Goal: Task Accomplishment & Management: Use online tool/utility

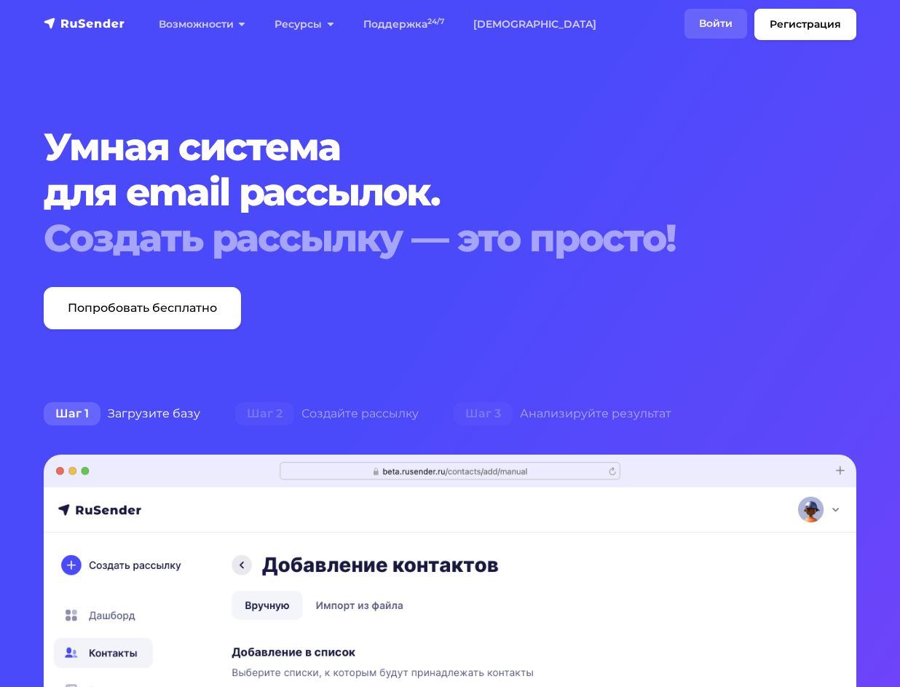
click at [704, 15] on link "Войти" at bounding box center [716, 24] width 63 height 30
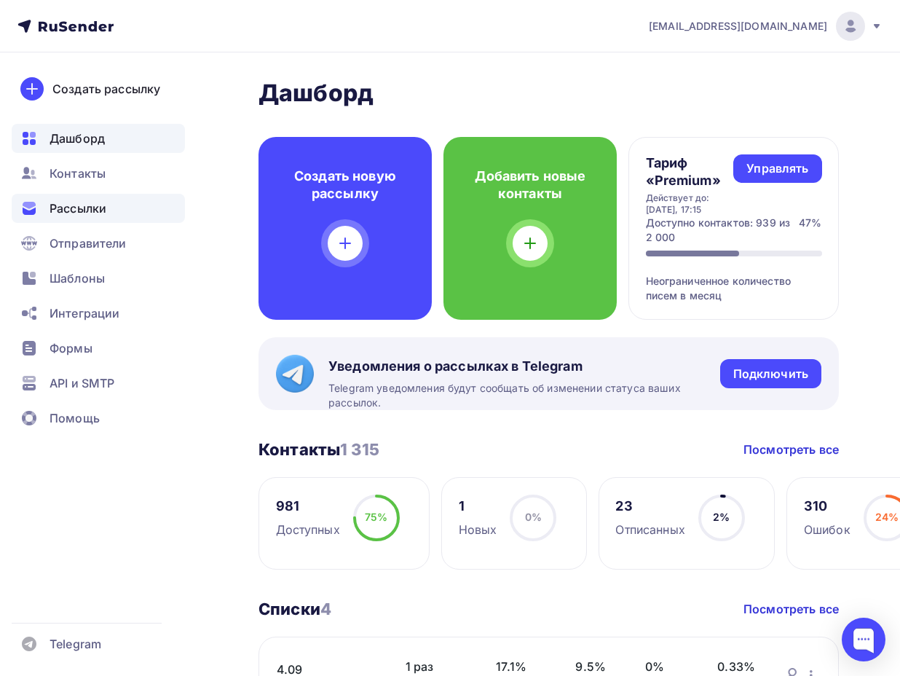
click at [68, 207] on span "Рассылки" at bounding box center [78, 208] width 57 height 17
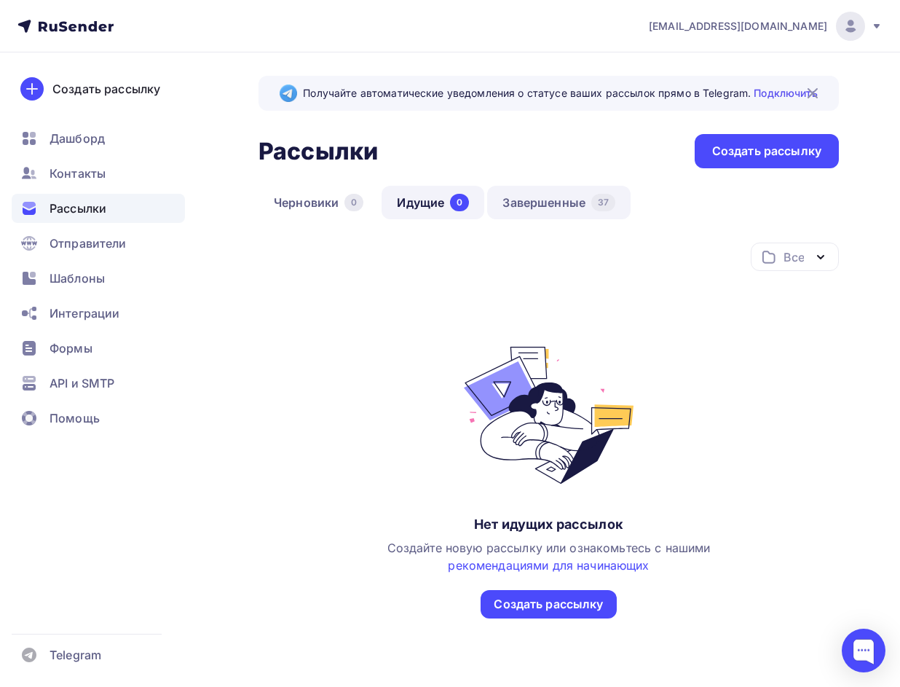
click at [553, 200] on link "Завершенные 37" at bounding box center [558, 203] width 143 height 34
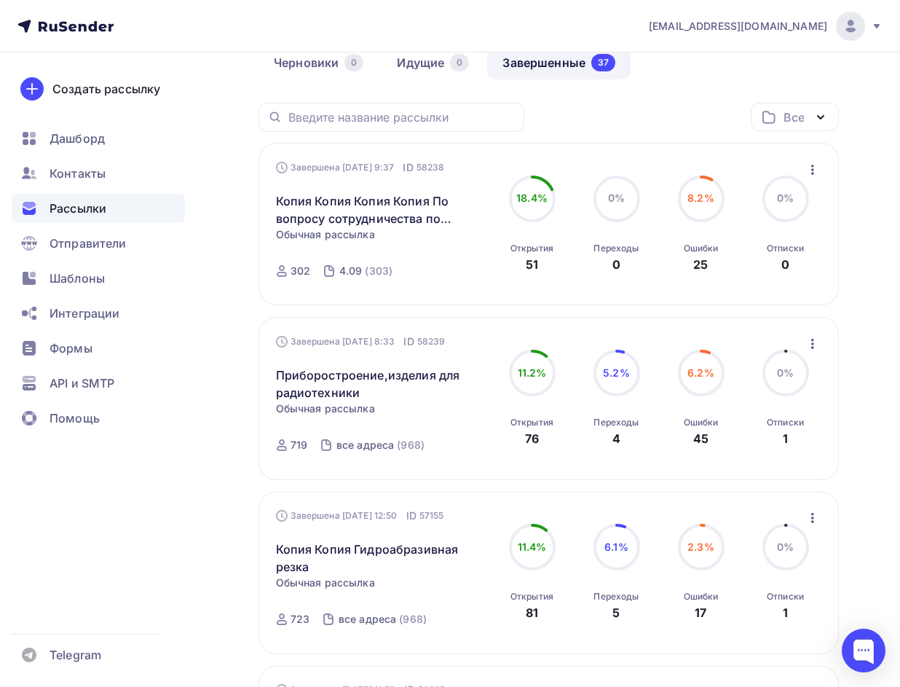
scroll to position [146, 0]
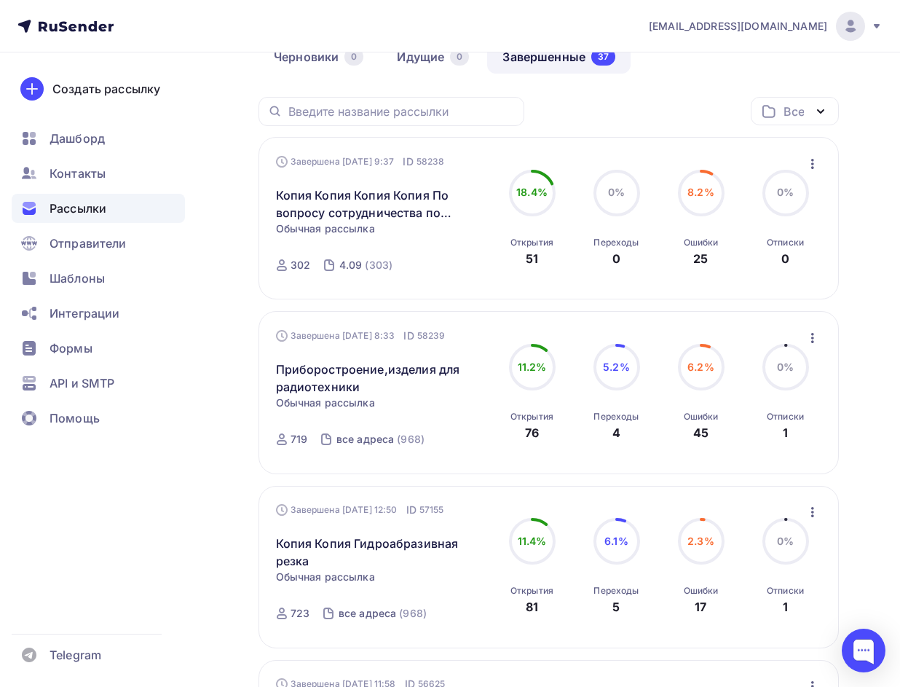
drag, startPoint x: 553, startPoint y: 248, endPoint x: 482, endPoint y: 255, distance: 71.7
click at [482, 255] on div "Завершена 05.09.2025, 9:37 ID 58238 Копия Копия Копия Копия По вопросу сотрудни…" at bounding box center [549, 218] width 546 height 128
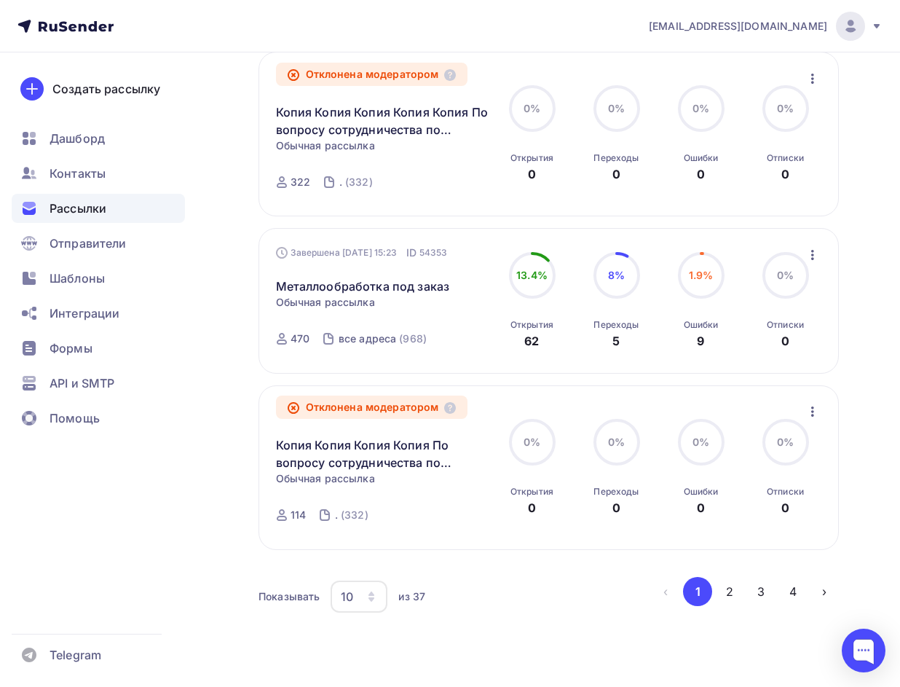
scroll to position [1454, 0]
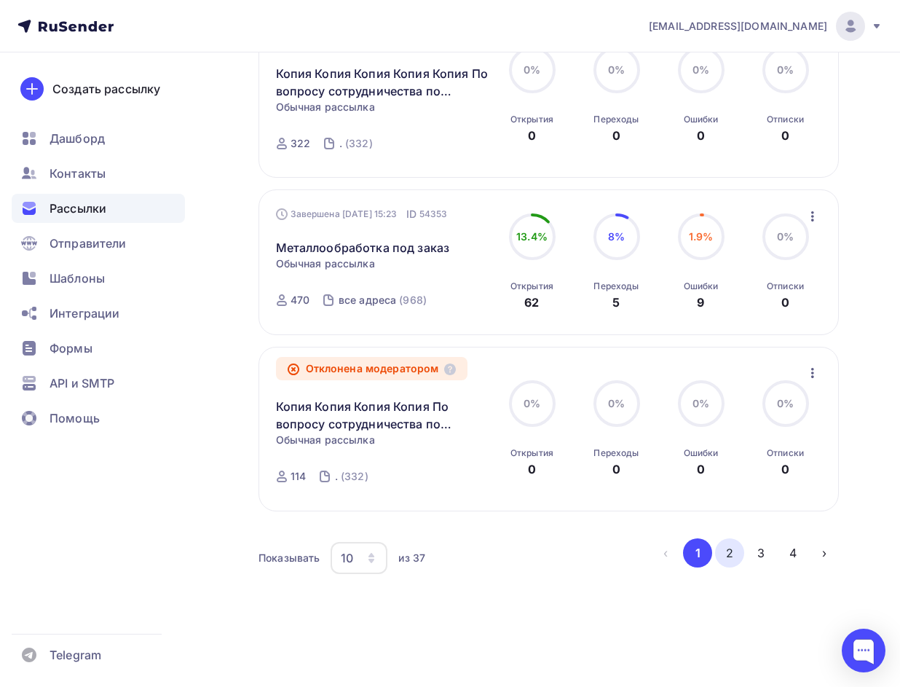
click at [735, 553] on button "2" at bounding box center [729, 552] width 29 height 29
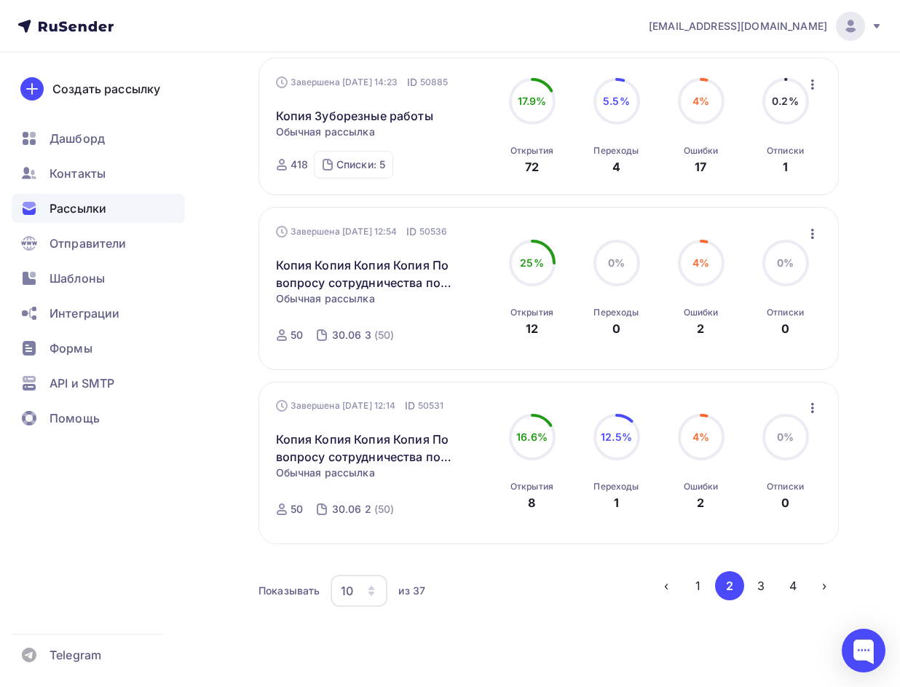
scroll to position [1372, 0]
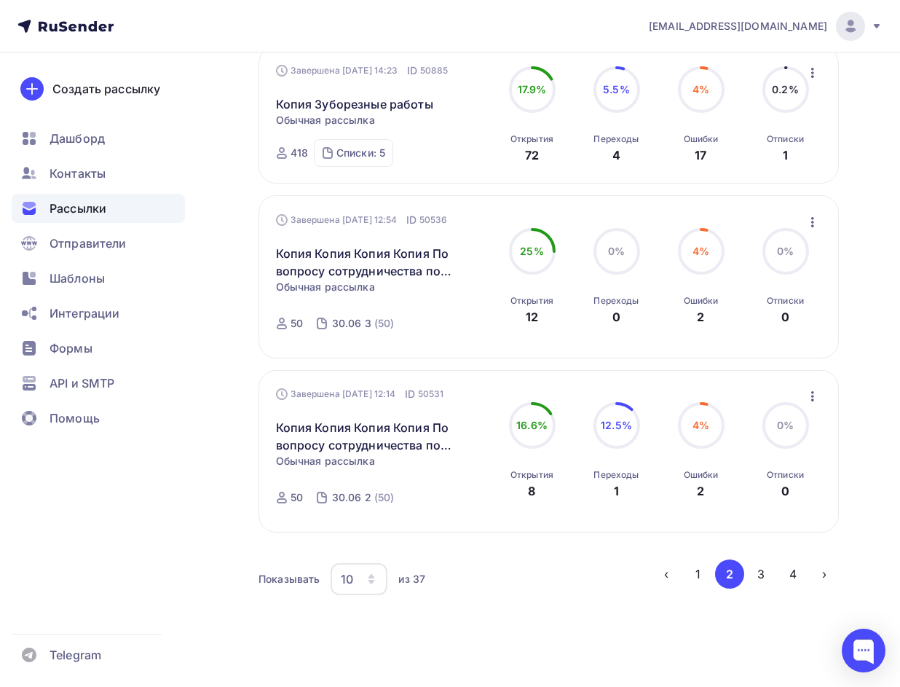
click at [368, 571] on div "10" at bounding box center [359, 579] width 57 height 32
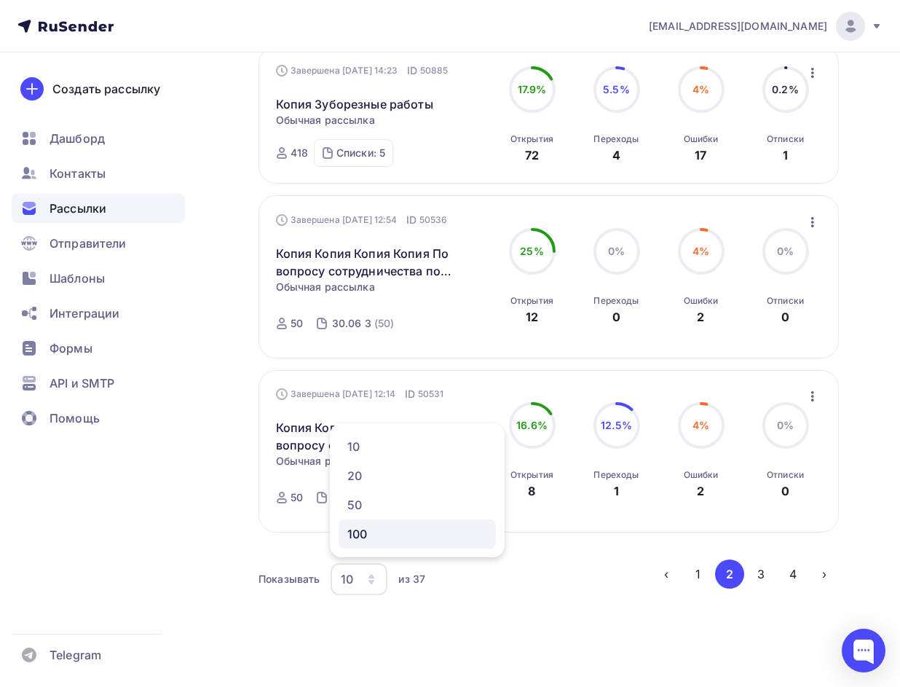
click at [414, 532] on div "100" at bounding box center [417, 533] width 140 height 17
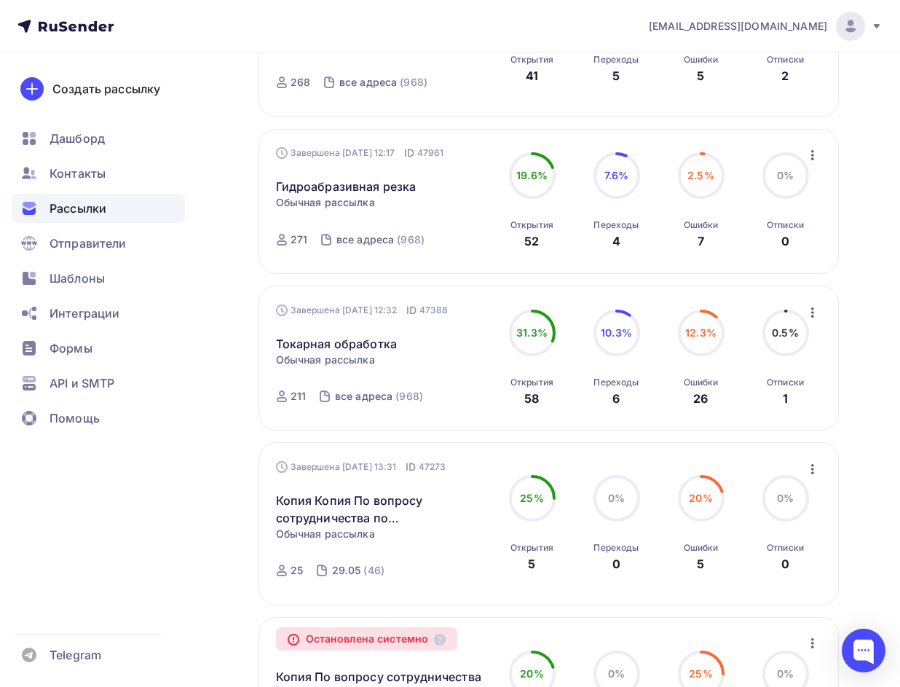
scroll to position [851, 0]
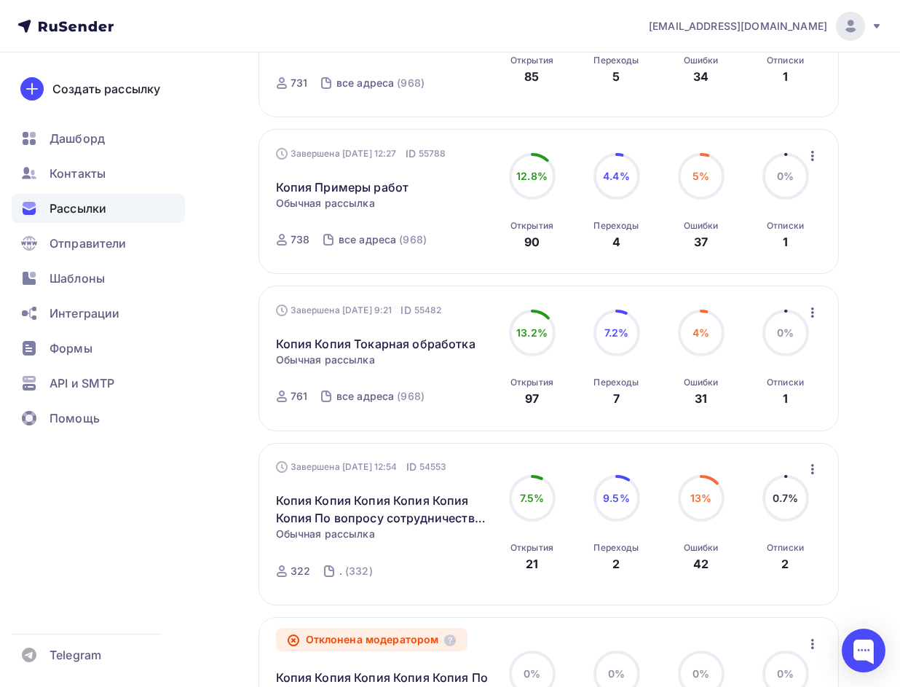
click at [817, 309] on icon "button" at bounding box center [812, 312] width 17 height 17
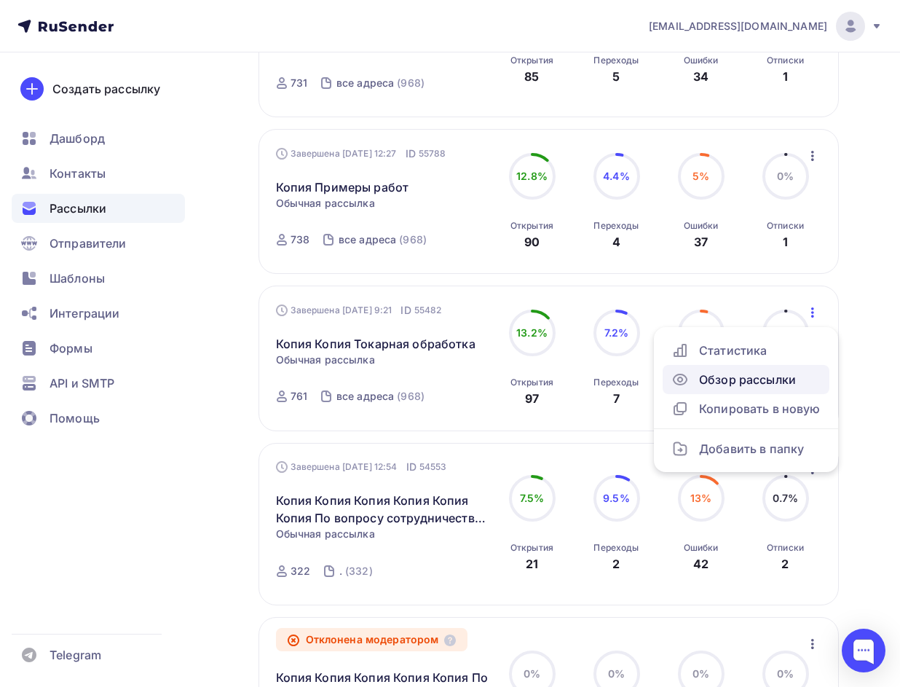
click at [762, 379] on div "Обзор рассылки" at bounding box center [745, 379] width 149 height 17
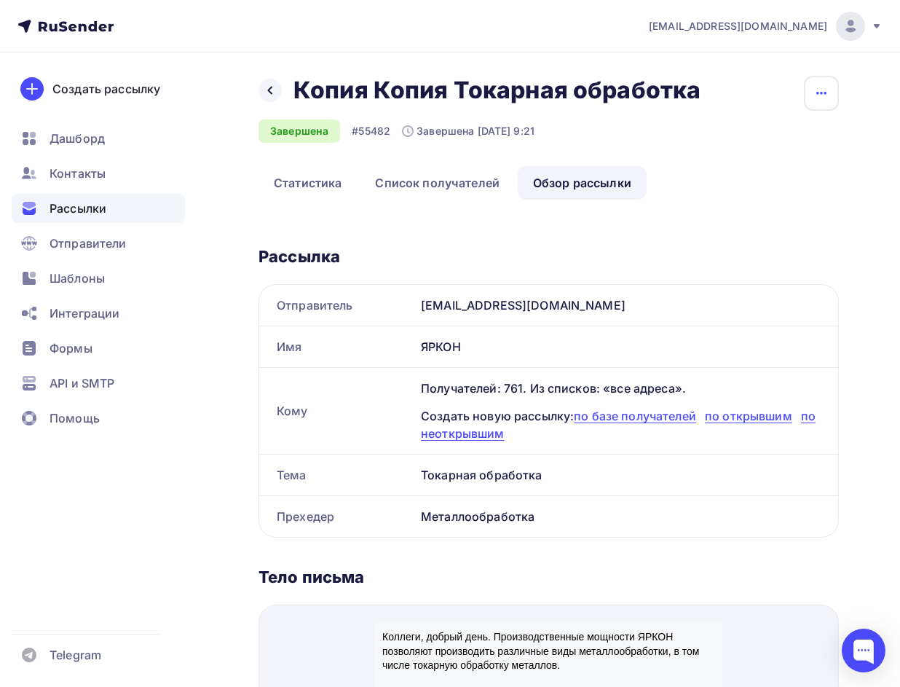
click at [813, 87] on button "button" at bounding box center [821, 93] width 35 height 35
click at [789, 143] on div "Копировать" at bounding box center [766, 138] width 140 height 17
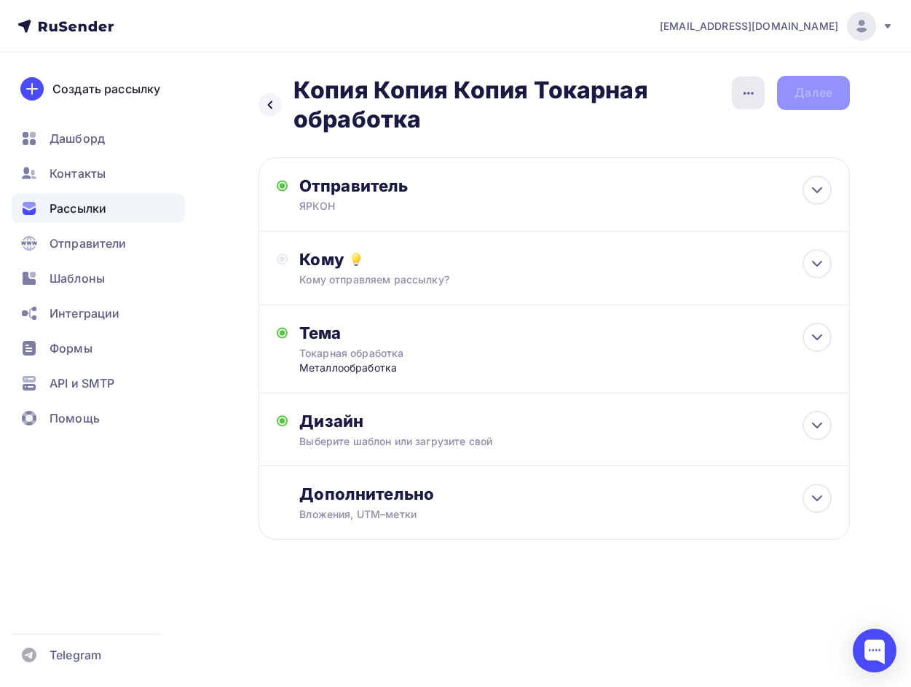
click at [738, 84] on div "button" at bounding box center [748, 92] width 33 height 33
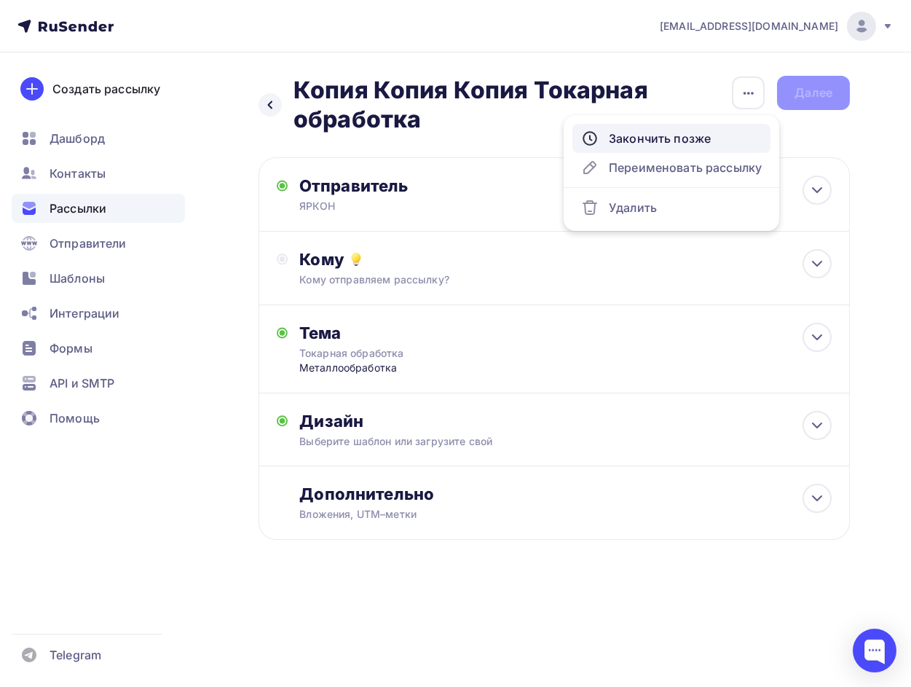
click at [671, 131] on div "Закончить позже" at bounding box center [671, 138] width 181 height 17
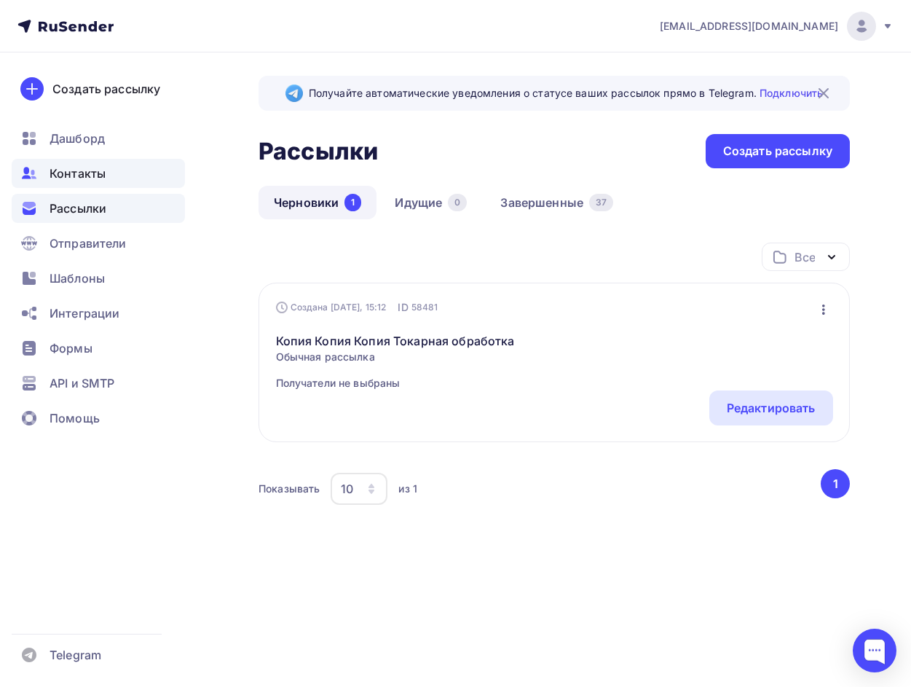
click at [93, 168] on span "Контакты" at bounding box center [78, 173] width 56 height 17
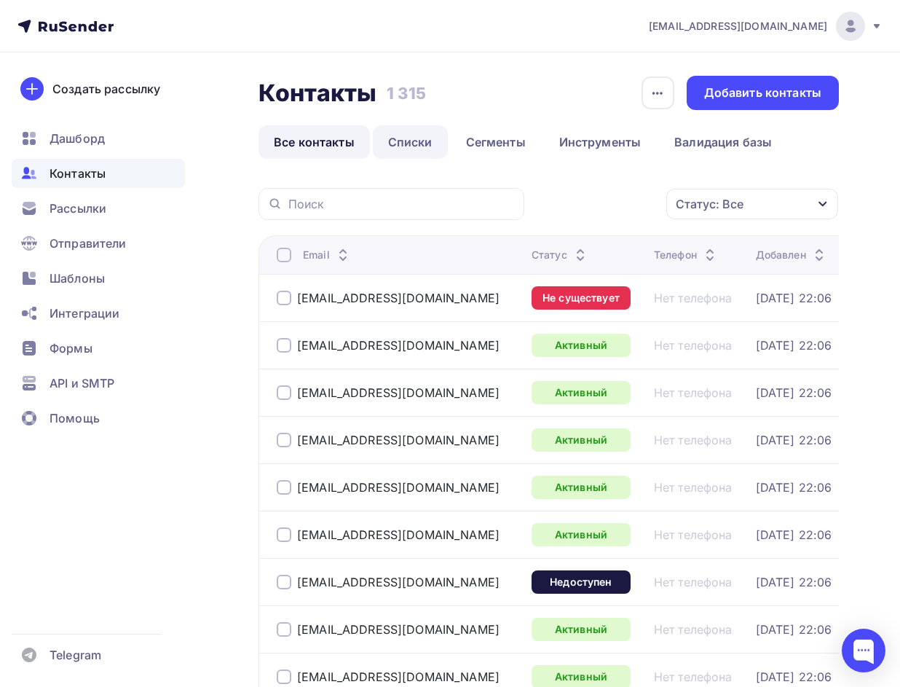
click at [403, 151] on link "Списки" at bounding box center [410, 142] width 75 height 34
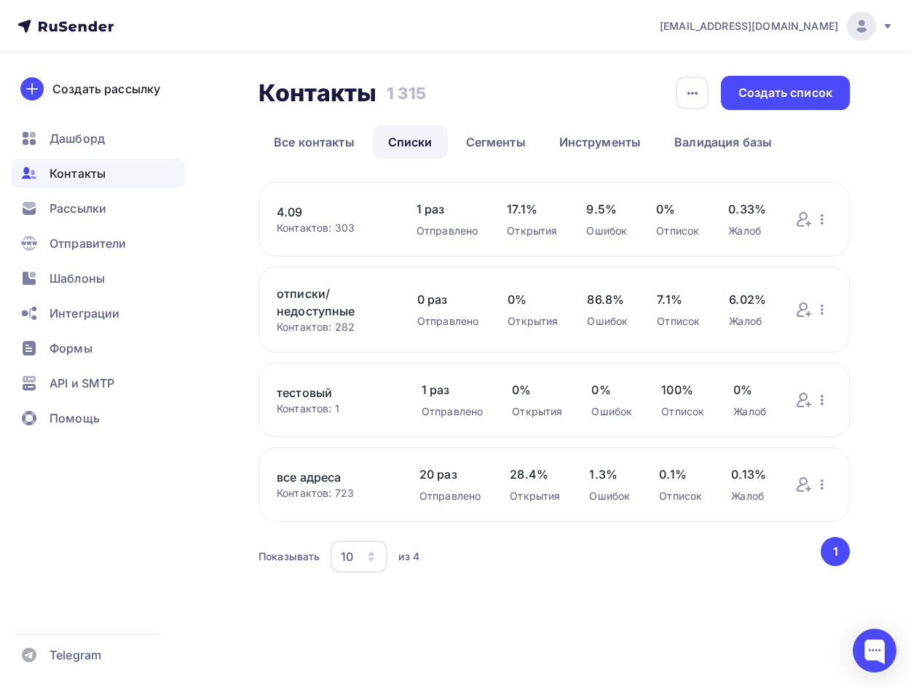
click at [314, 212] on link "4.09" at bounding box center [332, 211] width 111 height 17
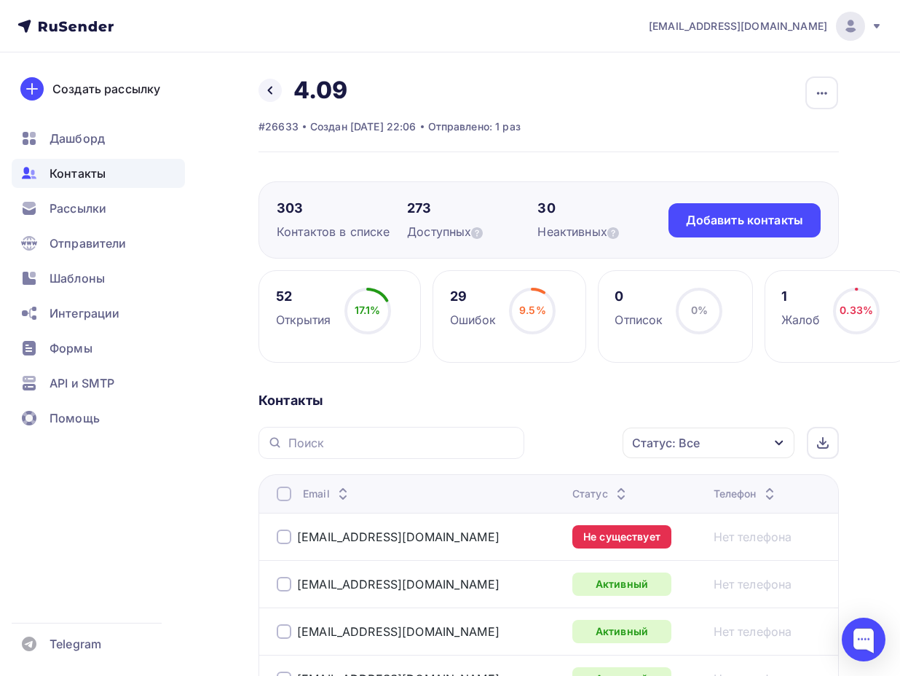
click at [702, 441] on div "Статус: Все" at bounding box center [709, 442] width 172 height 31
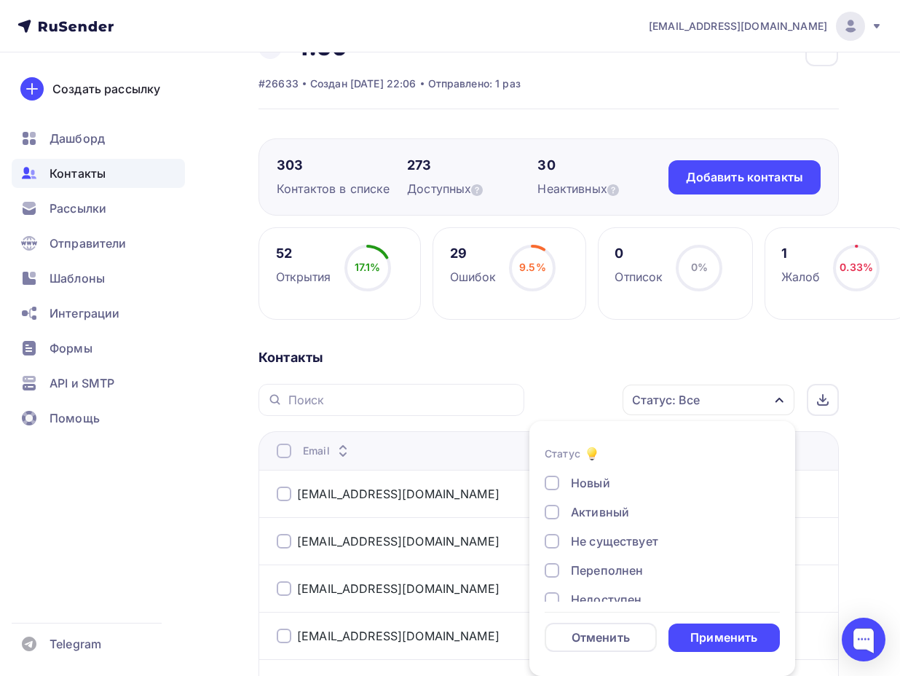
scroll to position [106, 0]
click at [620, 571] on div "Новый Активный Не существует Переполнен Недоступен Отписан Отписан вручную Жало…" at bounding box center [662, 479] width 235 height 221
click at [615, 581] on div "Жалоба" at bounding box center [594, 580] width 46 height 17
click at [701, 621] on form "Статус Новый Активный Не существует Переполнен Недоступен Отписан Отписан вручн…" at bounding box center [662, 548] width 235 height 207
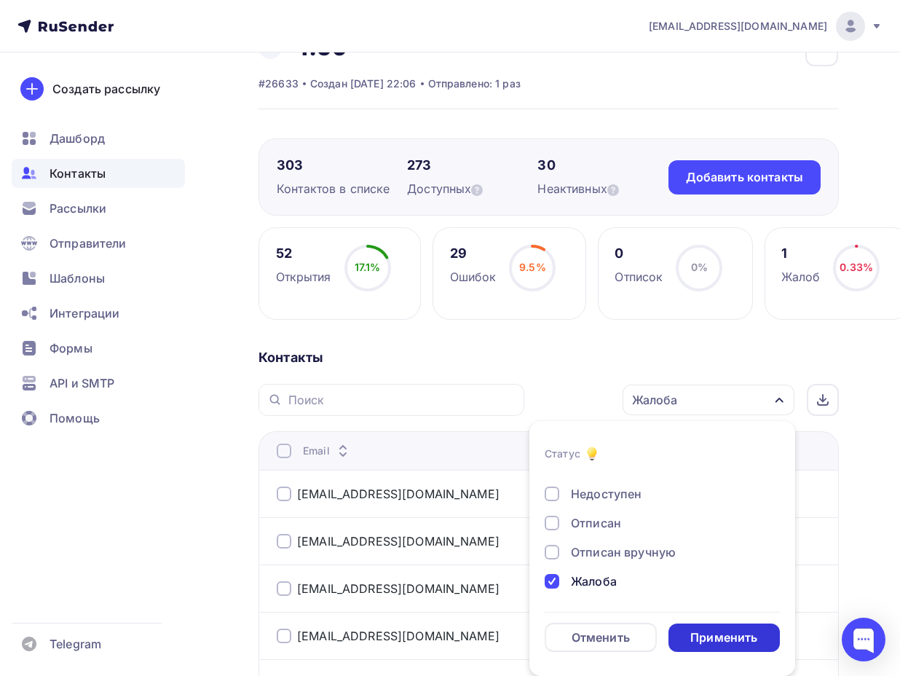
click at [714, 634] on div "Применить" at bounding box center [723, 637] width 67 height 17
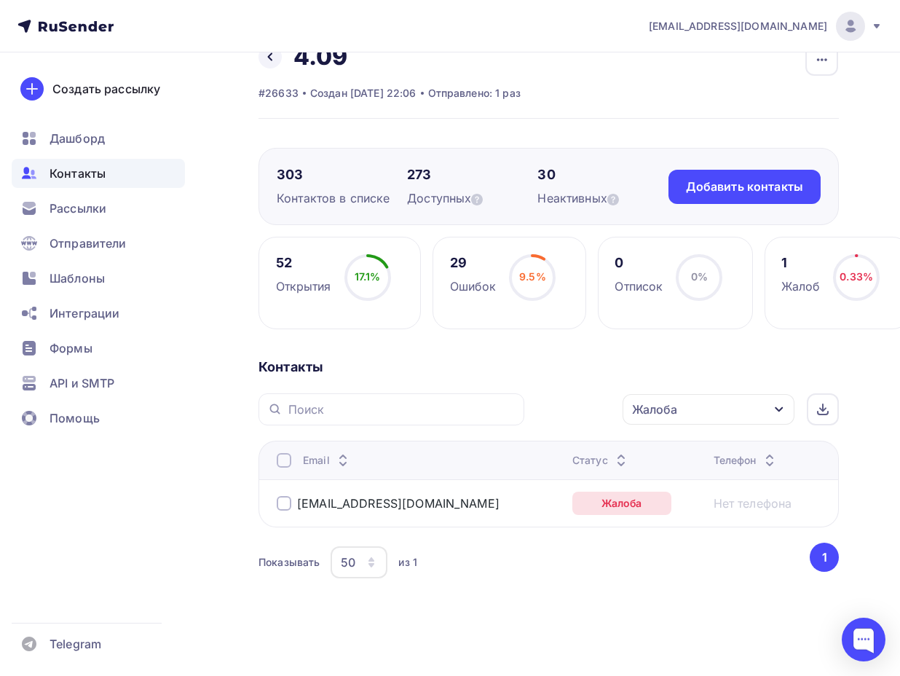
click at [696, 405] on div "Жалоба" at bounding box center [709, 409] width 172 height 31
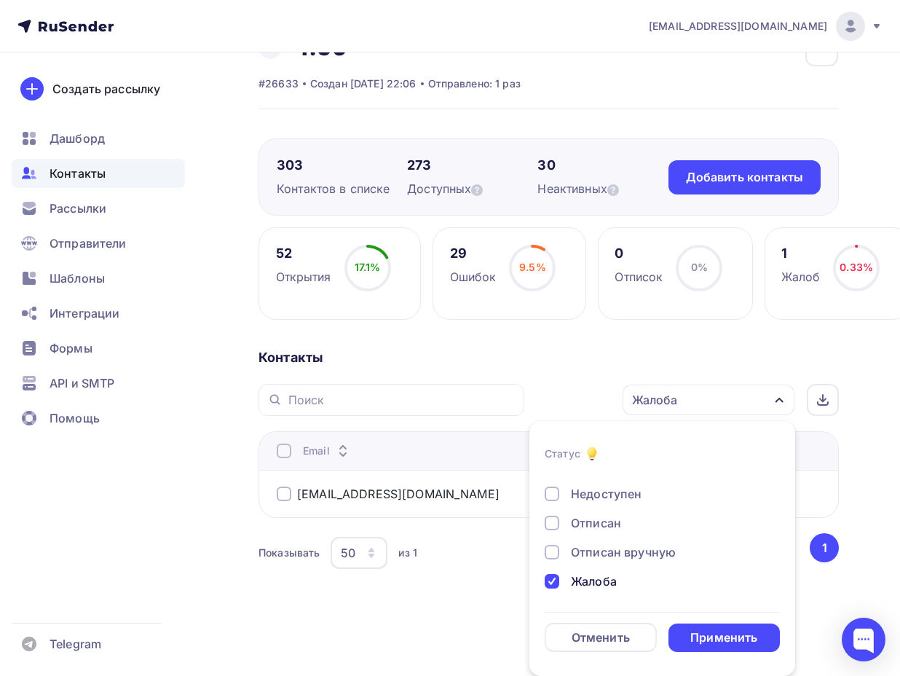
click at [580, 545] on div "Отписан вручную" at bounding box center [623, 551] width 105 height 17
click at [586, 517] on div "Отписан" at bounding box center [596, 522] width 50 height 17
click at [591, 497] on div "Недоступен" at bounding box center [606, 493] width 71 height 17
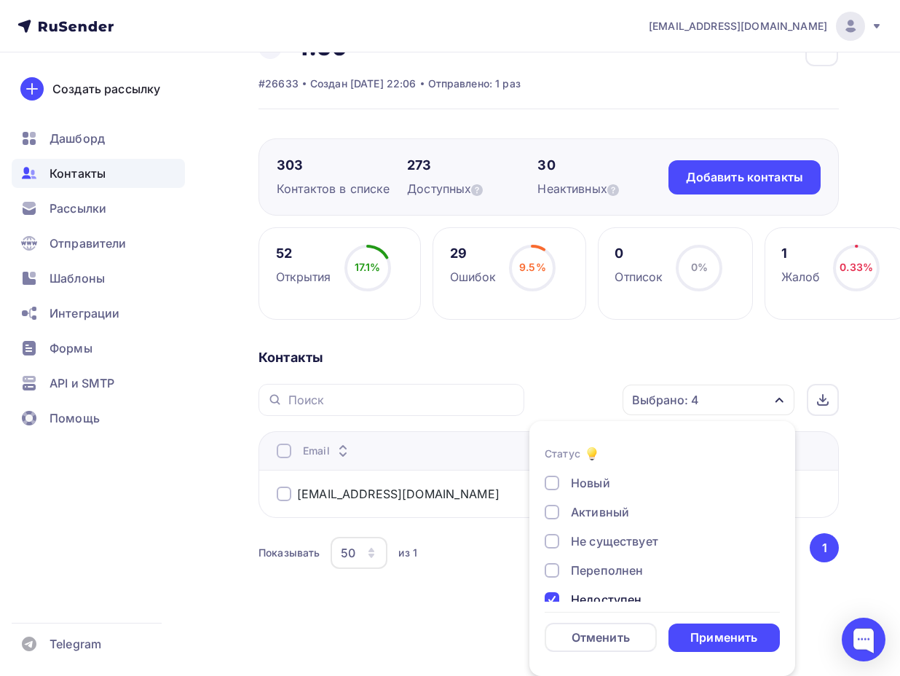
click at [631, 537] on div "Не существует" at bounding box center [614, 540] width 87 height 17
click at [724, 637] on div "Применить" at bounding box center [723, 637] width 67 height 17
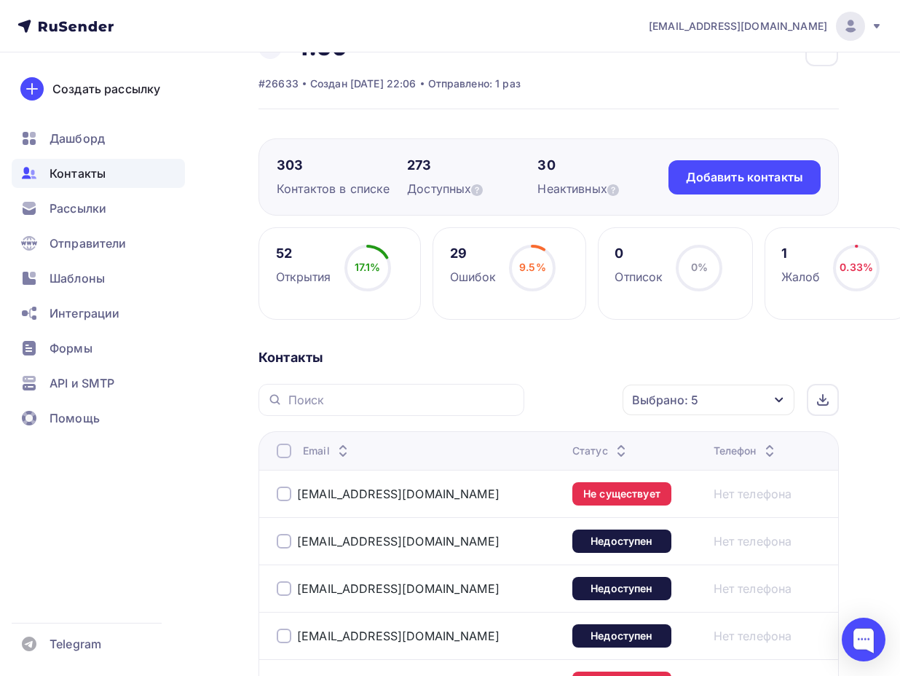
click at [283, 449] on div at bounding box center [284, 451] width 15 height 15
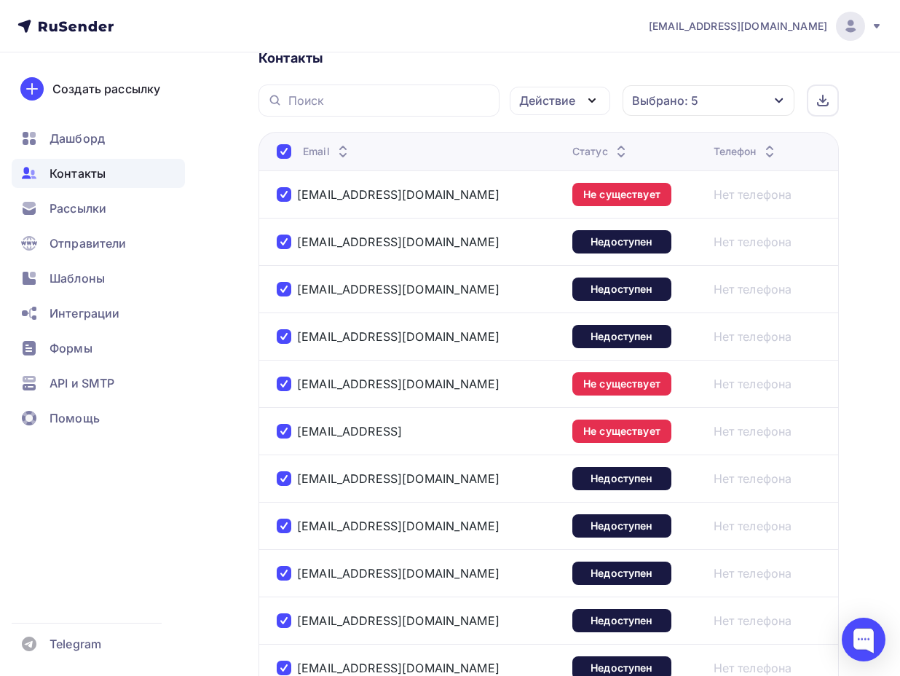
scroll to position [248, 0]
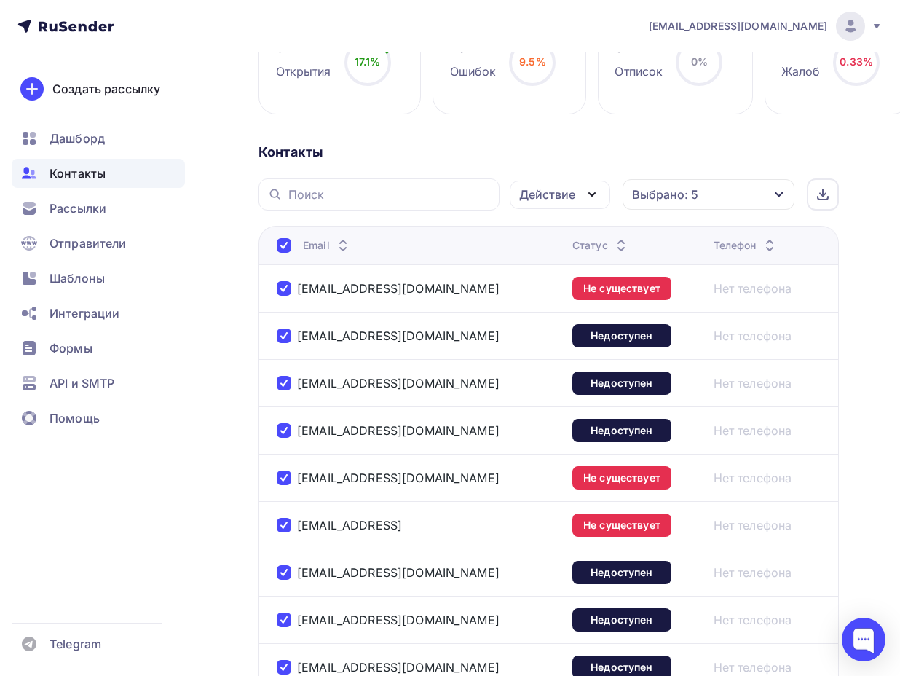
click at [583, 192] on icon "button" at bounding box center [591, 194] width 17 height 17
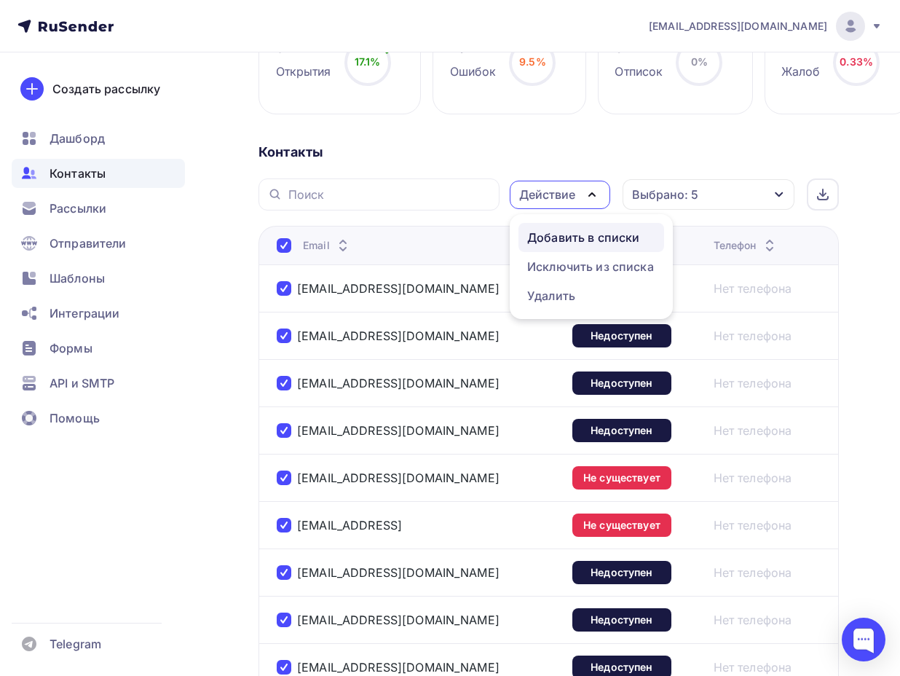
click at [580, 235] on div "Добавить в списки" at bounding box center [583, 237] width 112 height 17
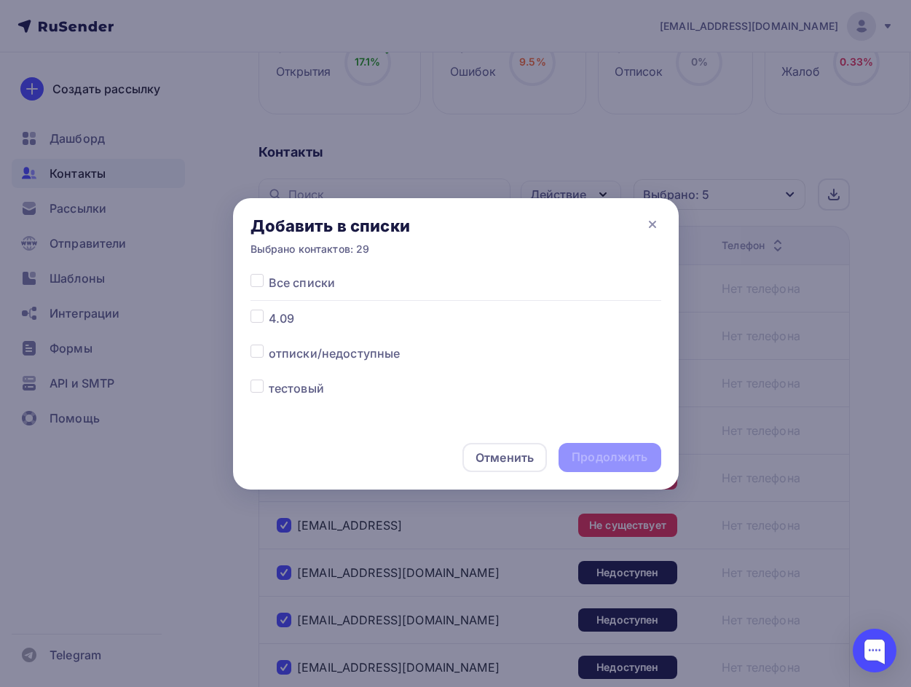
click at [269, 344] on label at bounding box center [269, 344] width 0 height 0
click at [255, 358] on input "checkbox" at bounding box center [257, 350] width 13 height 13
checkbox input "true"
click at [594, 456] on div "Продолжить" at bounding box center [610, 457] width 76 height 17
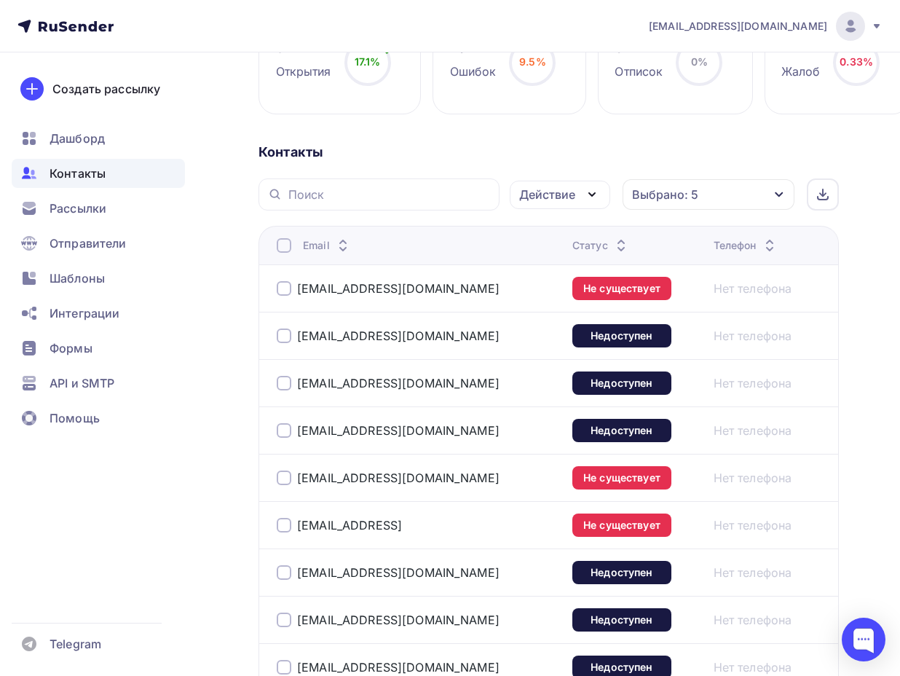
click at [288, 241] on div at bounding box center [284, 245] width 15 height 15
click at [577, 192] on div "Действие" at bounding box center [560, 195] width 101 height 28
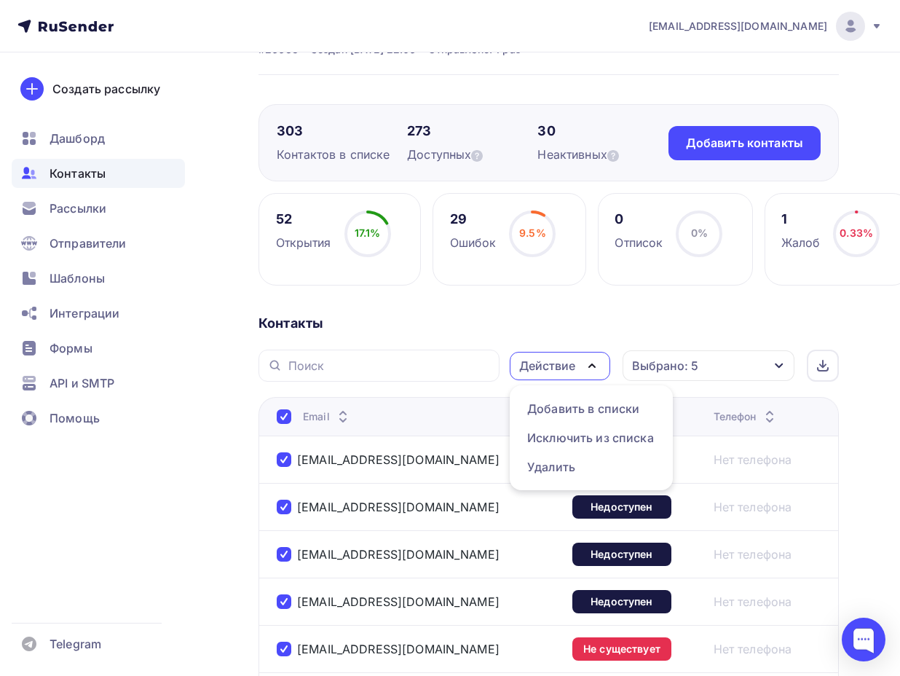
scroll to position [73, 0]
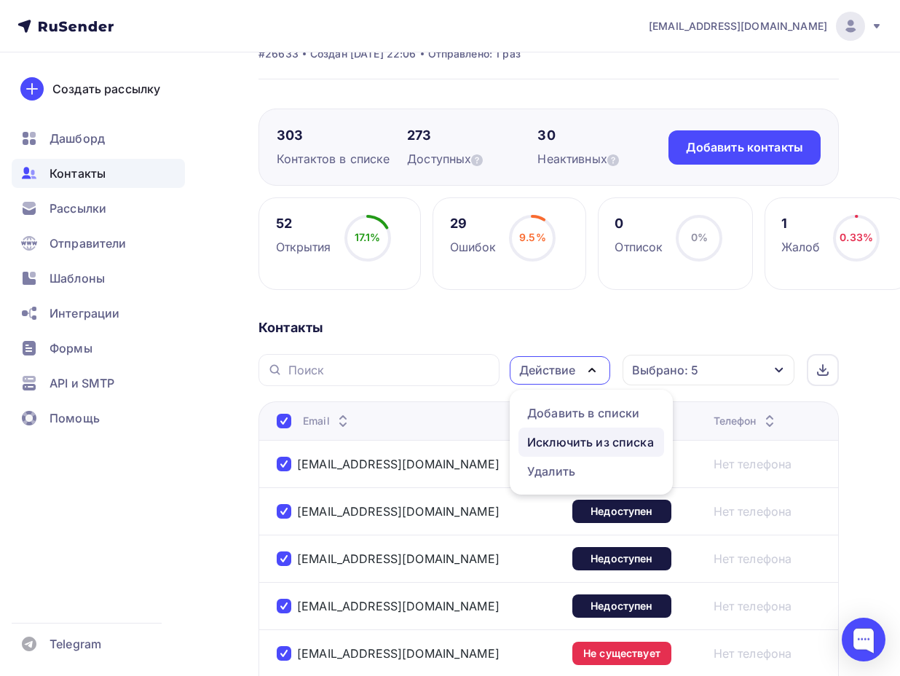
click at [572, 444] on div "Исключить из списка" at bounding box center [590, 441] width 127 height 17
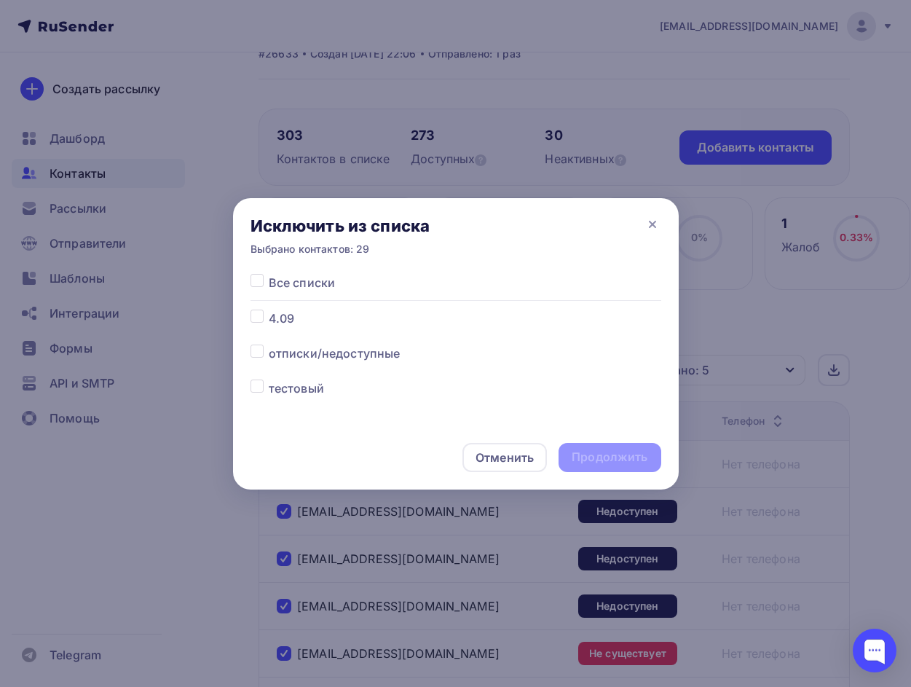
click at [269, 310] on label at bounding box center [269, 310] width 0 height 0
click at [256, 315] on input "checkbox" at bounding box center [257, 316] width 13 height 13
checkbox input "true"
click at [612, 457] on div "Продолжить" at bounding box center [610, 457] width 76 height 17
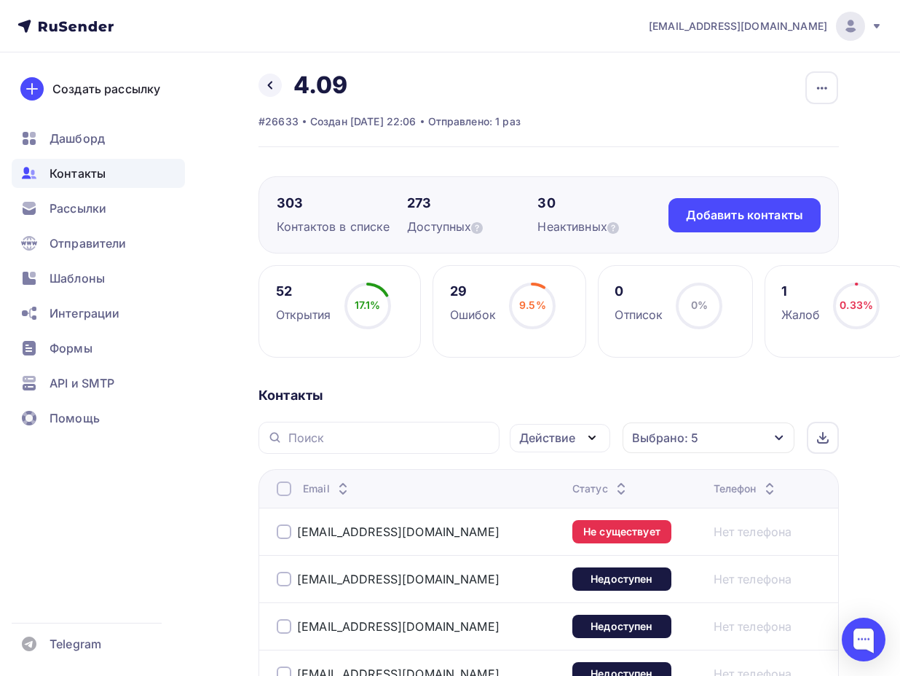
scroll to position [0, 0]
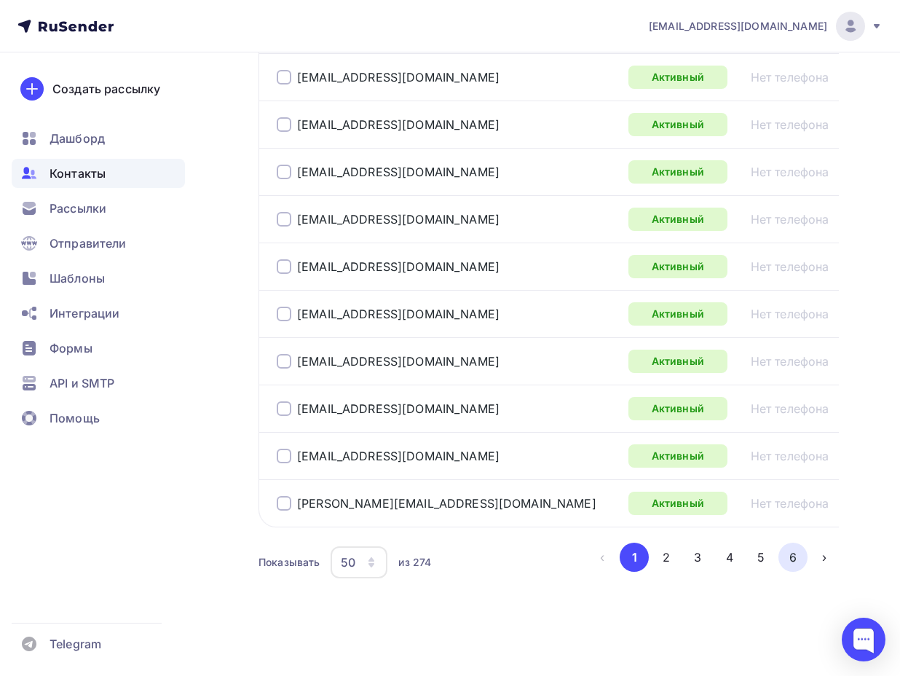
click at [794, 565] on button "6" at bounding box center [793, 557] width 29 height 29
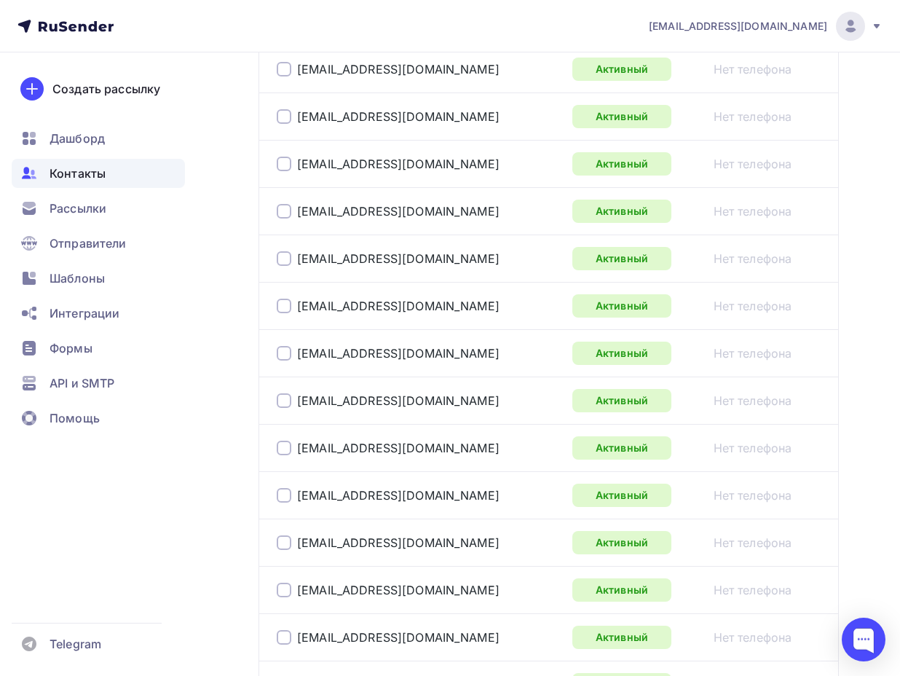
scroll to position [1122, 0]
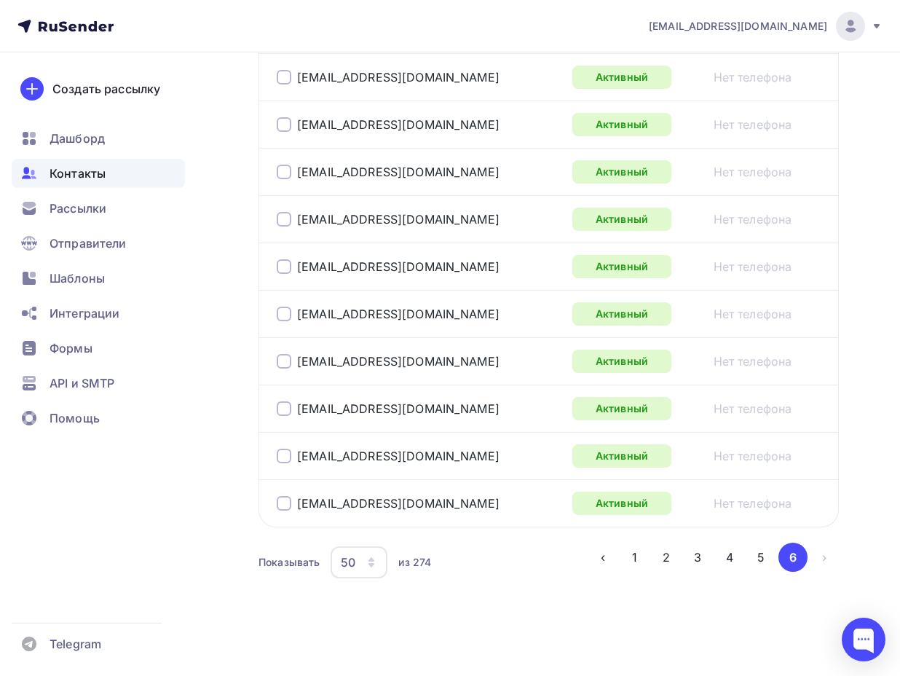
click at [389, 563] on div "Показывать 50 10 20 50 100 из 274" at bounding box center [424, 562] width 330 height 34
click at [367, 564] on icon "button" at bounding box center [372, 562] width 12 height 12
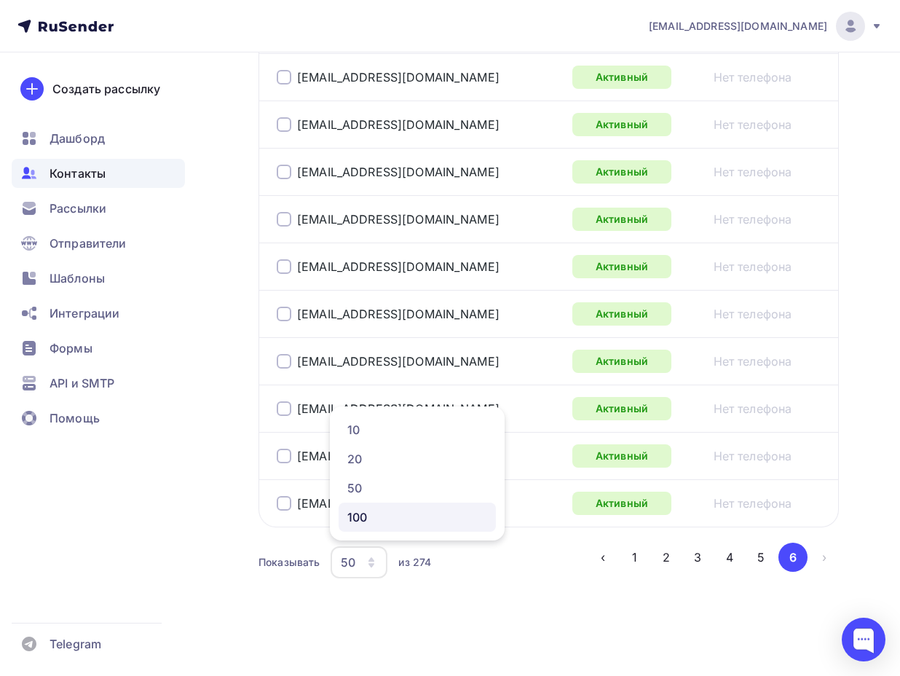
click at [382, 523] on div "100" at bounding box center [417, 516] width 140 height 17
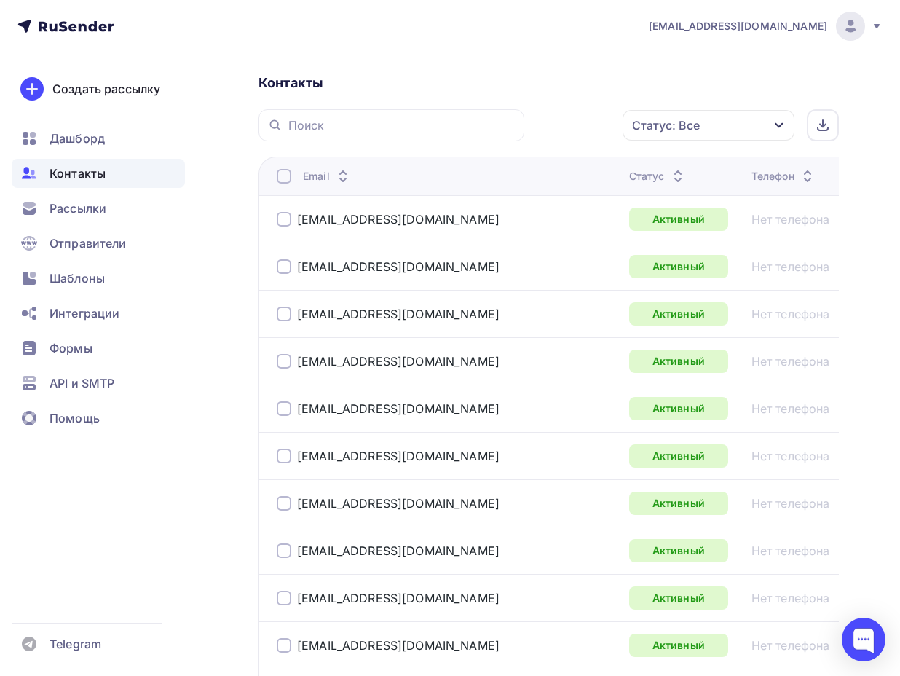
scroll to position [271, 0]
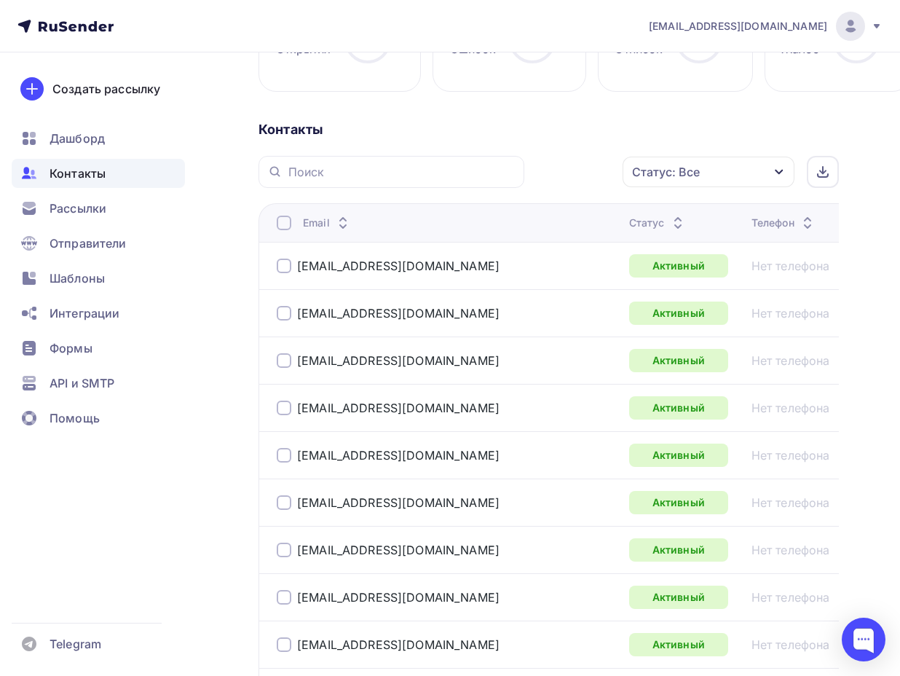
click at [290, 218] on div at bounding box center [284, 223] width 15 height 15
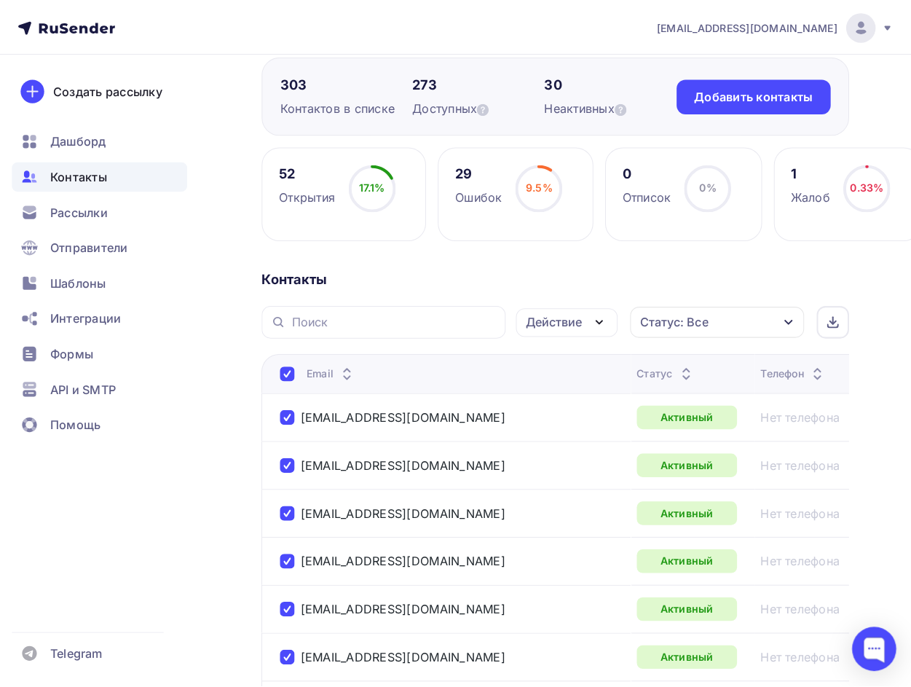
scroll to position [77, 0]
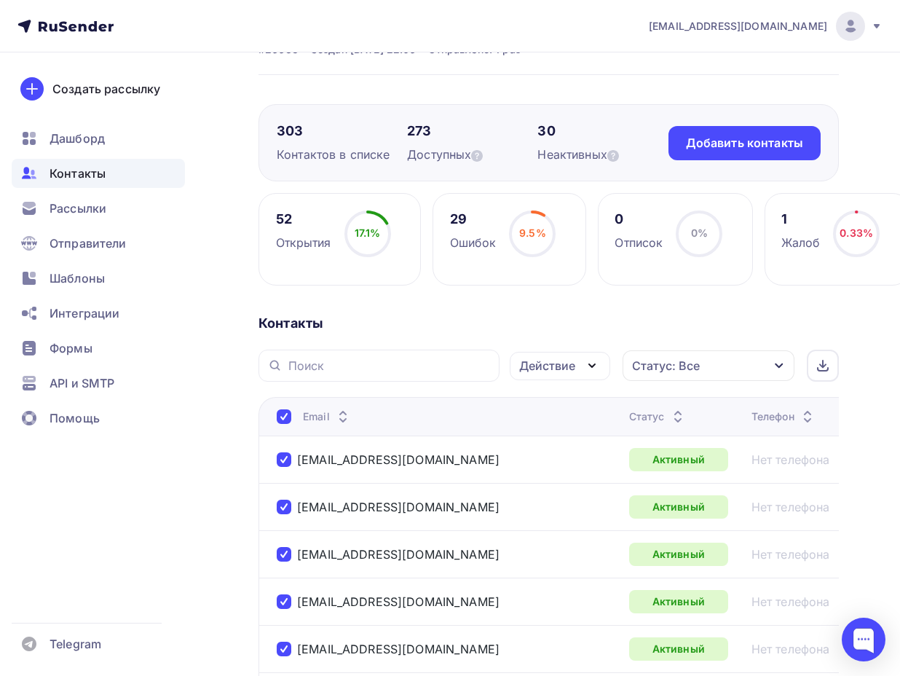
click at [570, 363] on div "Действие" at bounding box center [547, 365] width 56 height 17
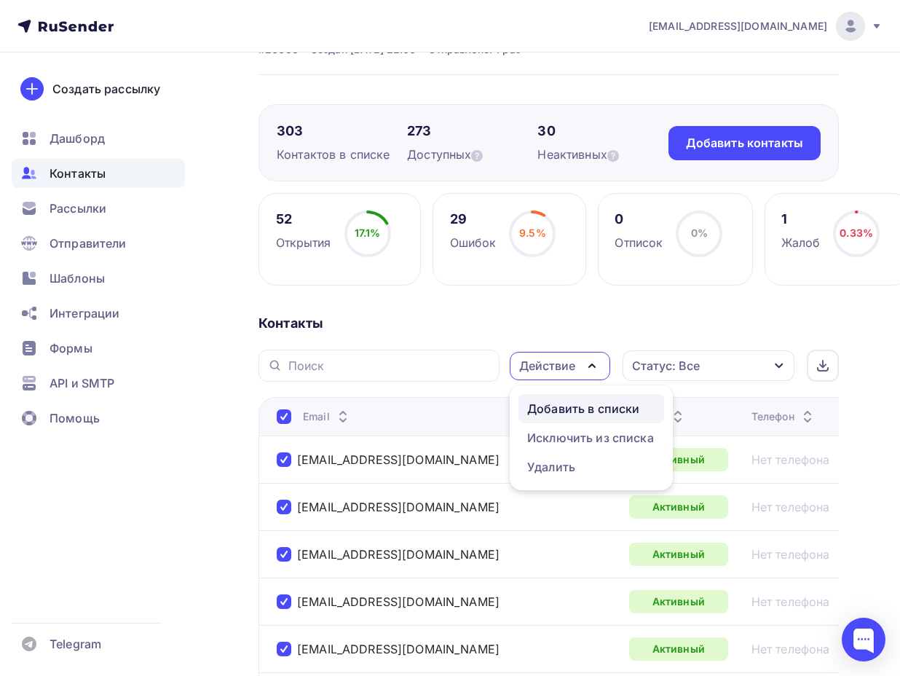
click at [592, 403] on div "Добавить в списки" at bounding box center [583, 408] width 112 height 17
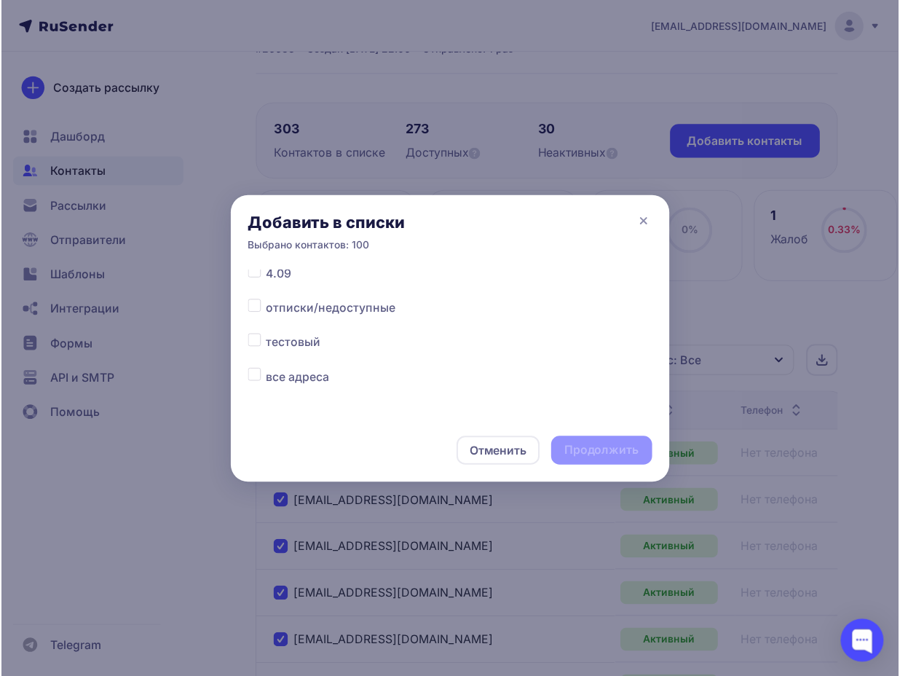
scroll to position [44, 0]
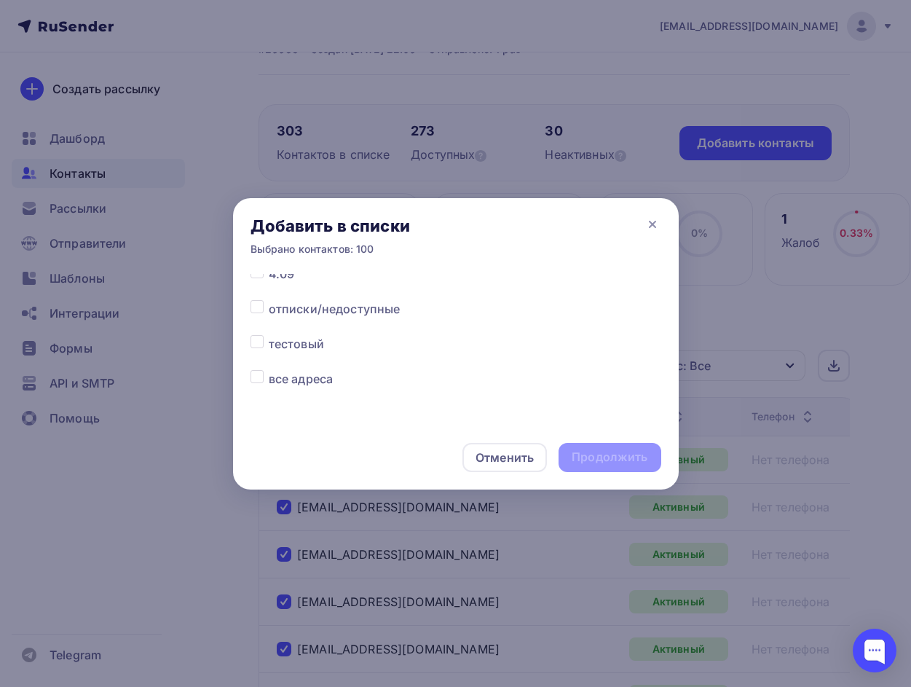
click at [248, 378] on div "Все списки 4.09 отписки/недоступные тестовый все адреса" at bounding box center [456, 349] width 446 height 151
click at [269, 370] on label at bounding box center [269, 370] width 0 height 0
click at [259, 374] on input "checkbox" at bounding box center [257, 376] width 13 height 13
checkbox input "true"
click at [637, 457] on div "Продолжить" at bounding box center [610, 457] width 76 height 17
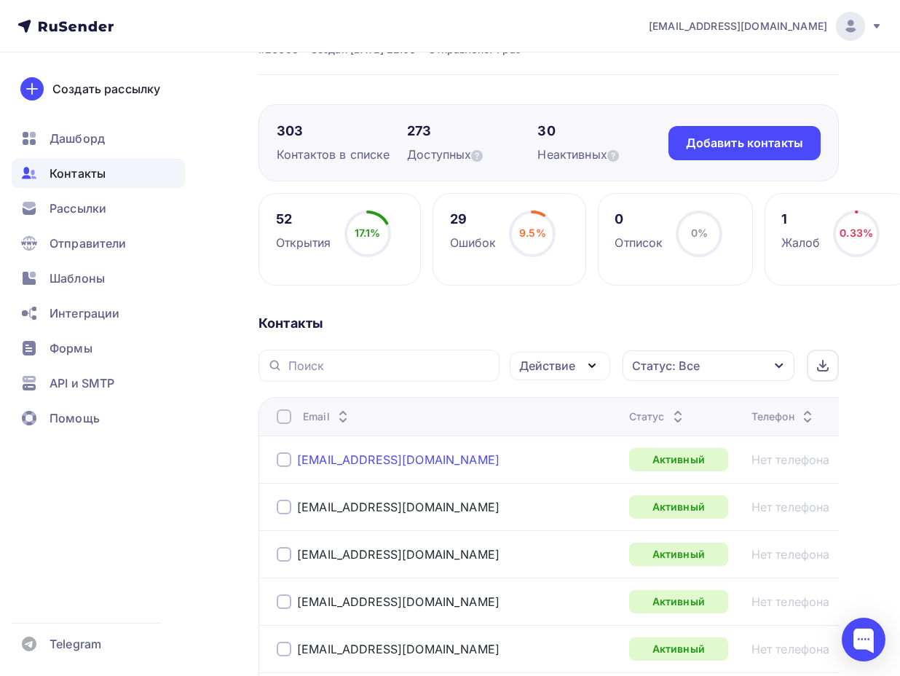
click at [334, 452] on link "info@rhc.ru" at bounding box center [398, 459] width 202 height 15
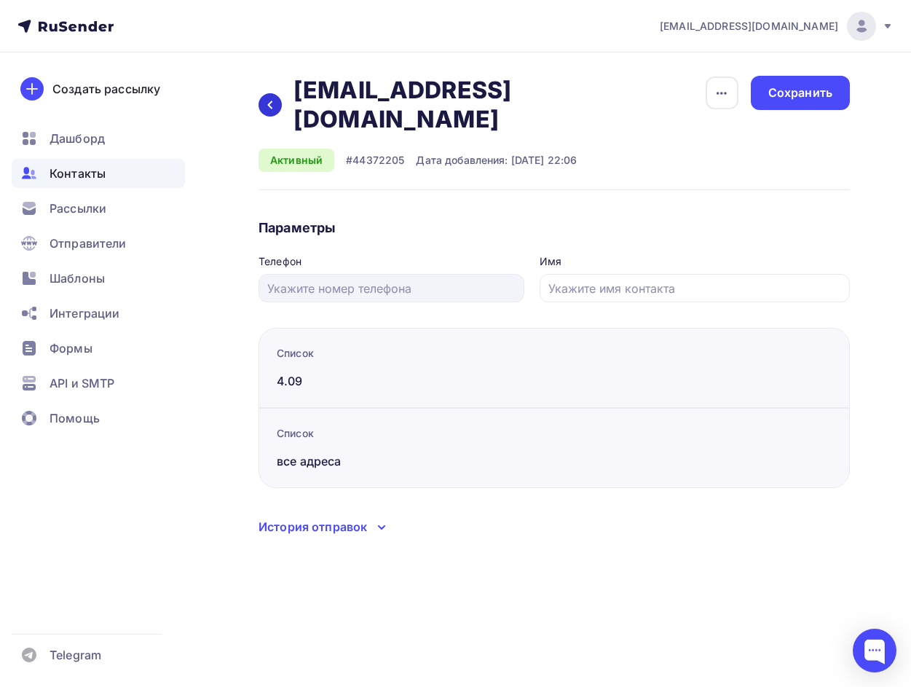
click at [272, 93] on div at bounding box center [270, 104] width 23 height 23
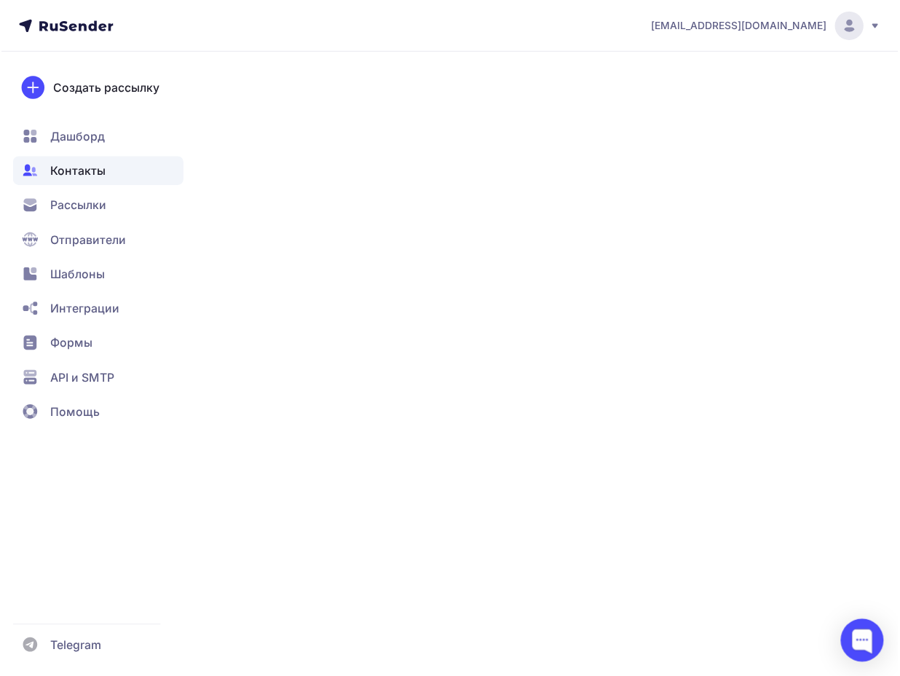
scroll to position [77, 0]
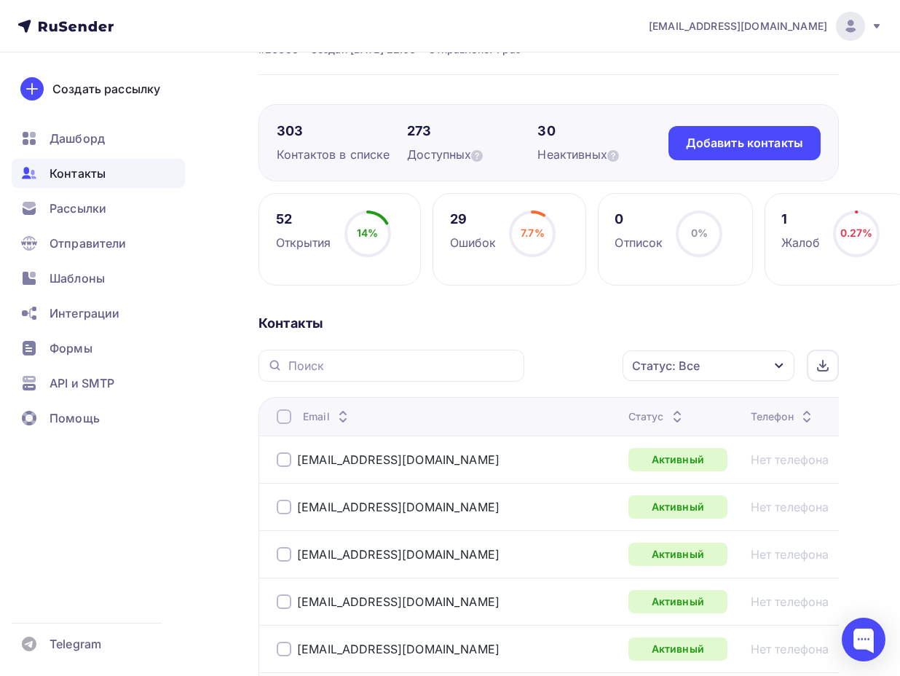
click at [289, 417] on div at bounding box center [284, 416] width 15 height 15
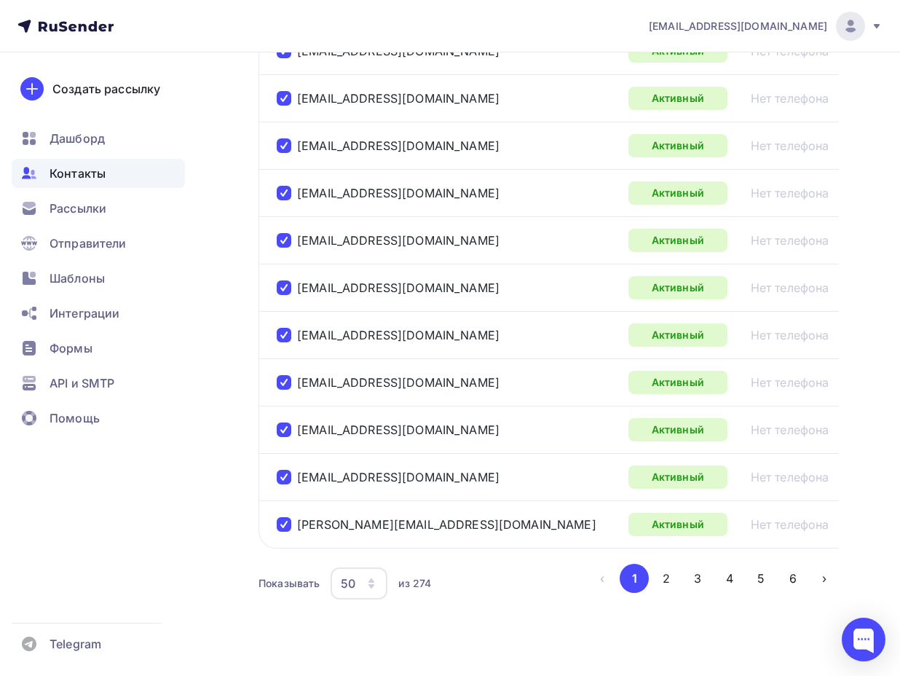
scroll to position [2353, 0]
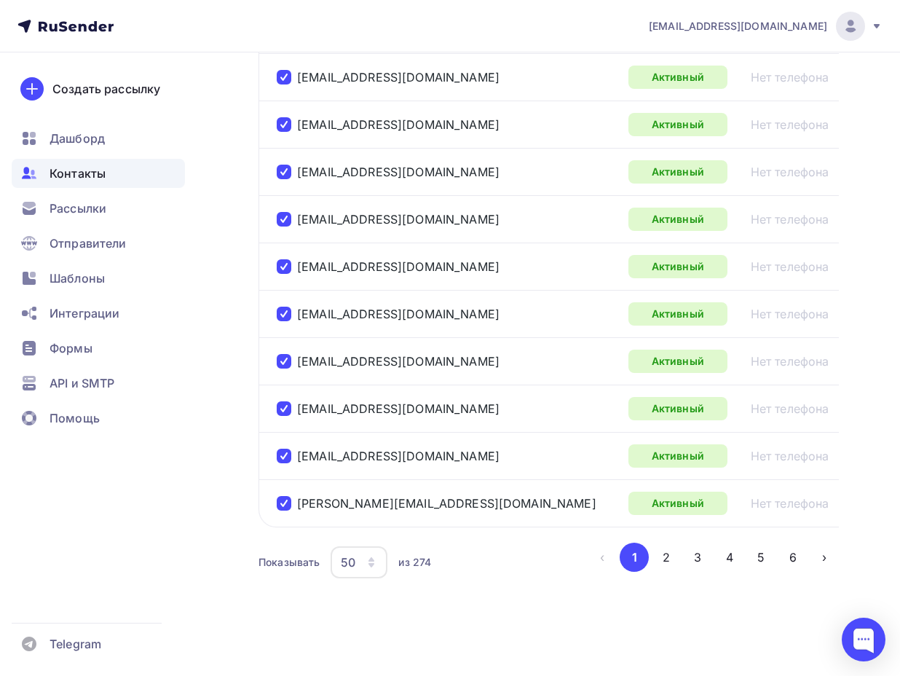
click at [373, 564] on icon "button" at bounding box center [372, 565] width 6 height 4
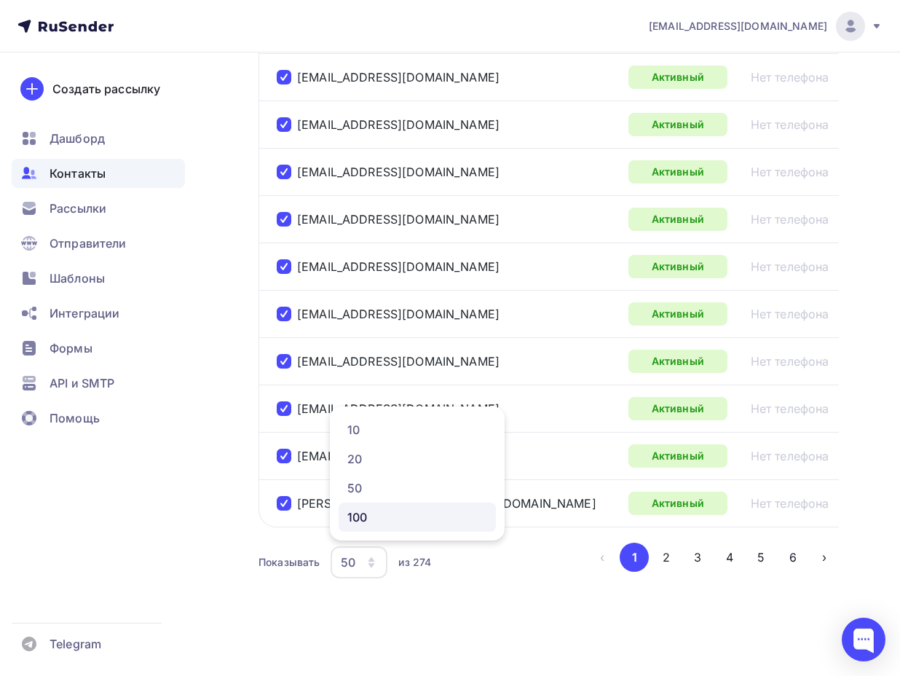
click at [372, 519] on div "100" at bounding box center [417, 516] width 140 height 17
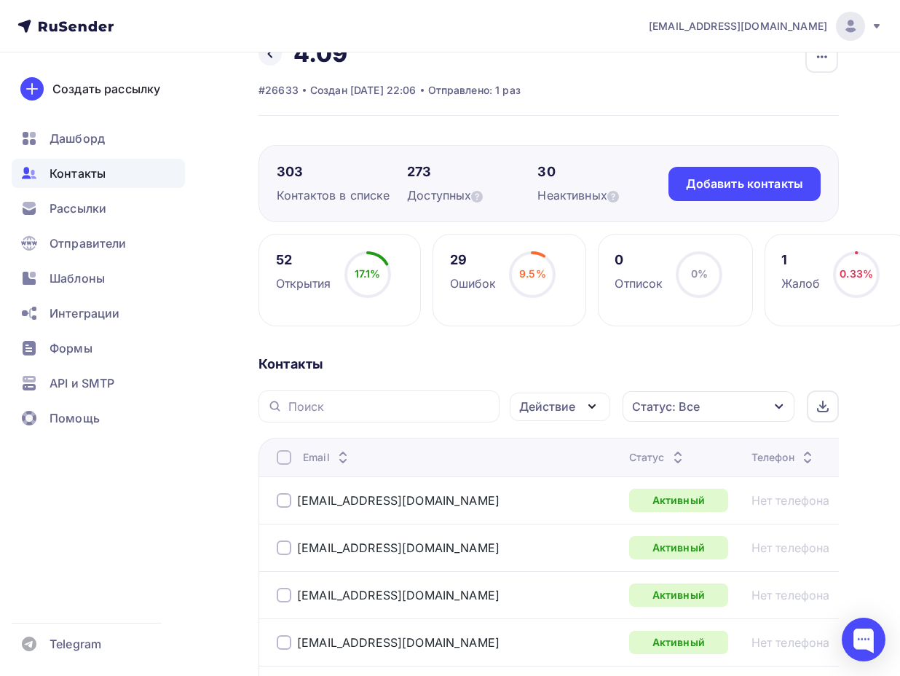
scroll to position [24, 0]
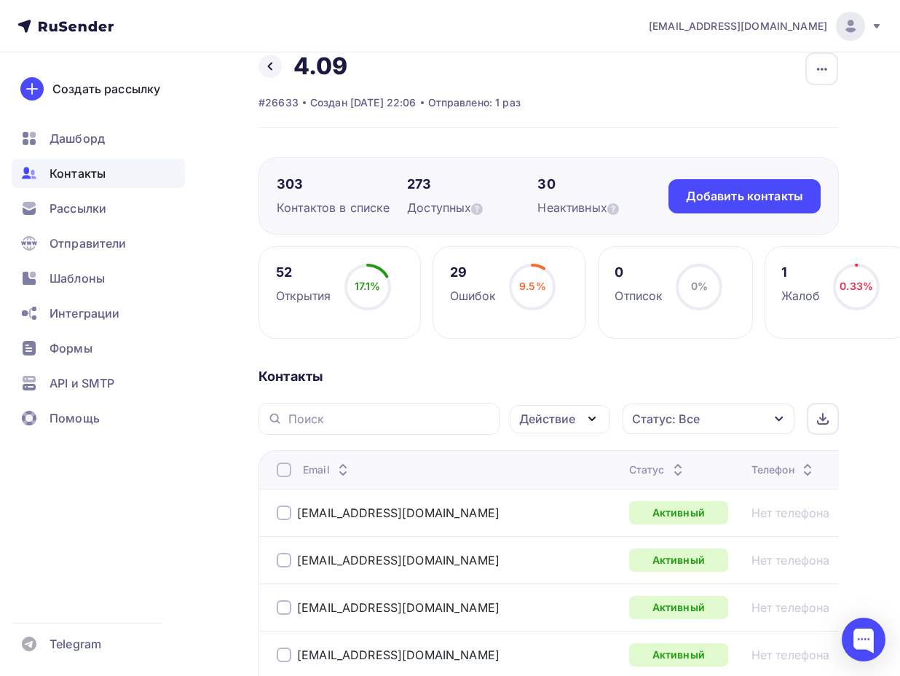
click at [272, 470] on th "Email" at bounding box center [441, 469] width 365 height 39
click at [281, 465] on div at bounding box center [284, 469] width 15 height 15
click at [275, 467] on th "Email" at bounding box center [441, 469] width 365 height 39
click at [280, 465] on div at bounding box center [284, 469] width 15 height 15
click at [580, 422] on div "Действие" at bounding box center [560, 419] width 101 height 28
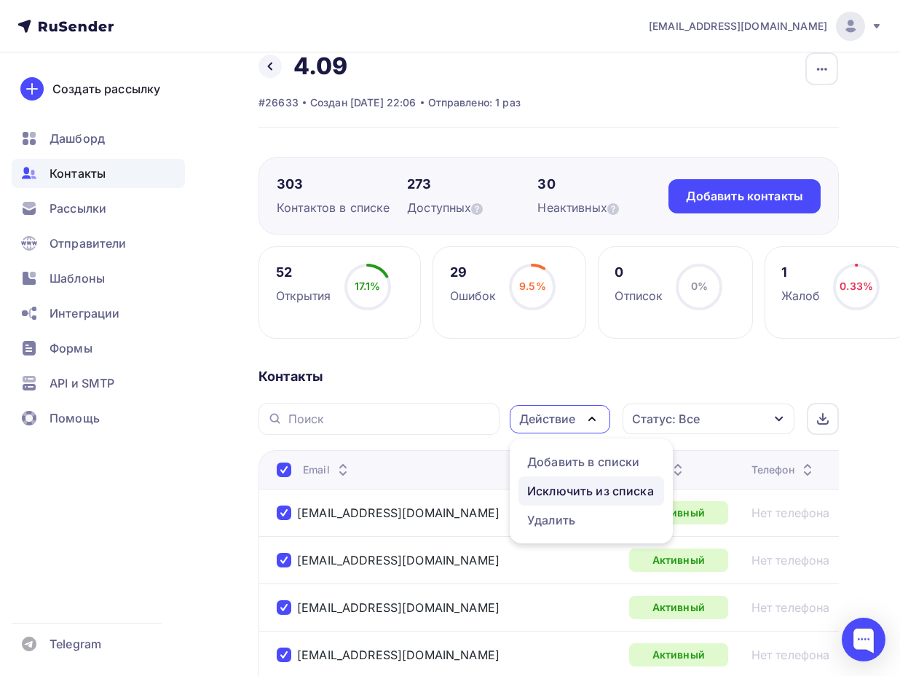
click at [563, 491] on div "Исключить из списка" at bounding box center [590, 490] width 127 height 17
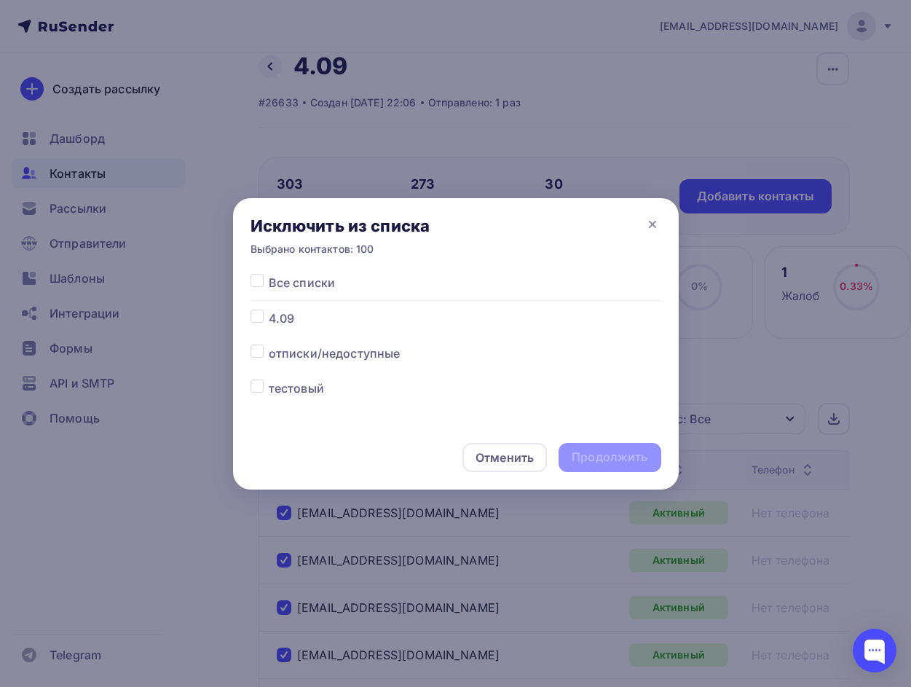
click at [269, 310] on label at bounding box center [269, 310] width 0 height 0
click at [259, 315] on input "checkbox" at bounding box center [257, 316] width 13 height 13
checkbox input "true"
click at [602, 466] on div "Продолжить" at bounding box center [610, 457] width 102 height 29
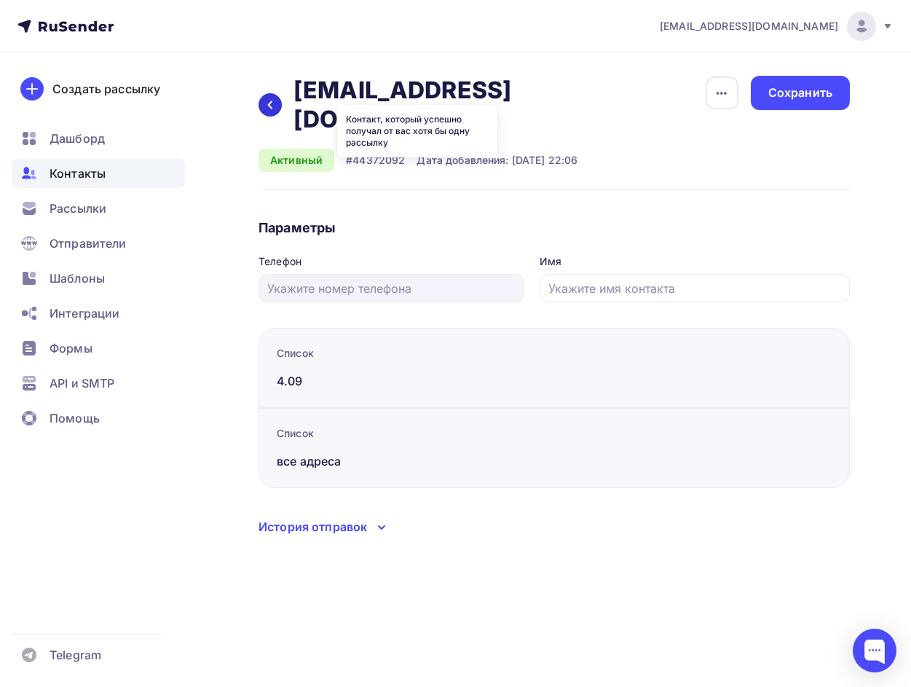
click at [268, 99] on icon at bounding box center [270, 105] width 12 height 12
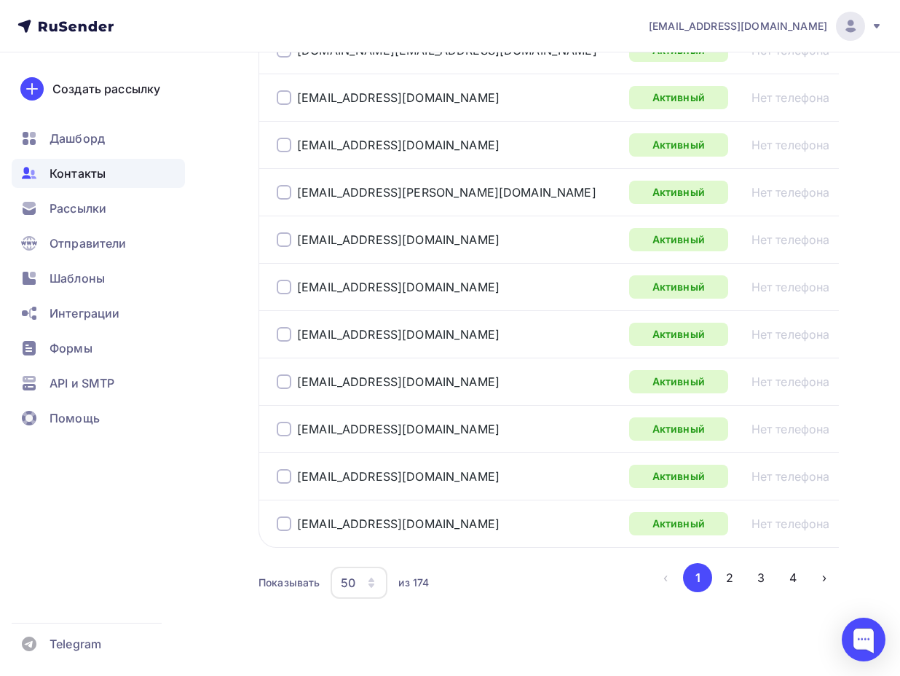
scroll to position [2353, 0]
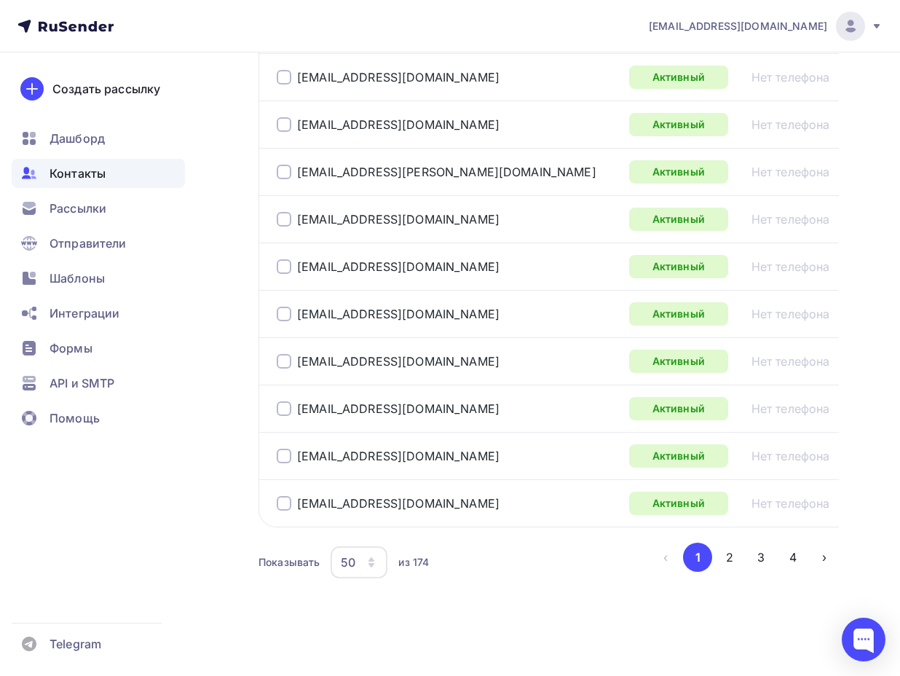
click at [377, 559] on icon "button" at bounding box center [372, 562] width 12 height 12
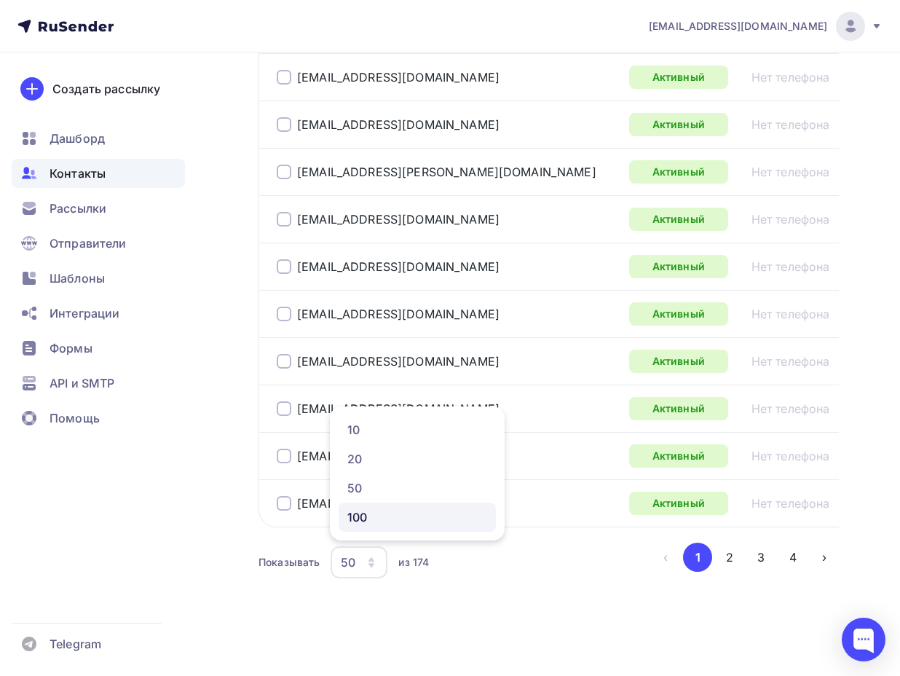
click at [388, 519] on div "100" at bounding box center [417, 516] width 140 height 17
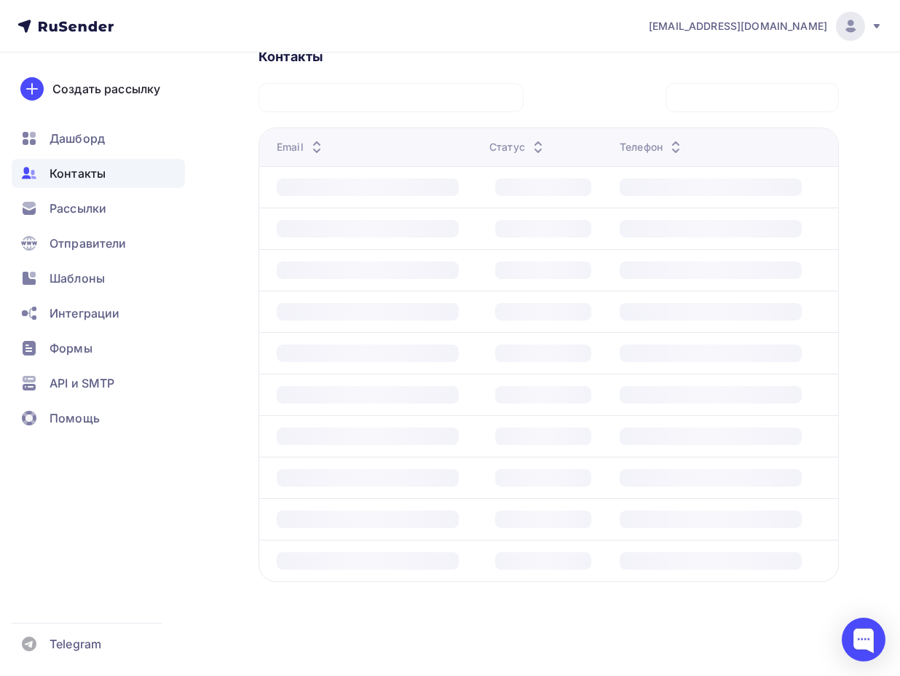
scroll to position [344, 0]
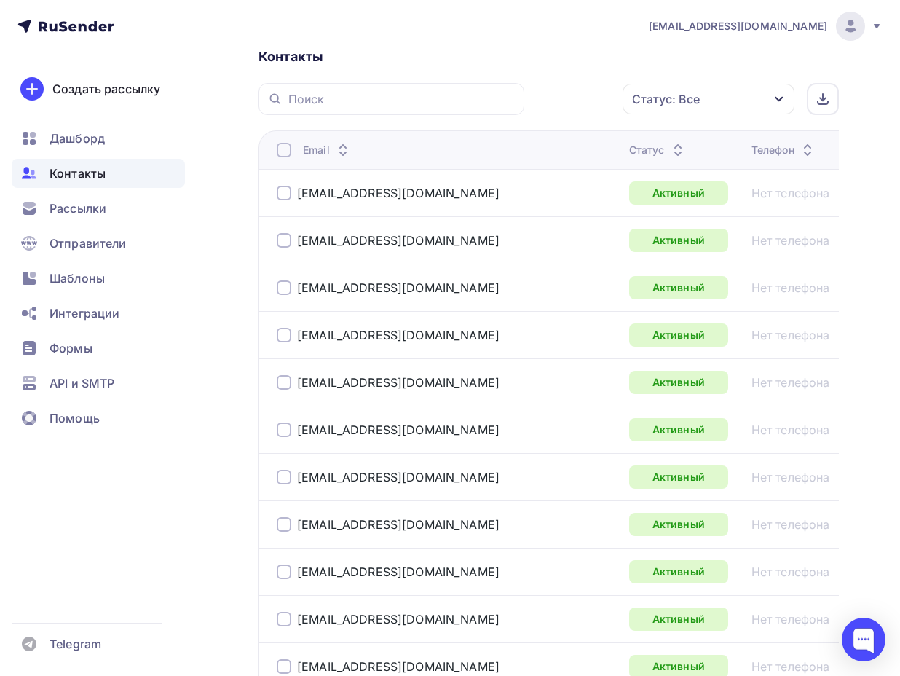
click at [275, 154] on th "Email" at bounding box center [441, 149] width 365 height 39
click at [284, 147] on div at bounding box center [284, 150] width 15 height 15
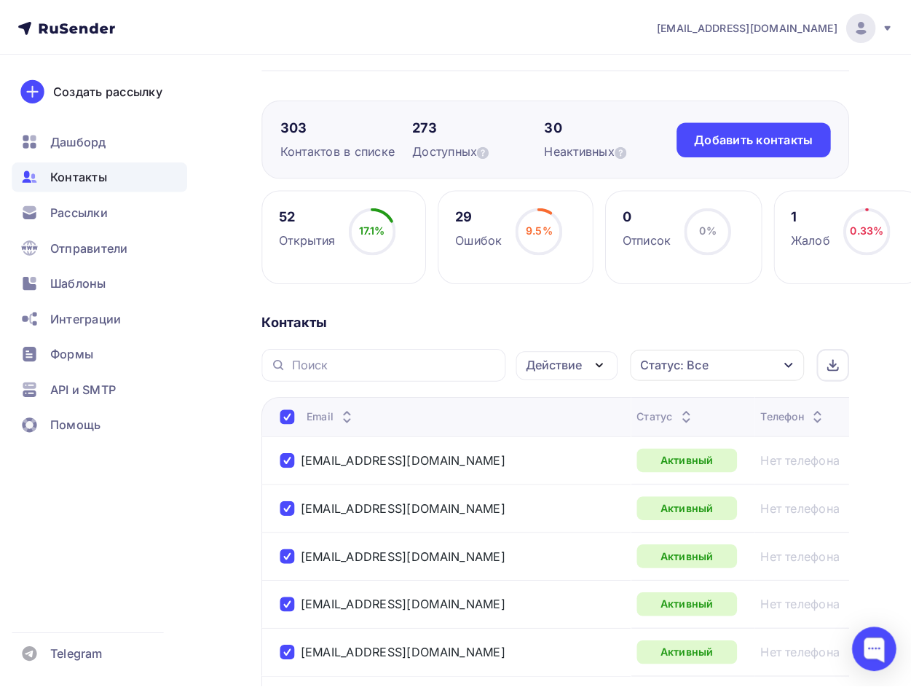
scroll to position [0, 0]
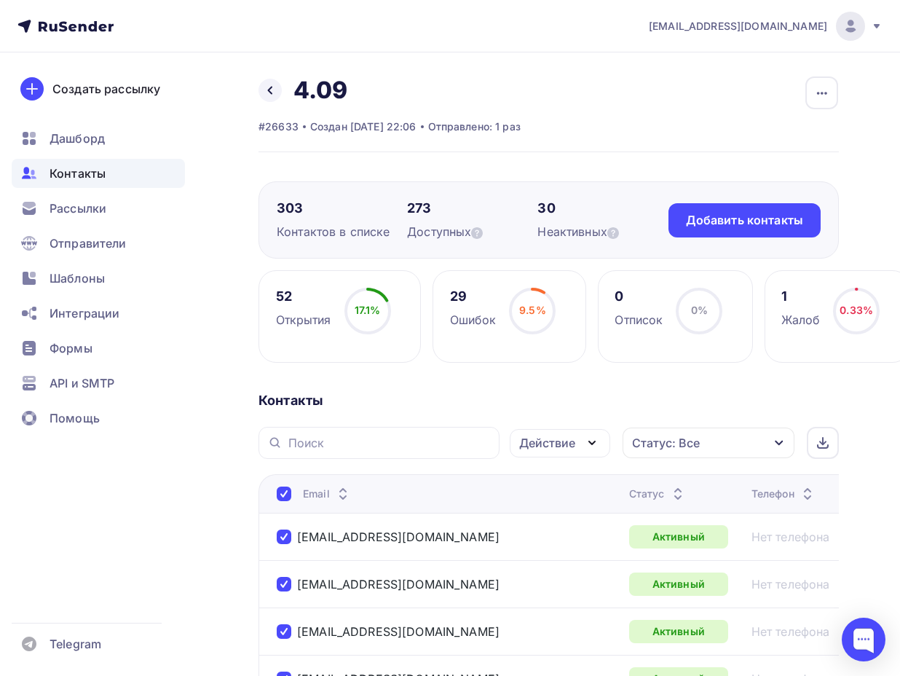
click at [596, 431] on div "Действие" at bounding box center [560, 443] width 101 height 28
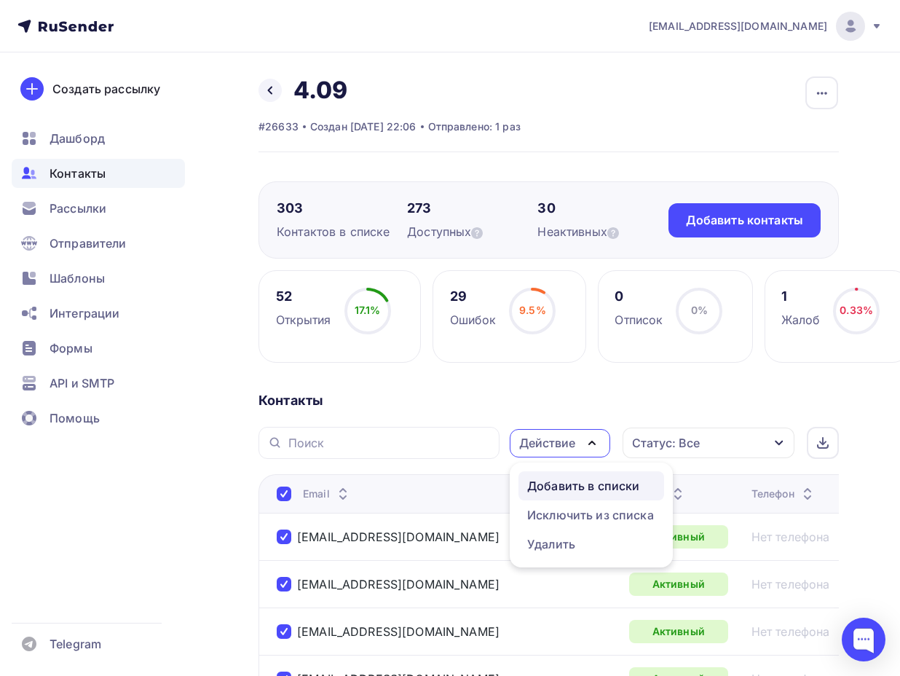
click at [588, 492] on div "Добавить в списки" at bounding box center [583, 485] width 112 height 17
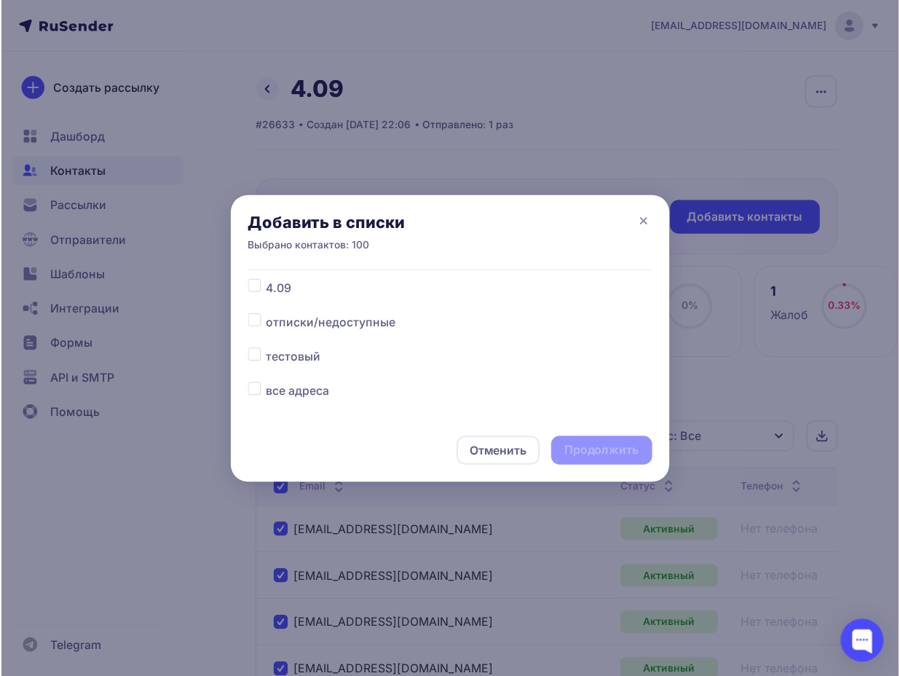
scroll to position [44, 0]
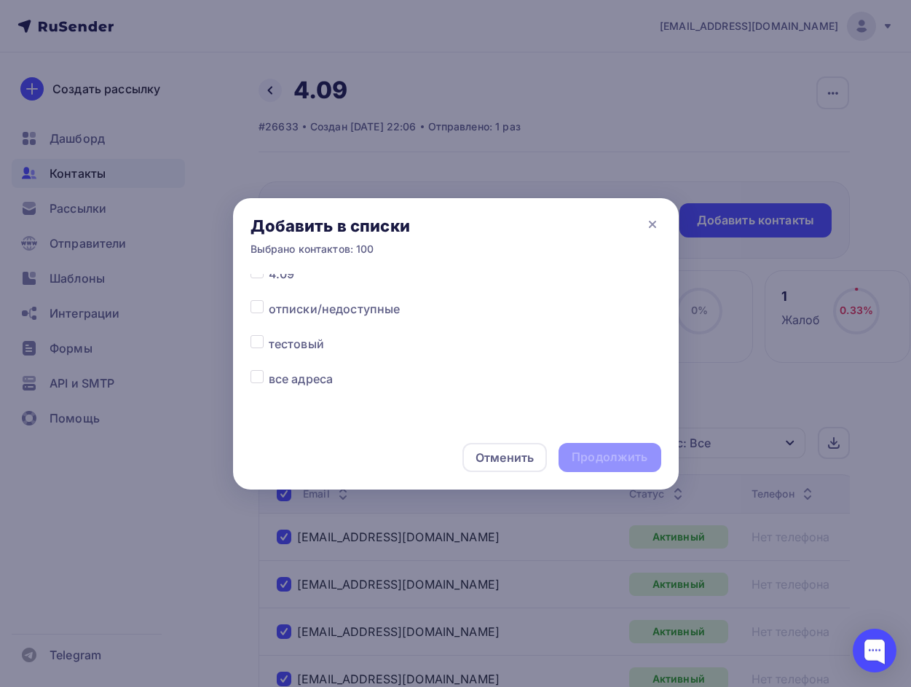
click at [246, 377] on div "Все списки 4.09 отписки/недоступные тестовый все адреса" at bounding box center [456, 349] width 446 height 151
click at [269, 370] on label at bounding box center [269, 370] width 0 height 0
click at [258, 374] on input "checkbox" at bounding box center [257, 376] width 13 height 13
checkbox input "true"
click at [605, 462] on div "Продолжить" at bounding box center [610, 457] width 76 height 17
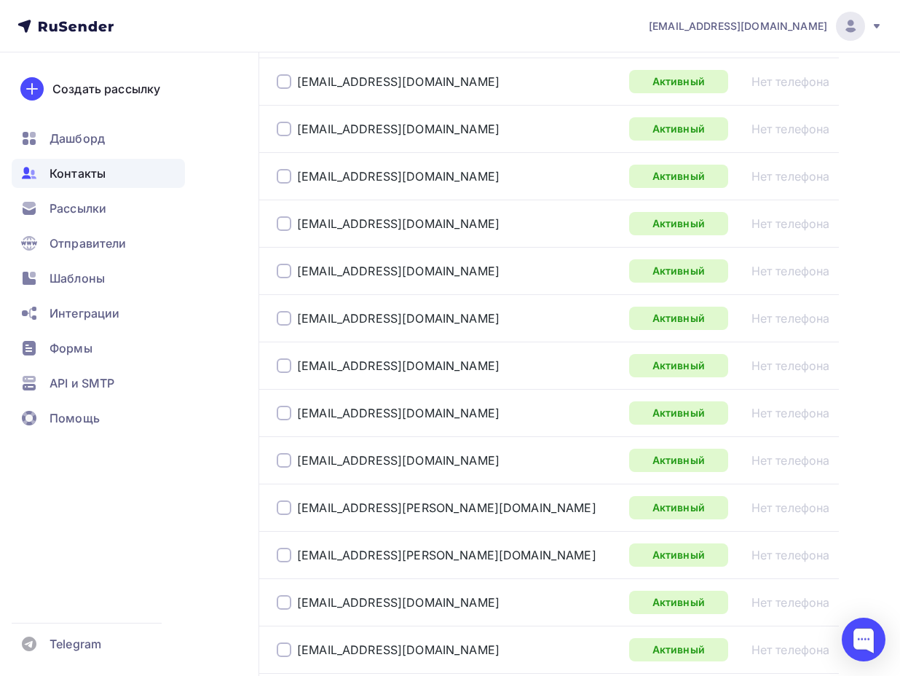
scroll to position [0, 0]
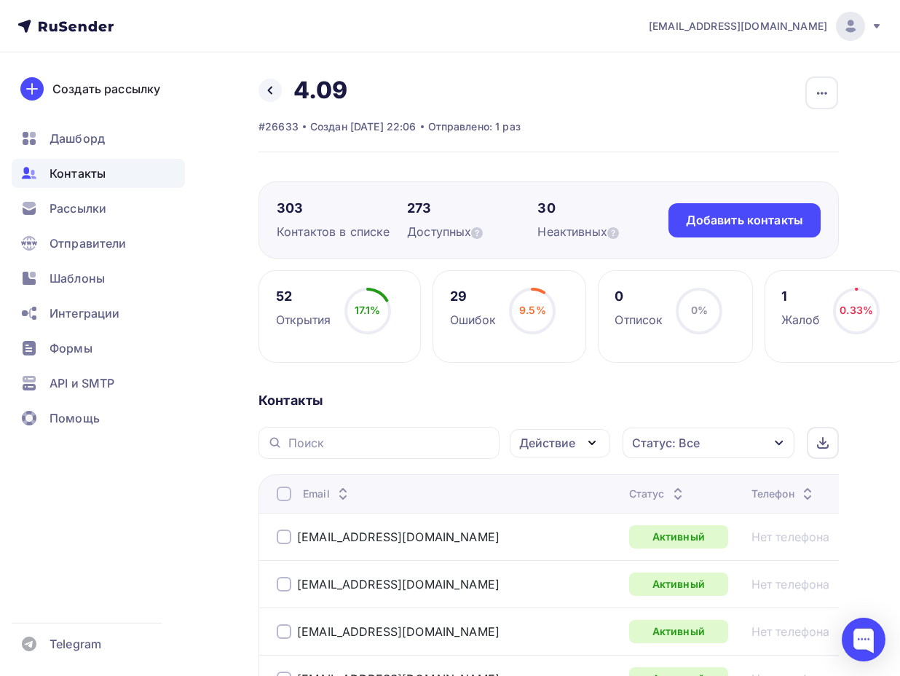
click at [280, 490] on div at bounding box center [284, 493] width 15 height 15
click at [285, 490] on div at bounding box center [284, 493] width 15 height 15
click at [591, 436] on icon "button" at bounding box center [591, 442] width 17 height 17
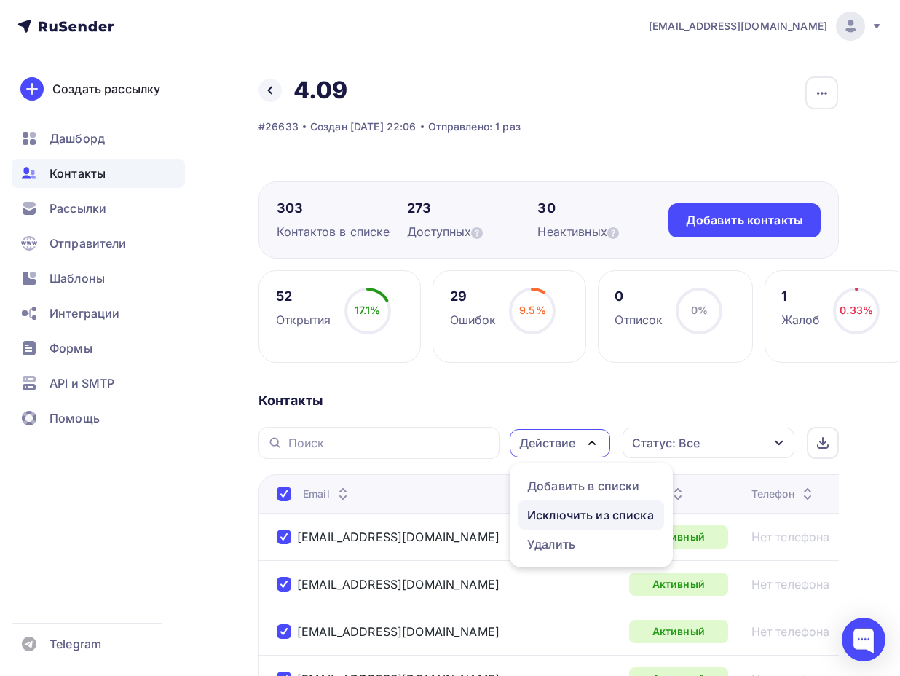
click at [575, 511] on div "Исключить из списка" at bounding box center [590, 514] width 127 height 17
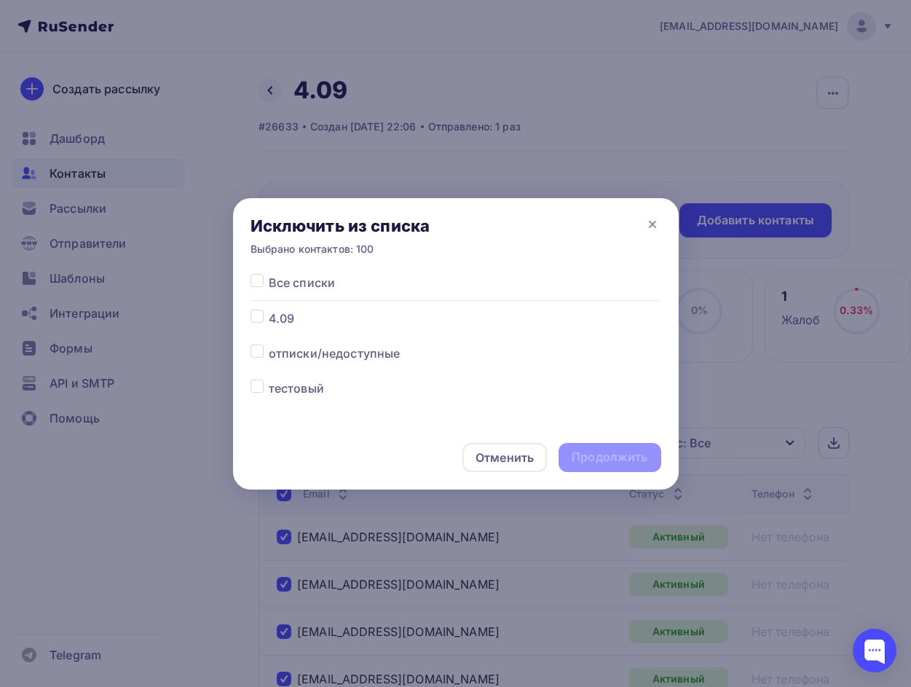
click at [269, 310] on label at bounding box center [269, 310] width 0 height 0
click at [261, 317] on input "checkbox" at bounding box center [257, 316] width 13 height 13
checkbox input "true"
click at [587, 456] on div "Продолжить" at bounding box center [610, 457] width 76 height 17
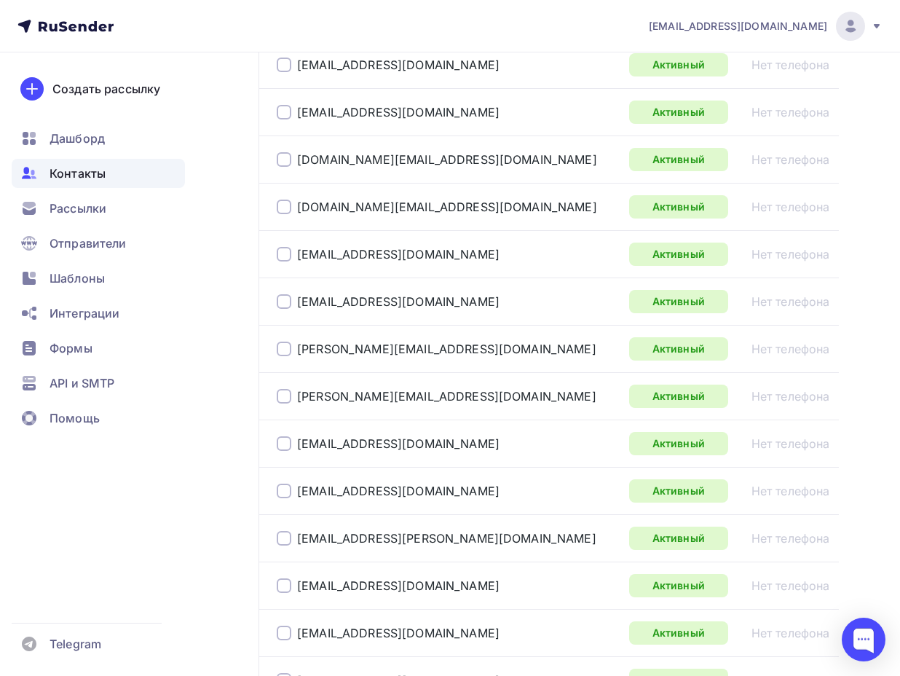
scroll to position [2353, 0]
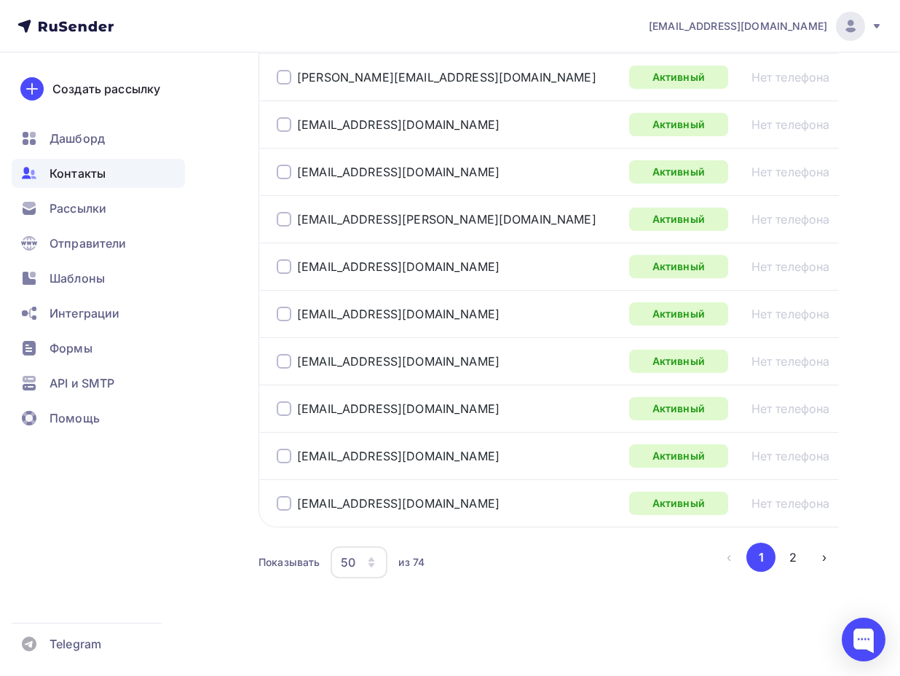
click at [377, 556] on div "button" at bounding box center [372, 562] width 12 height 12
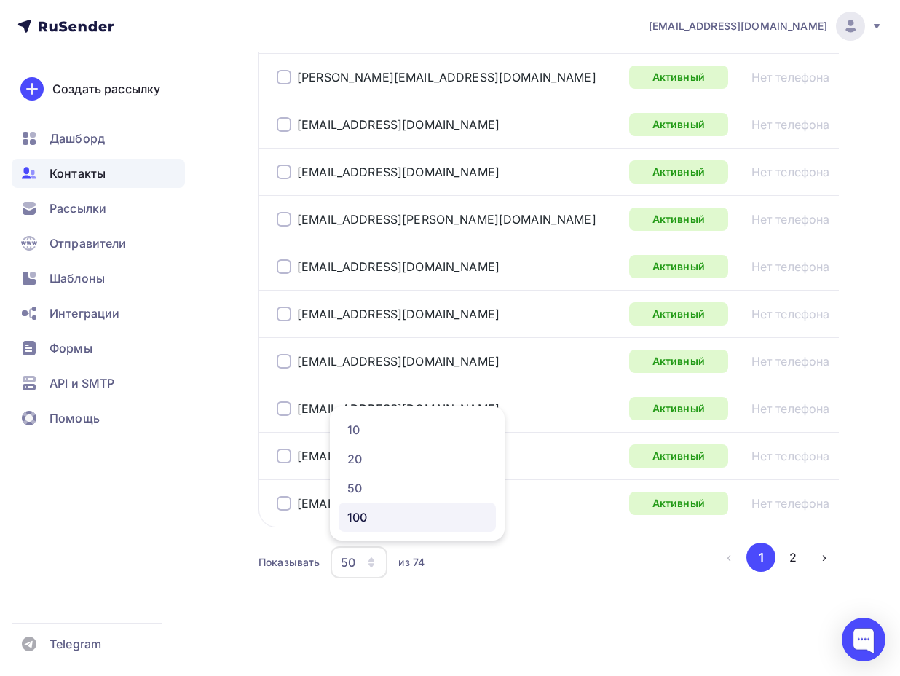
click at [403, 530] on link "100" at bounding box center [417, 517] width 157 height 29
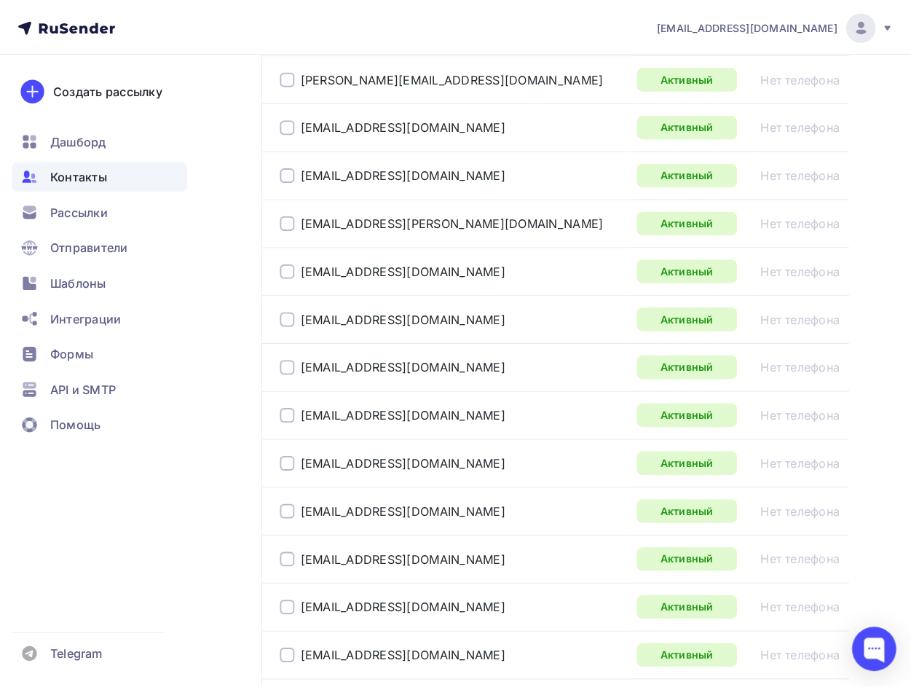
scroll to position [344, 0]
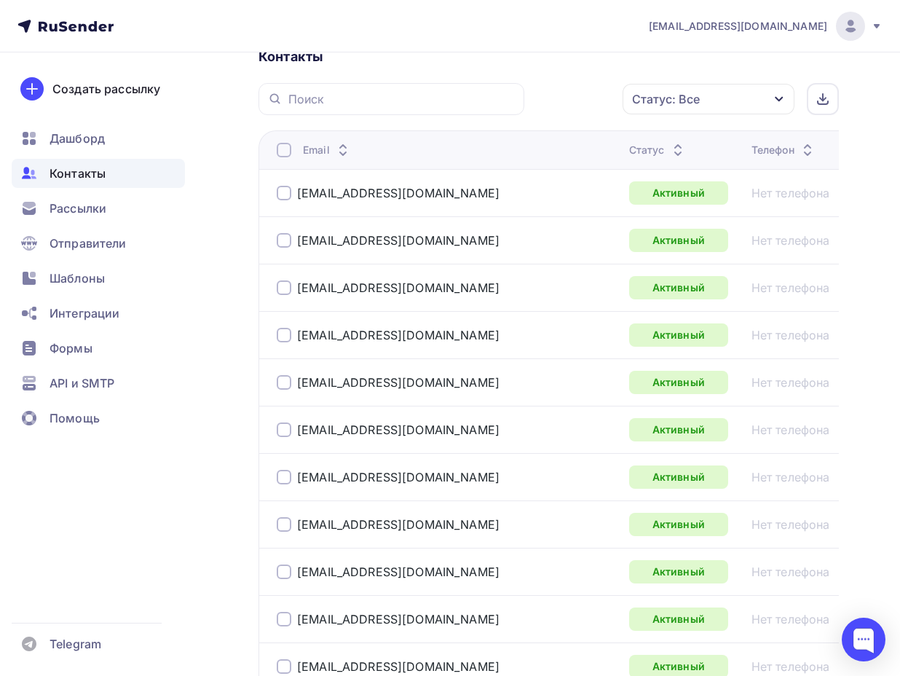
click at [282, 154] on div at bounding box center [284, 150] width 15 height 15
click at [595, 98] on icon "button" at bounding box center [592, 99] width 6 height 3
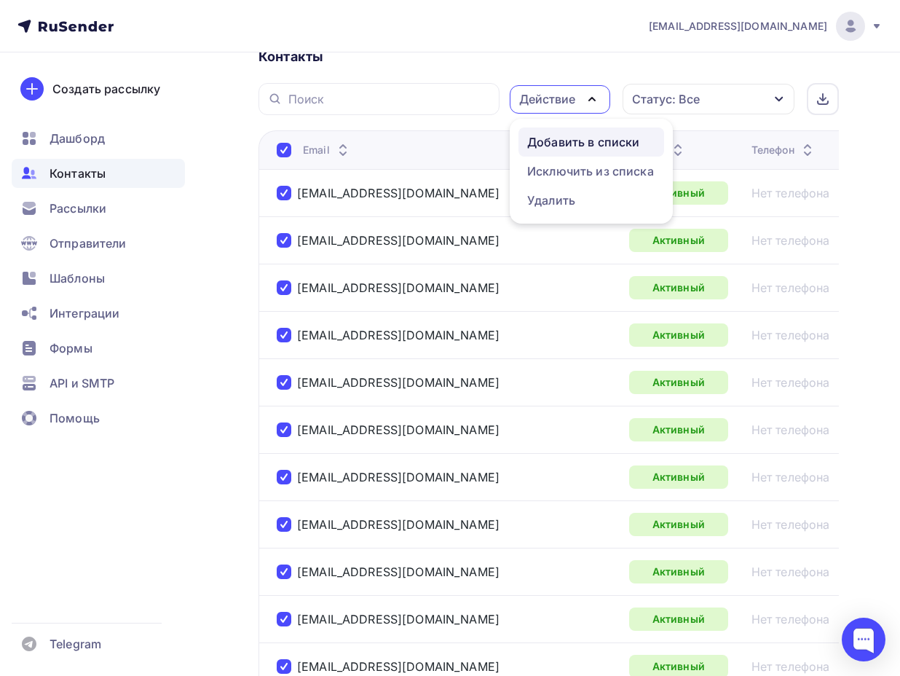
click at [561, 142] on div "Добавить в списки" at bounding box center [583, 141] width 112 height 17
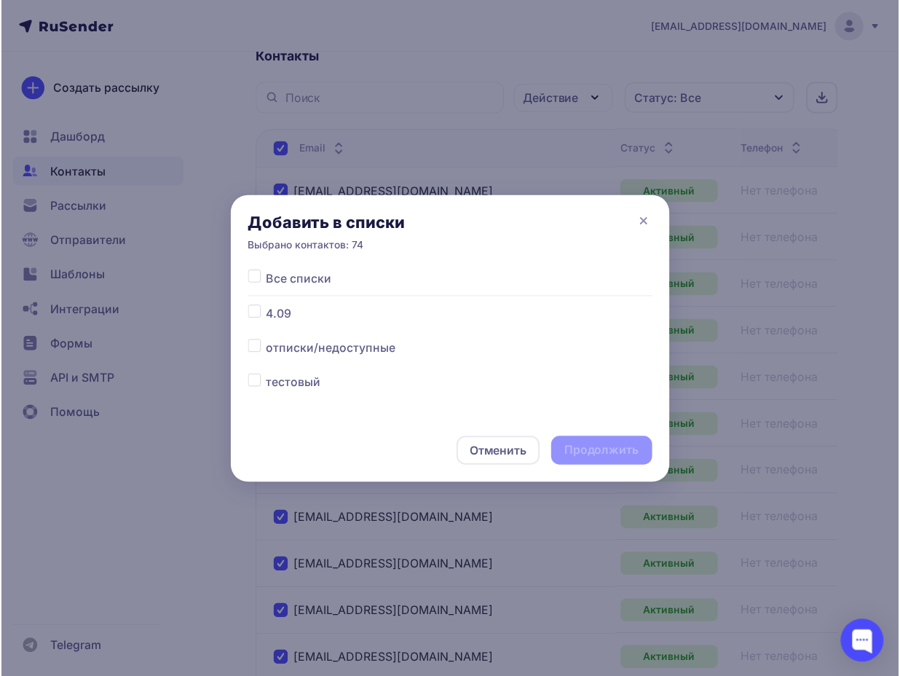
scroll to position [44, 0]
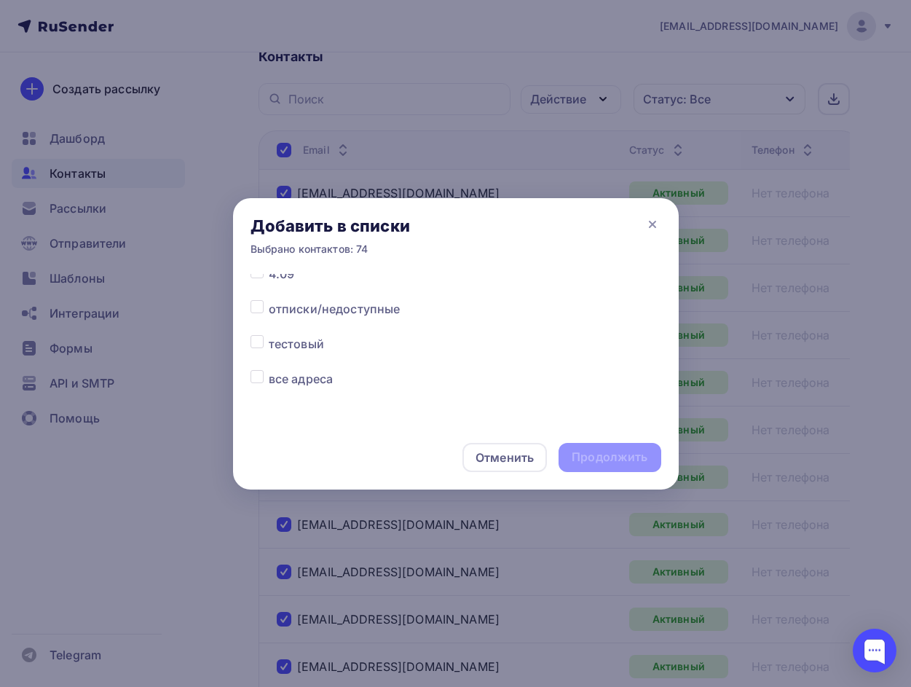
click at [269, 370] on label at bounding box center [269, 370] width 0 height 0
click at [263, 377] on input "checkbox" at bounding box center [257, 376] width 13 height 13
checkbox input "true"
click at [601, 456] on div "Продолжить" at bounding box center [610, 457] width 76 height 17
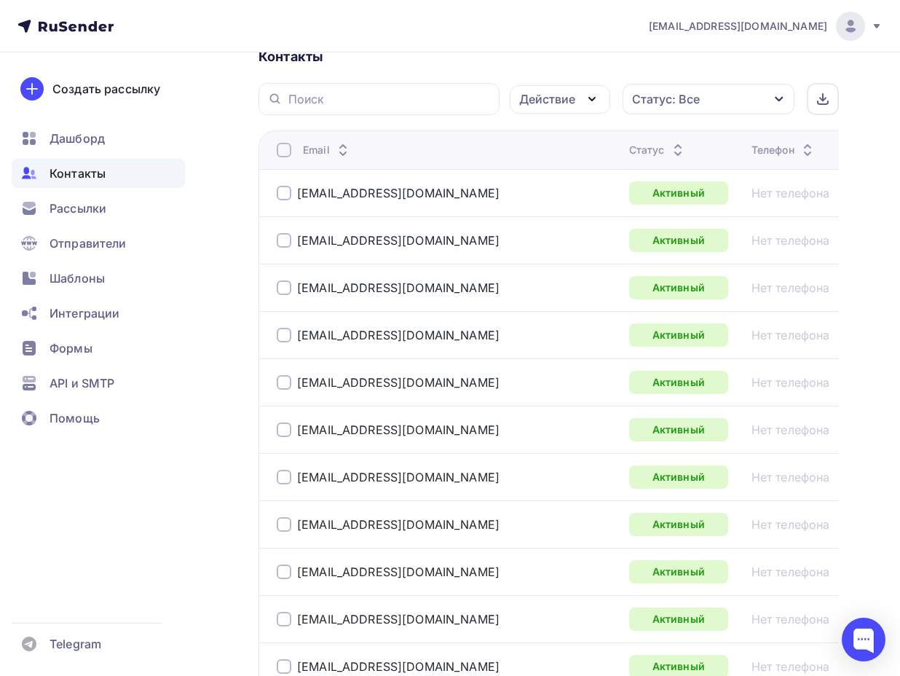
click at [283, 150] on div at bounding box center [284, 150] width 15 height 15
click at [285, 149] on div at bounding box center [284, 150] width 15 height 15
click at [556, 103] on div "Действие" at bounding box center [547, 98] width 56 height 17
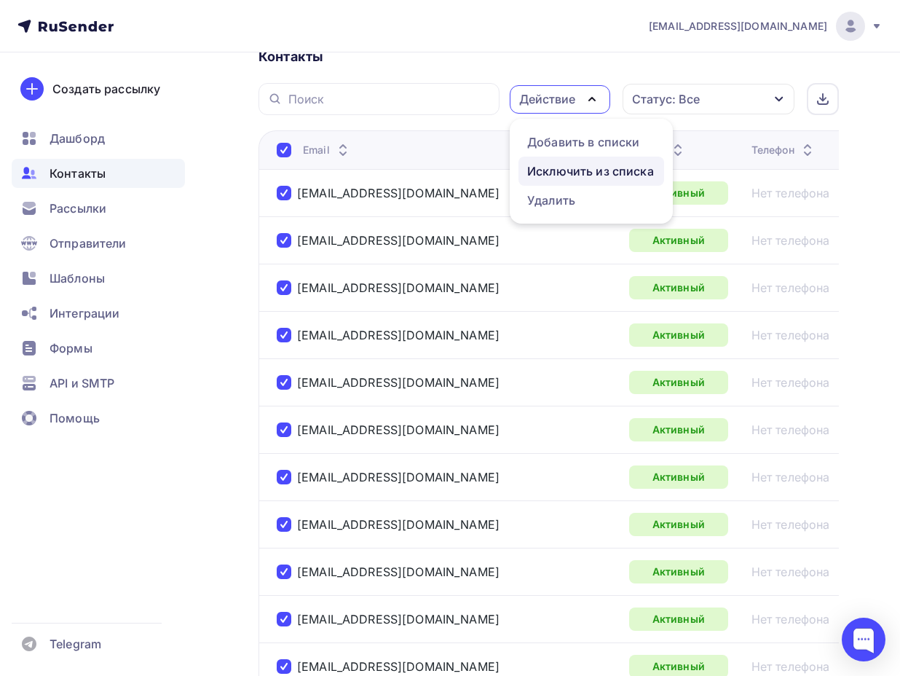
click at [564, 172] on div "Исключить из списка" at bounding box center [590, 170] width 127 height 17
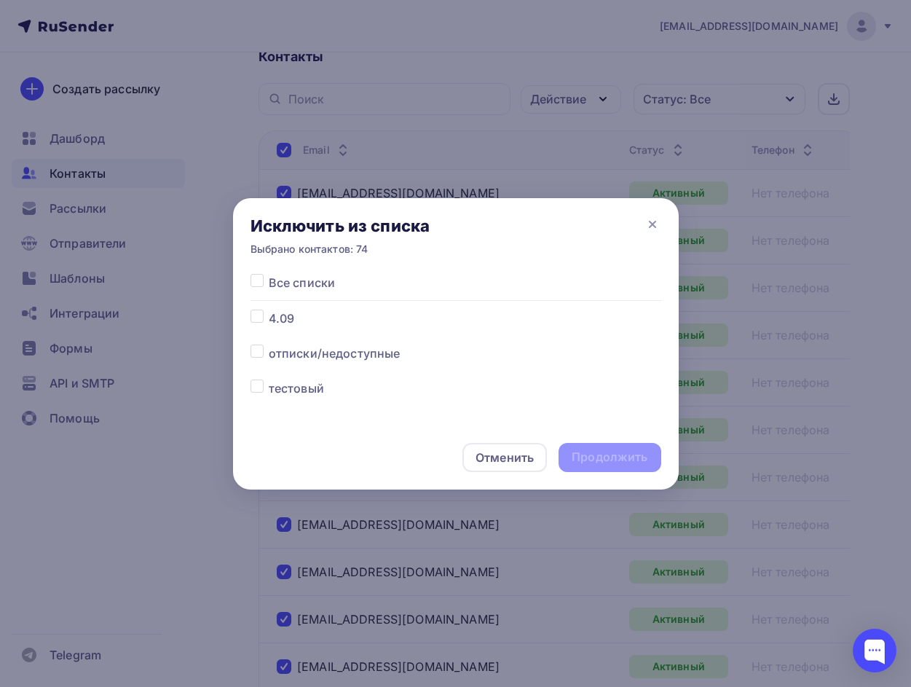
click at [269, 310] on label at bounding box center [269, 310] width 0 height 0
click at [251, 311] on input "checkbox" at bounding box center [257, 316] width 13 height 13
checkbox input "true"
click at [602, 458] on div "Продолжить" at bounding box center [610, 457] width 76 height 17
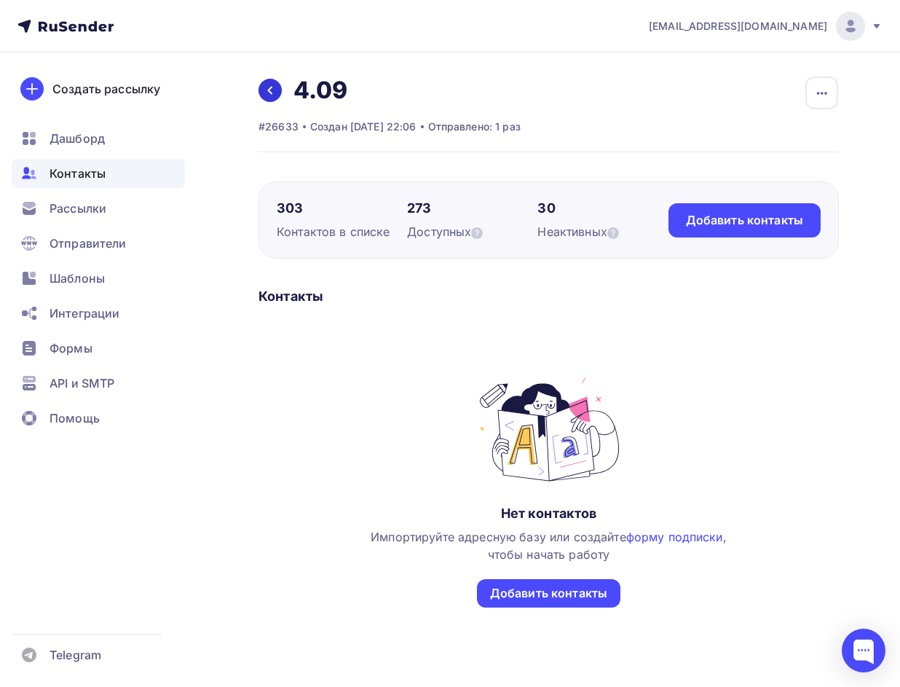
click at [260, 94] on link at bounding box center [270, 90] width 23 height 23
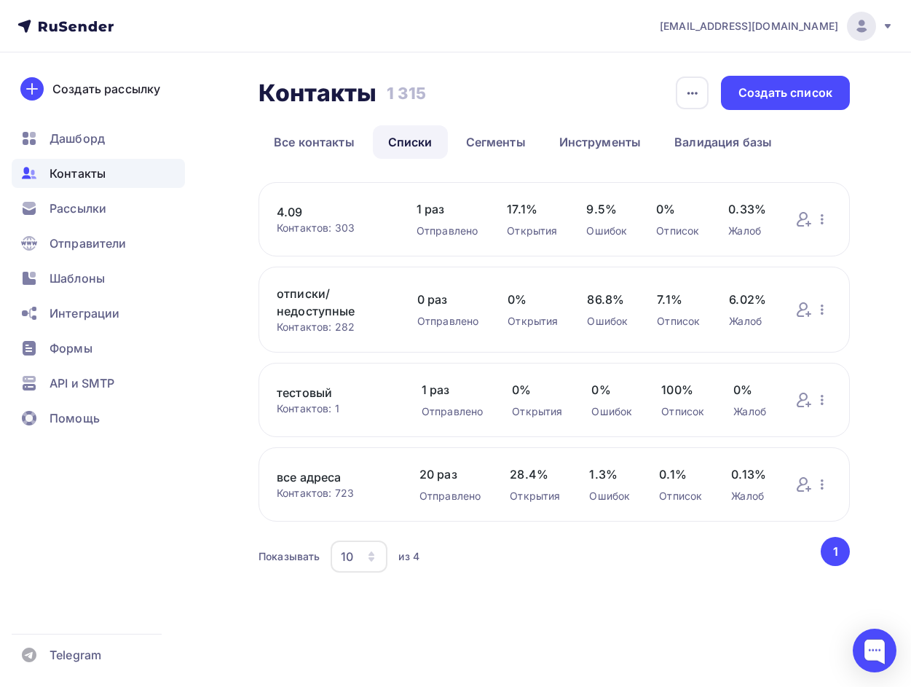
click at [332, 480] on link "все адреса" at bounding box center [334, 476] width 114 height 17
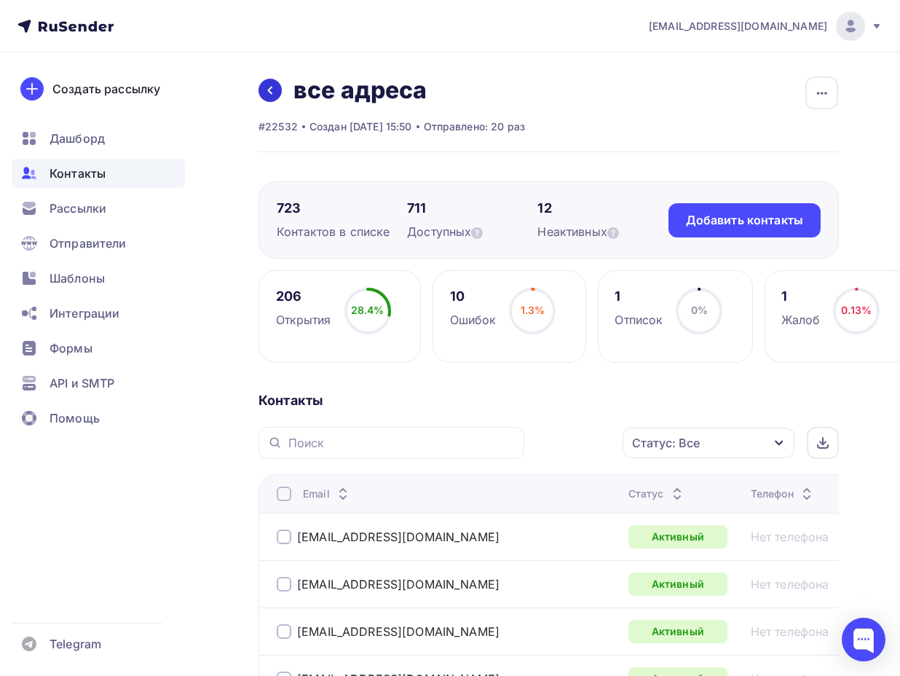
click at [278, 91] on link at bounding box center [270, 90] width 23 height 23
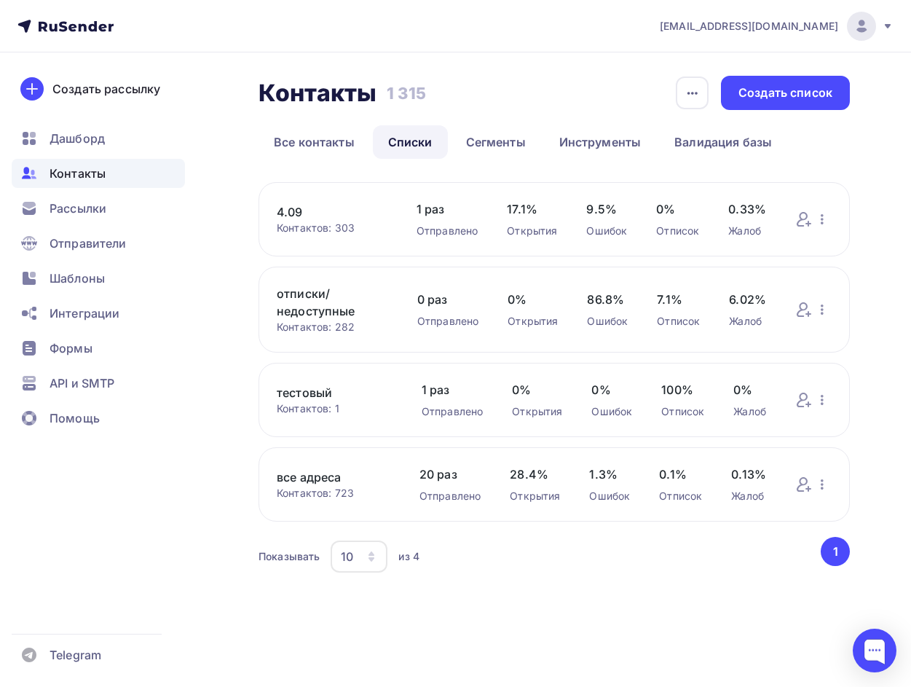
click at [287, 206] on link "4.09" at bounding box center [332, 211] width 111 height 17
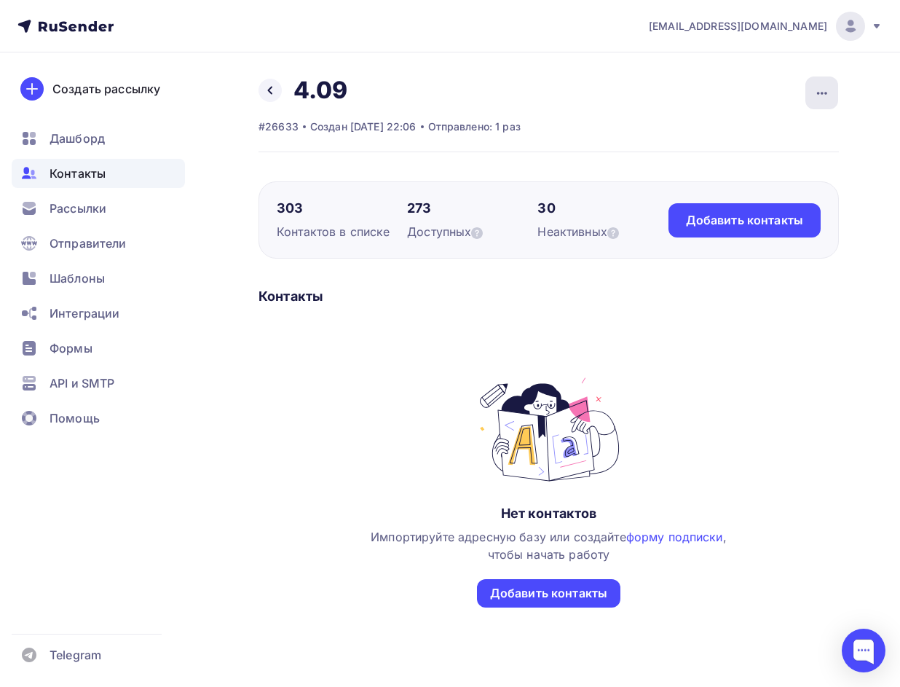
click at [819, 91] on icon "button" at bounding box center [821, 92] width 17 height 17
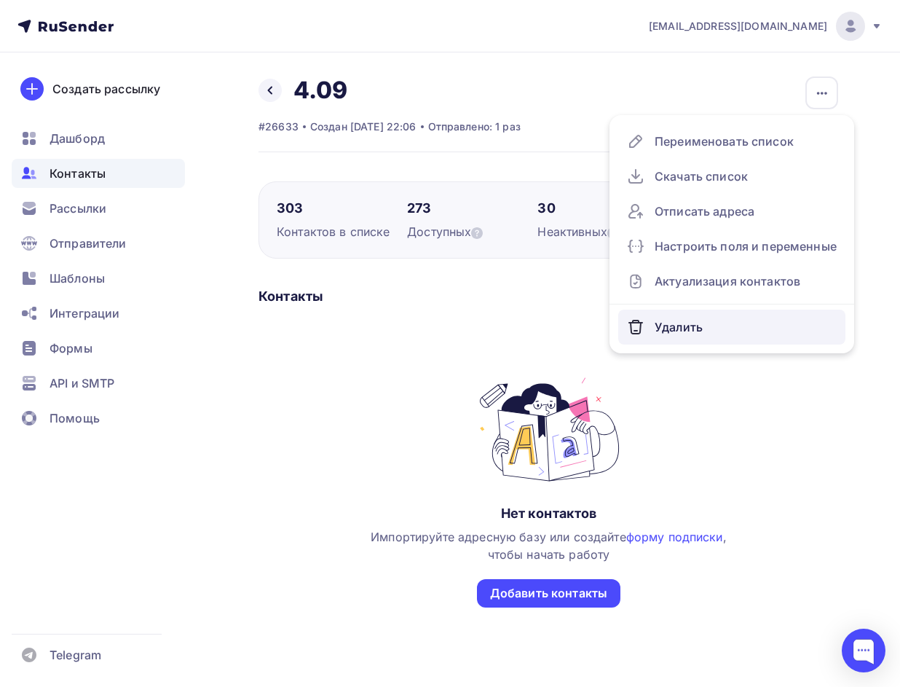
click at [702, 325] on div "Удалить" at bounding box center [732, 326] width 210 height 23
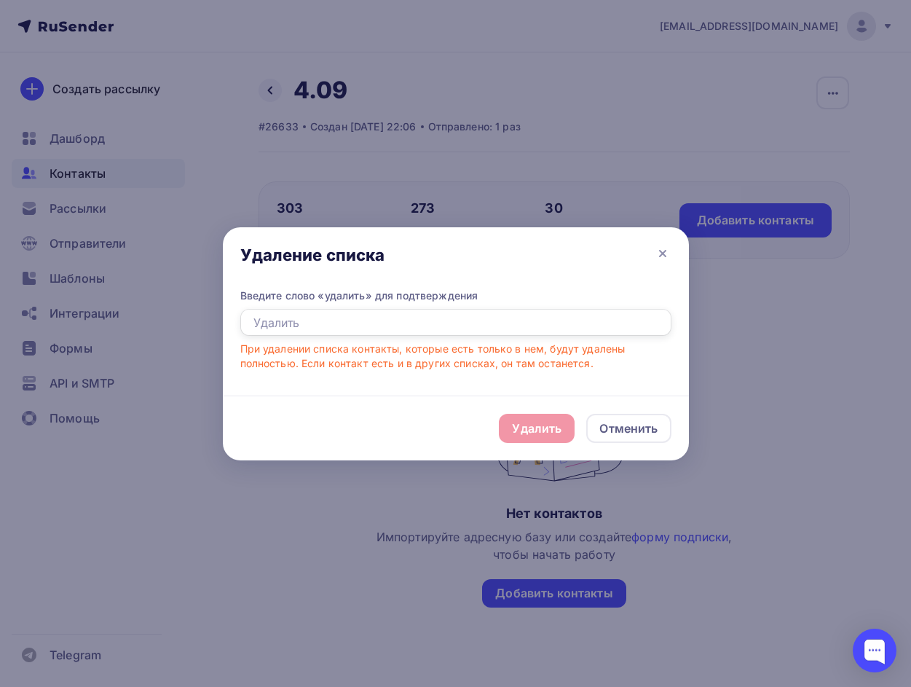
click at [366, 320] on input "text" at bounding box center [455, 323] width 431 height 28
type input "удалить"
click at [532, 419] on div "Удалить" at bounding box center [537, 427] width 50 height 17
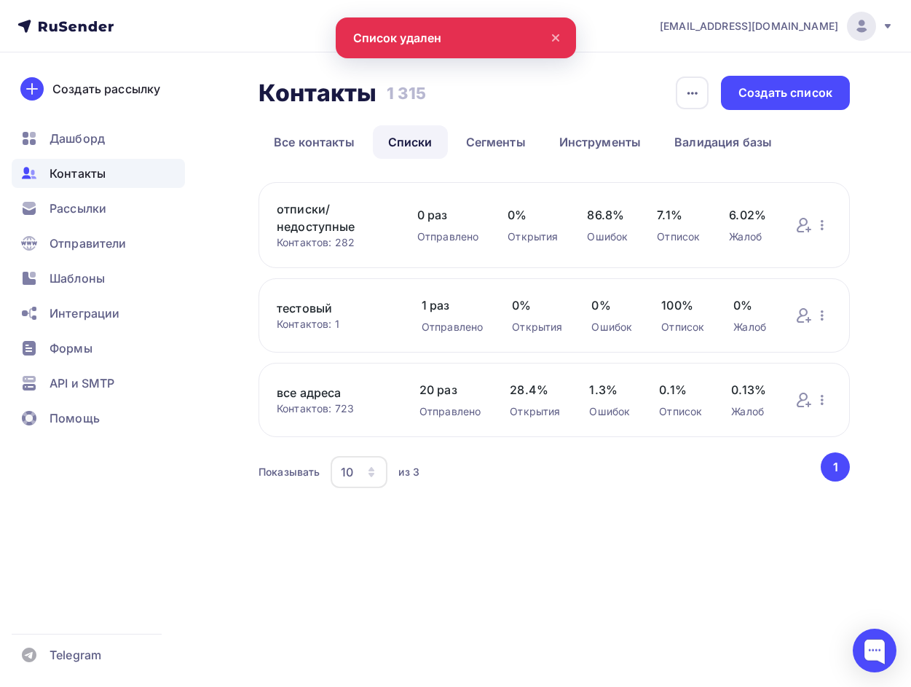
click at [326, 390] on link "все адреса" at bounding box center [334, 392] width 114 height 17
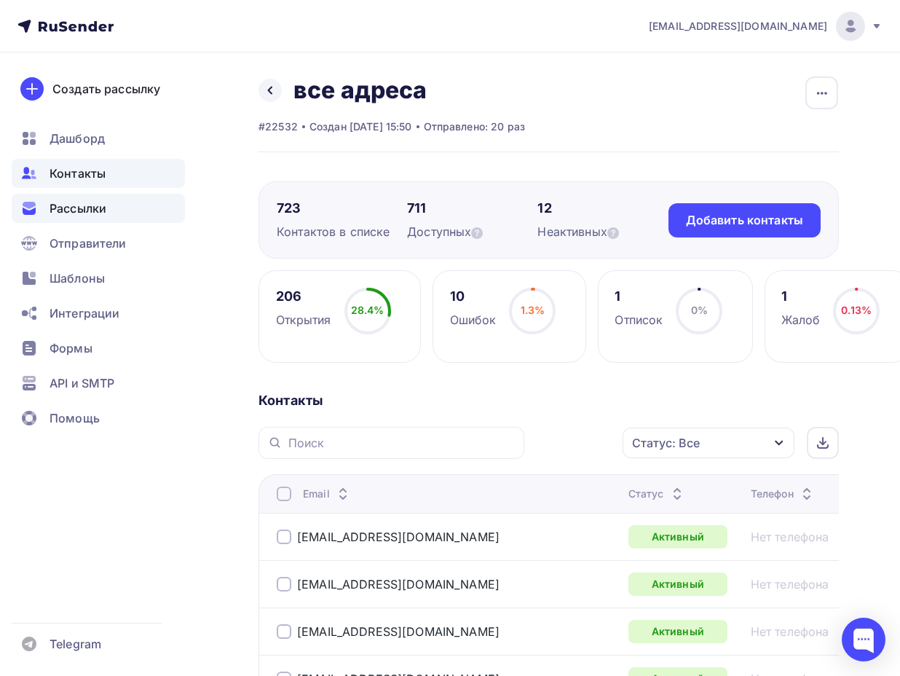
click at [101, 202] on span "Рассылки" at bounding box center [78, 208] width 57 height 17
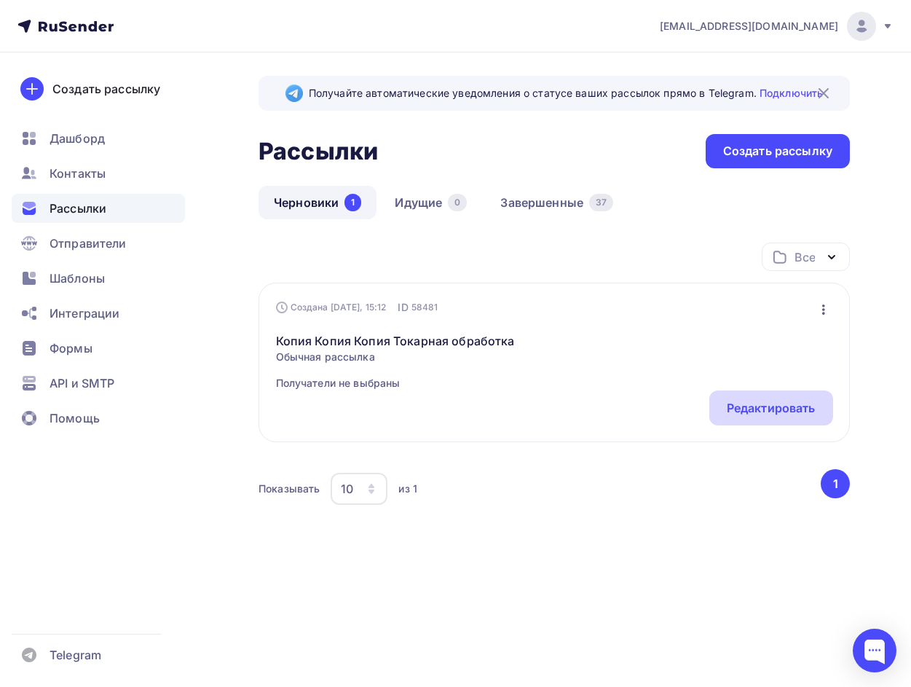
click at [787, 414] on div "Редактировать" at bounding box center [771, 407] width 89 height 17
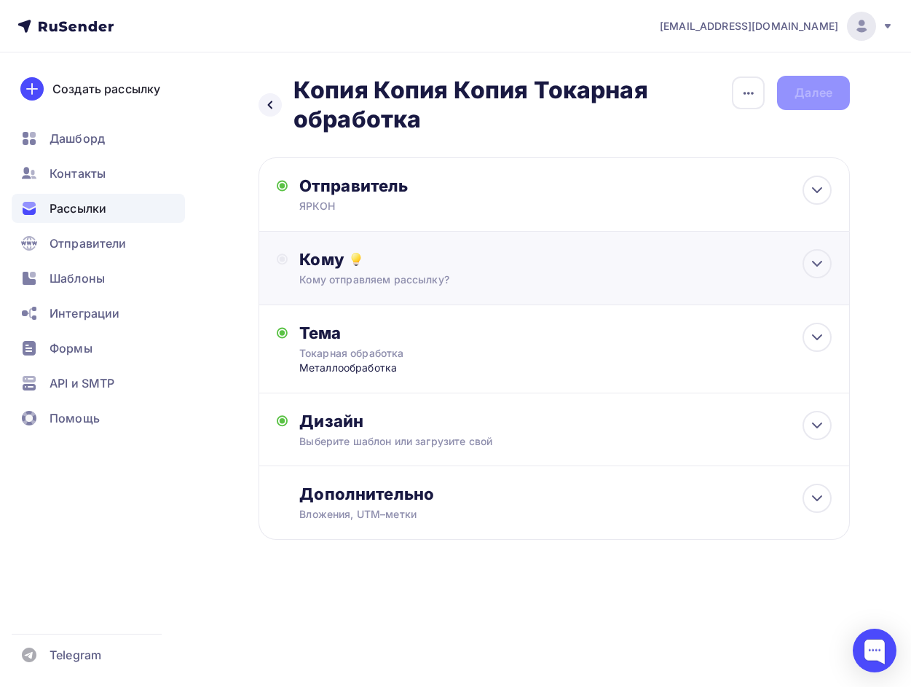
click at [457, 259] on div "Кому" at bounding box center [565, 259] width 532 height 20
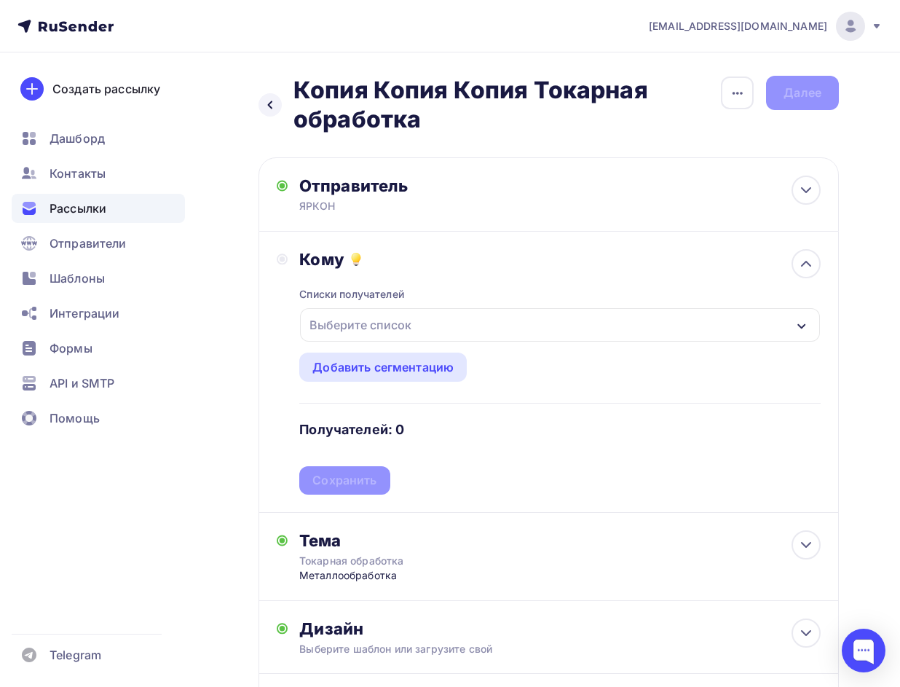
click at [394, 322] on div "Выберите список" at bounding box center [361, 325] width 114 height 26
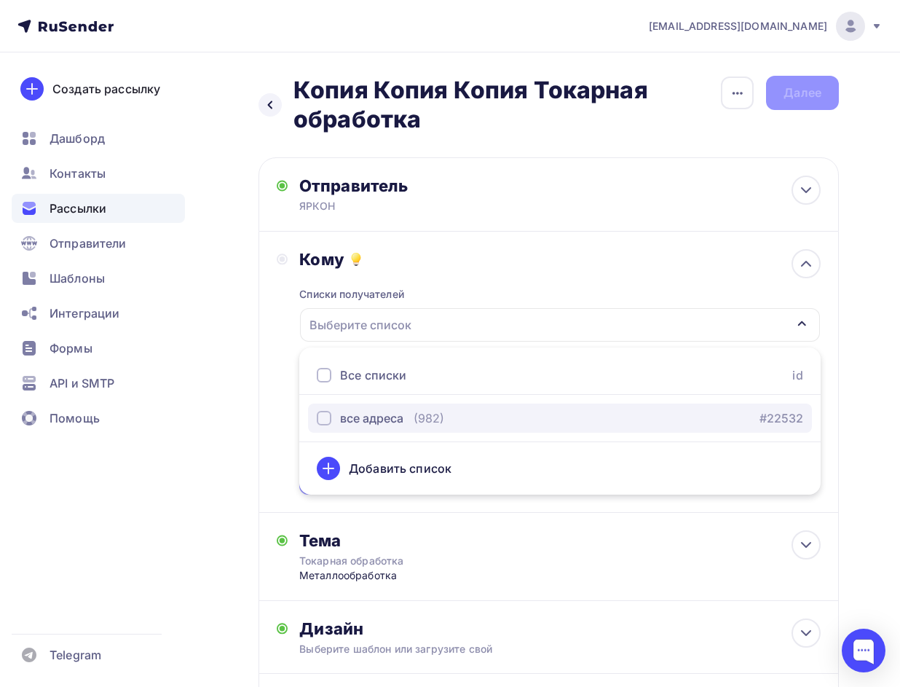
click at [377, 417] on div "все адреса" at bounding box center [371, 417] width 63 height 17
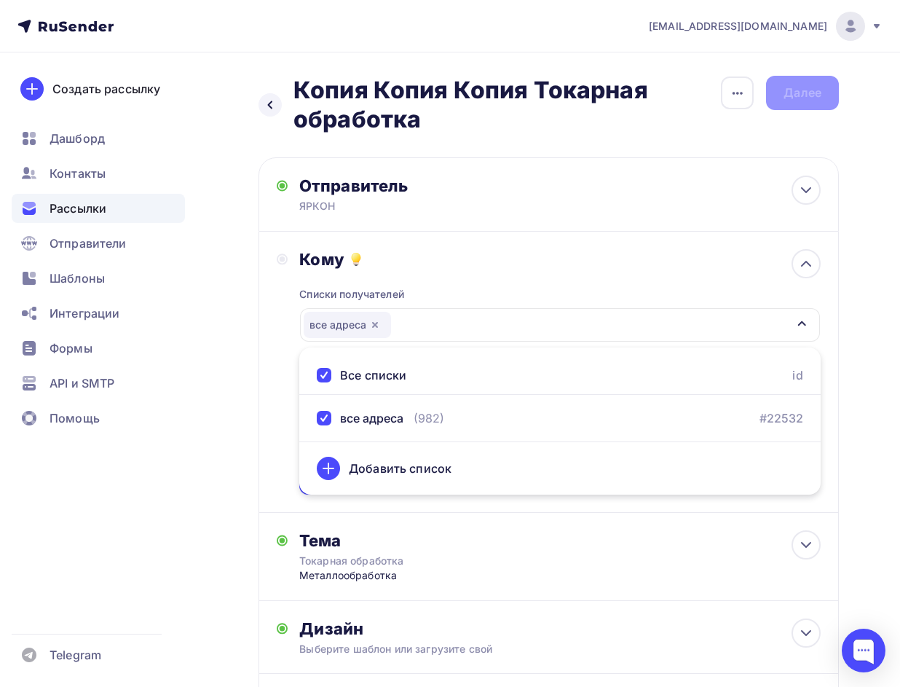
click at [271, 370] on div "Кому Списки получателей все адреса Все списки id все адреса (982) #22532 Добави…" at bounding box center [549, 372] width 580 height 281
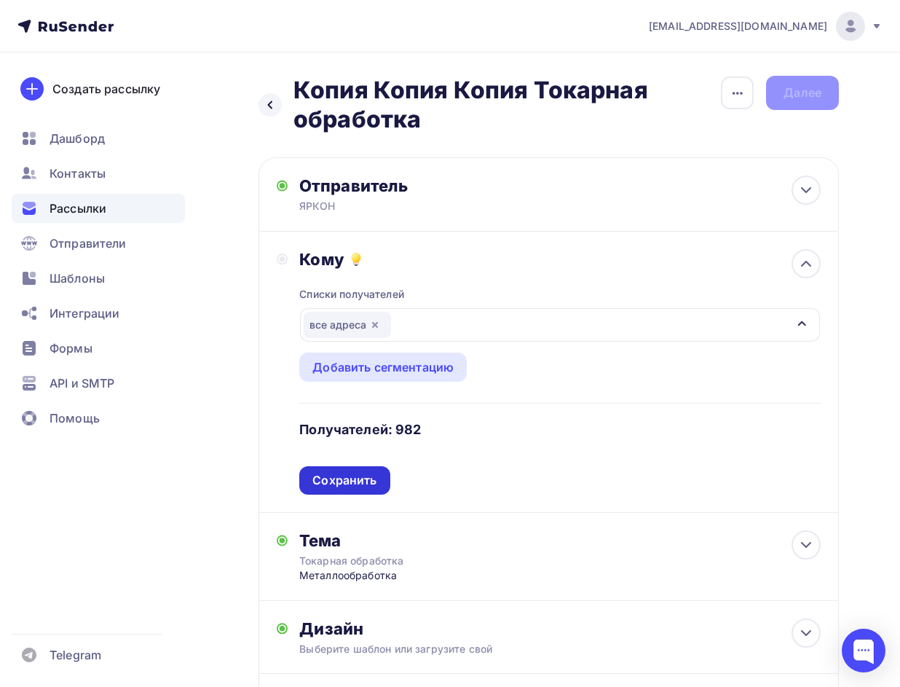
click at [364, 473] on div "Сохранить" at bounding box center [344, 480] width 64 height 17
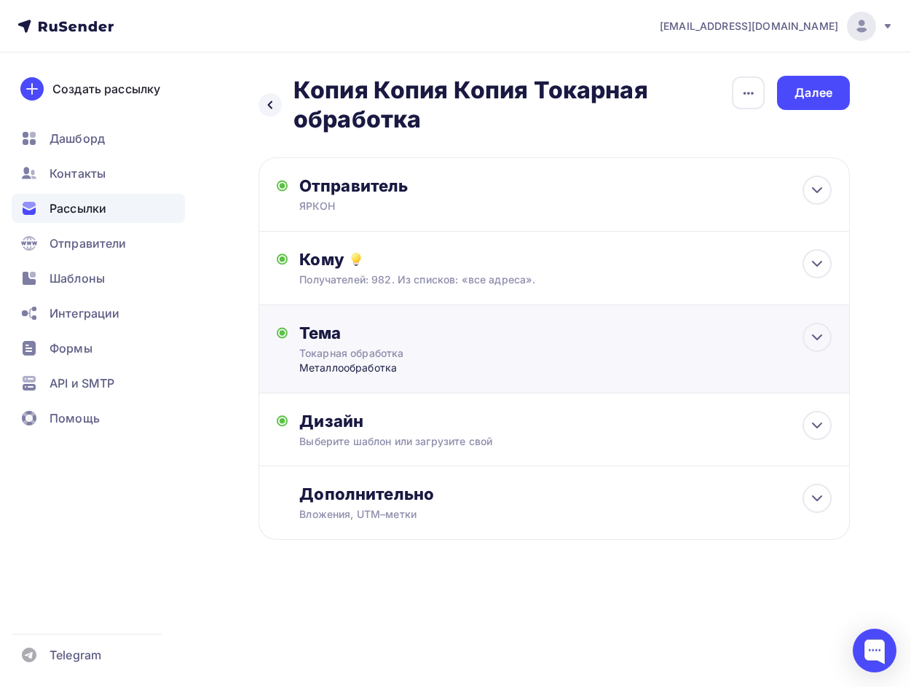
click at [346, 365] on div "Металлообработка" at bounding box center [443, 367] width 288 height 15
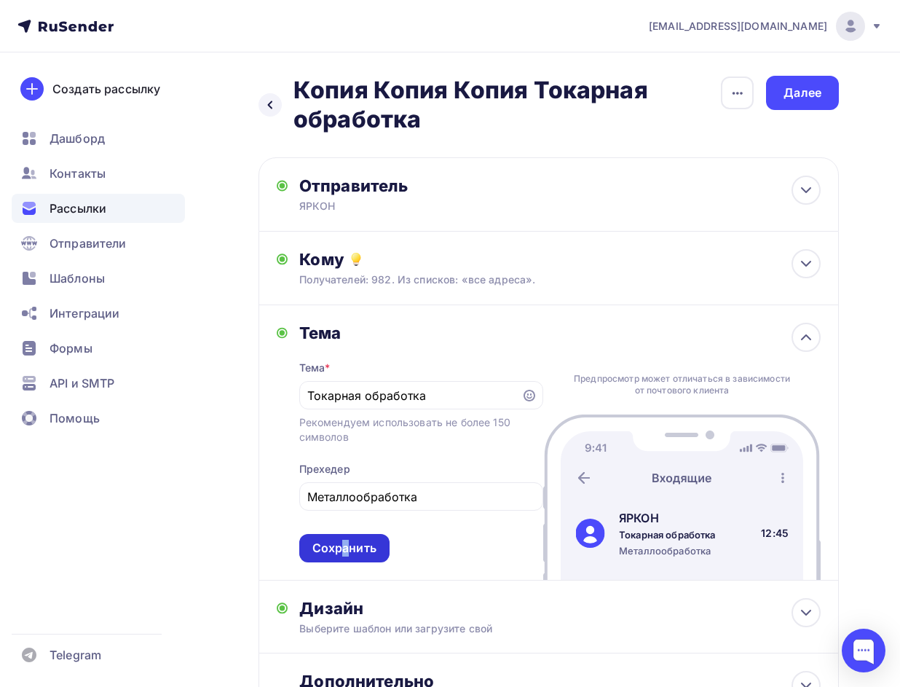
click at [345, 551] on div "Сохранить" at bounding box center [344, 548] width 64 height 17
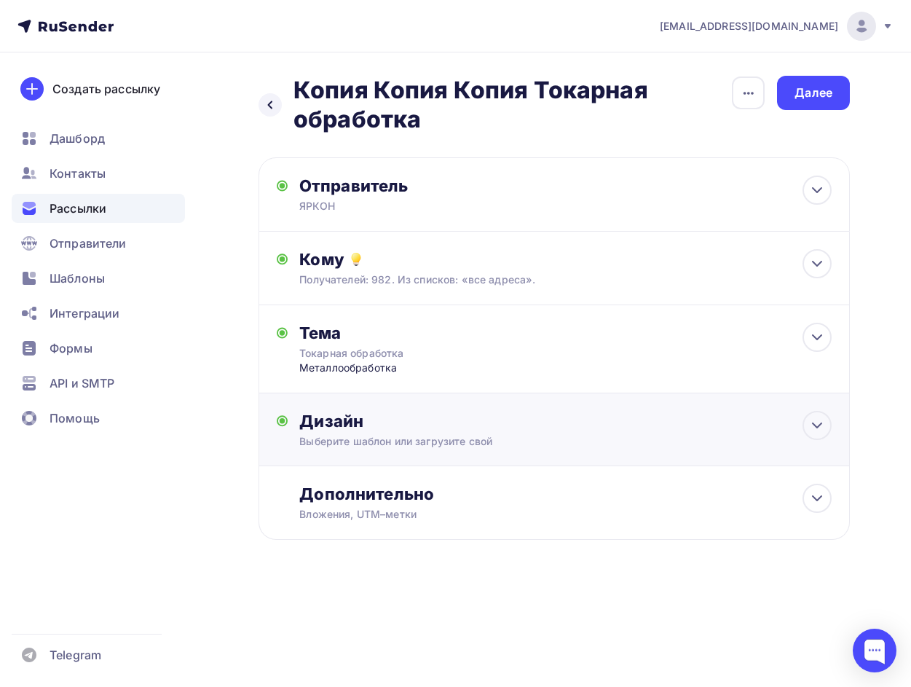
click at [385, 433] on div "Дизайн Выберите шаблон или загрузите свой Размер письма: 122 Kb Заменить шаблон…" at bounding box center [565, 430] width 532 height 38
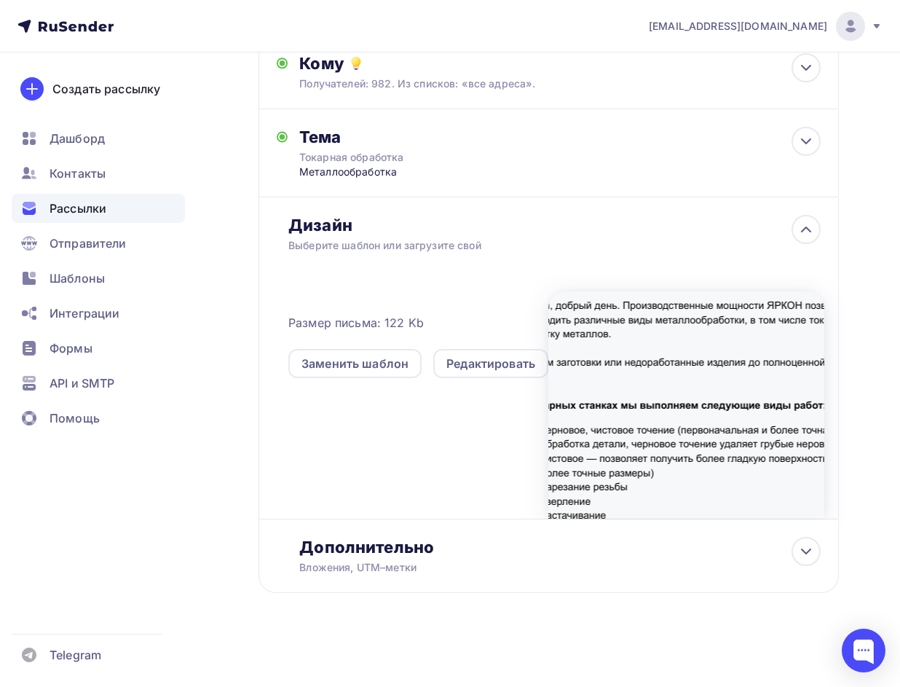
click at [523, 504] on div "Размер письма: 122 Kb Заменить шаблон Редактировать" at bounding box center [556, 397] width 536 height 243
click at [533, 529] on div "Дополнительно Вложения, UTM–метки Вложения Добавить файл Максимальный суммарный…" at bounding box center [549, 556] width 580 height 74
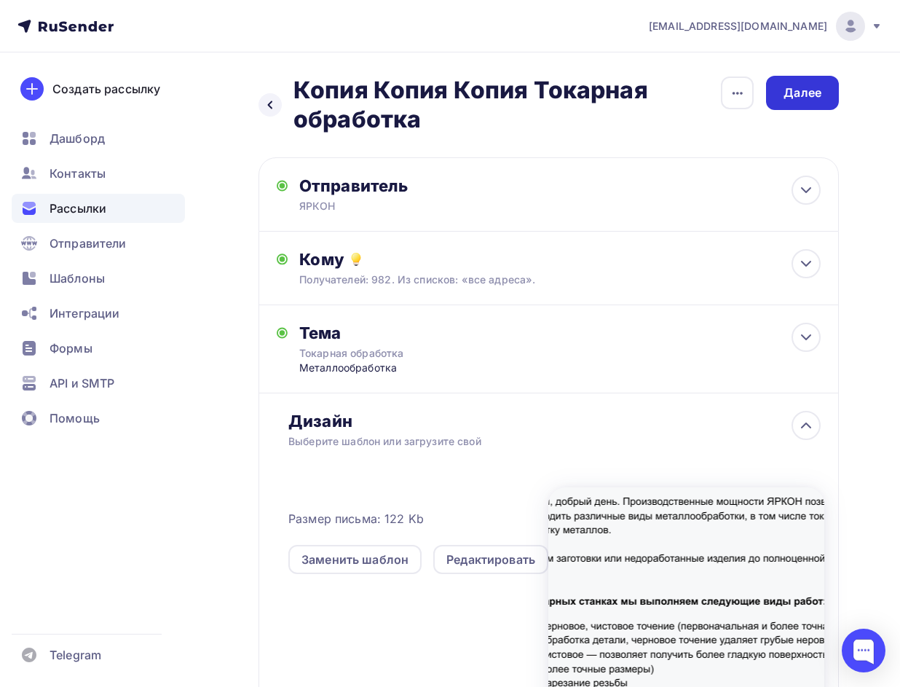
click at [804, 97] on div "Далее" at bounding box center [803, 92] width 38 height 17
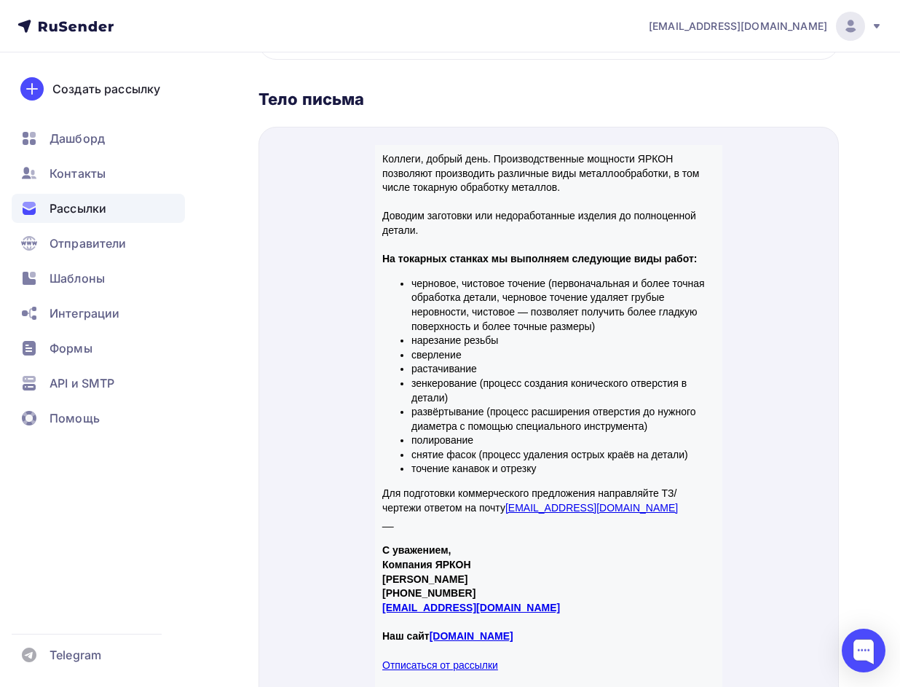
scroll to position [528, 0]
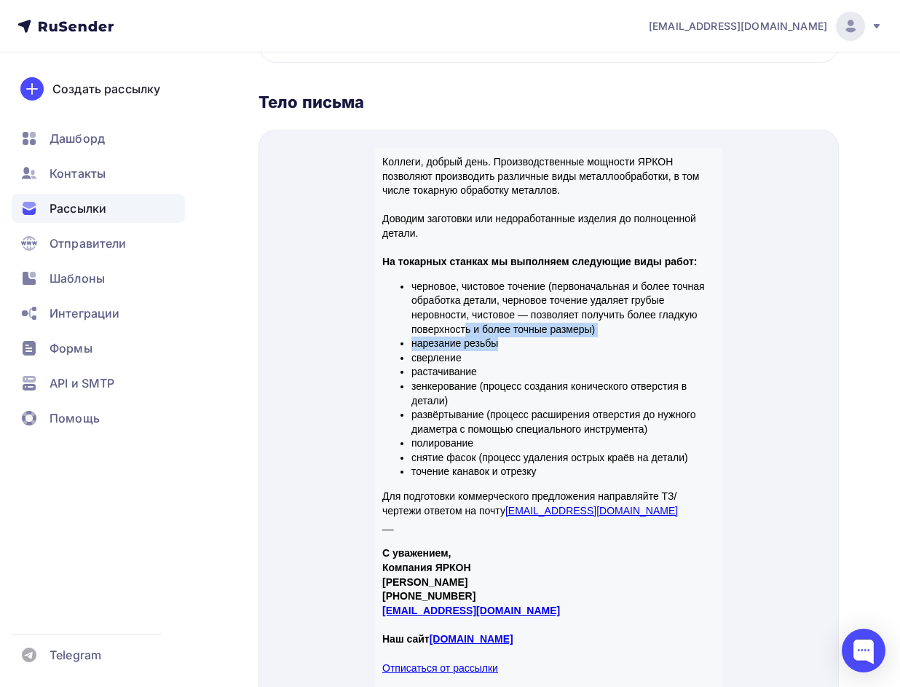
drag, startPoint x: 464, startPoint y: 316, endPoint x: 535, endPoint y: 326, distance: 72.1
click at [535, 326] on ul "черновое, чистовое точение (первоначальная и более точная обработка детали, чер…" at bounding box center [548, 362] width 333 height 200
click at [566, 387] on li "зенкерование (процесс создания конического отверстия в детали)" at bounding box center [563, 376] width 304 height 28
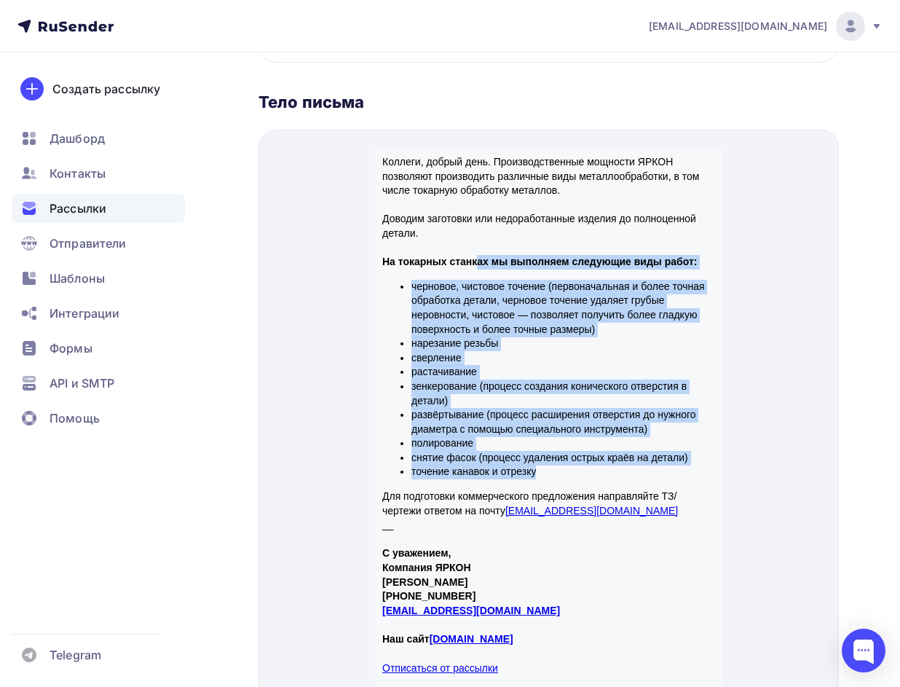
drag, startPoint x: 476, startPoint y: 240, endPoint x: 642, endPoint y: 453, distance: 269.9
click at [642, 453] on div "Коллеги, добрый день. Производственные мощности ЯРКОН позволяют производить раз…" at bounding box center [548, 384] width 333 height 492
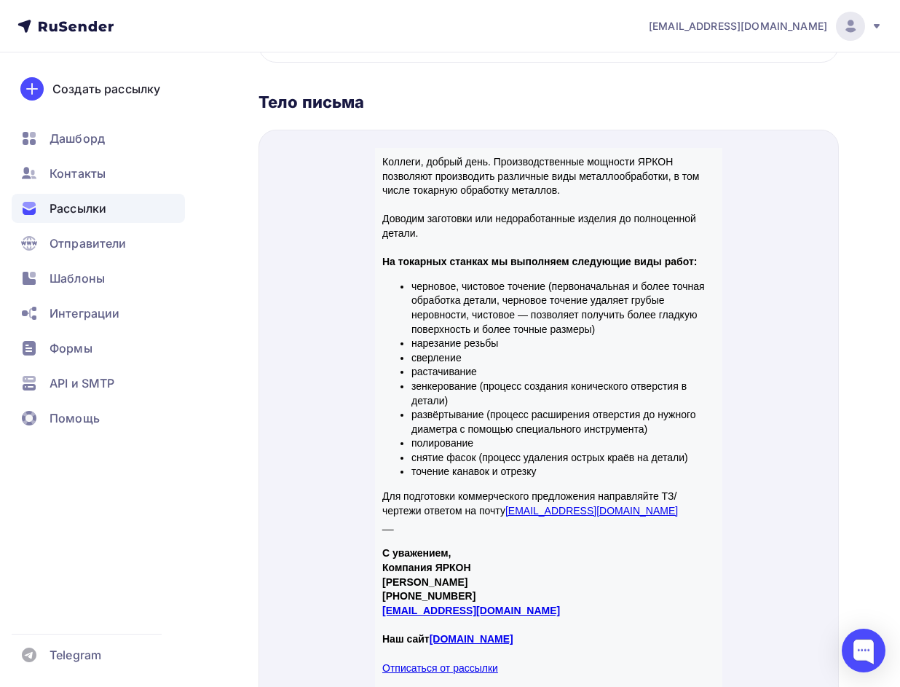
click at [658, 493] on p "Для подготовки коммерческого предложения направляйте ТЗ/чертежи ответом на почт…" at bounding box center [548, 486] width 333 height 28
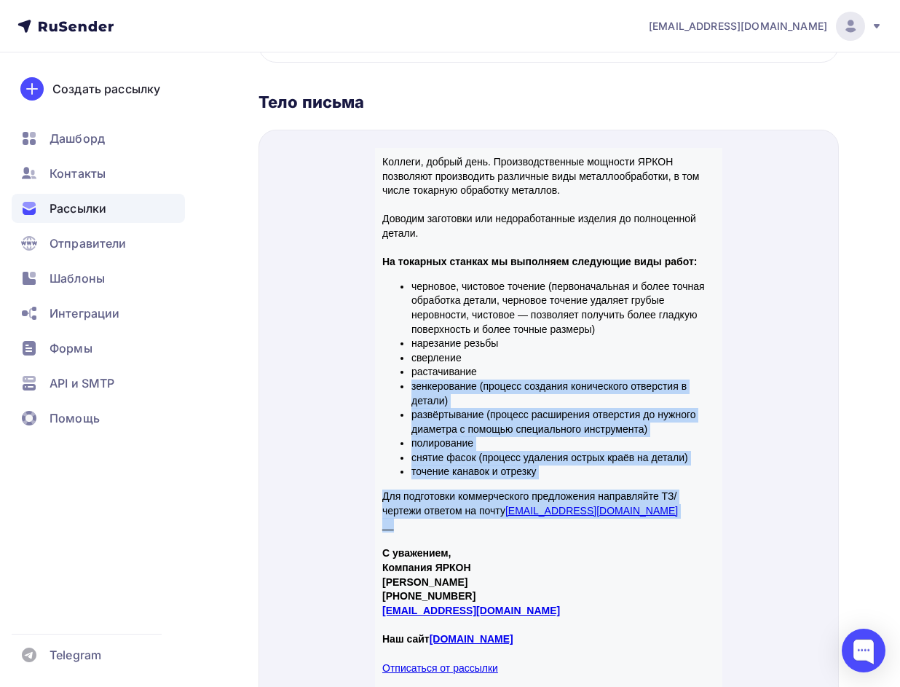
drag, startPoint x: 671, startPoint y: 503, endPoint x: 477, endPoint y: 347, distance: 249.2
click at [477, 347] on div "Коллеги, добрый день. Производственные мощности ЯРКОН позволяют производить раз…" at bounding box center [548, 384] width 333 height 492
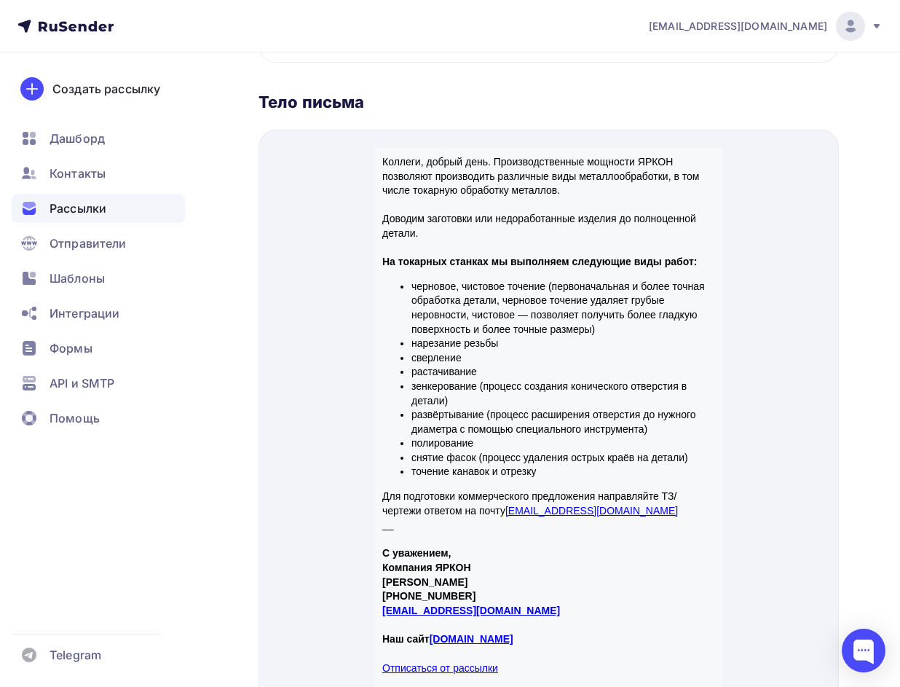
click at [573, 303] on li "черновое, чистовое точение (первоначальная и более точная обработка детали, чер…" at bounding box center [563, 290] width 304 height 57
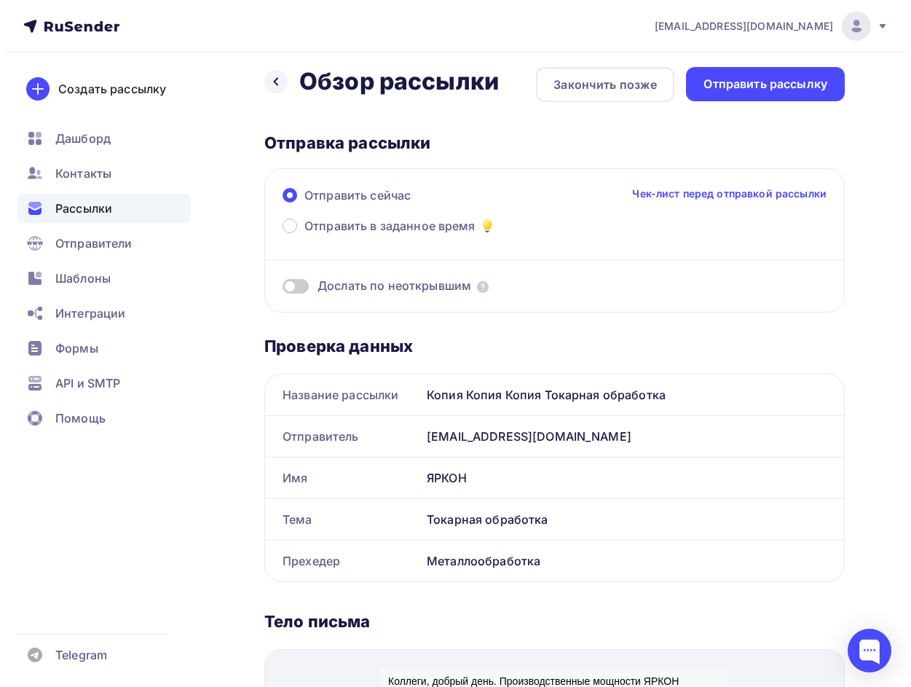
scroll to position [0, 0]
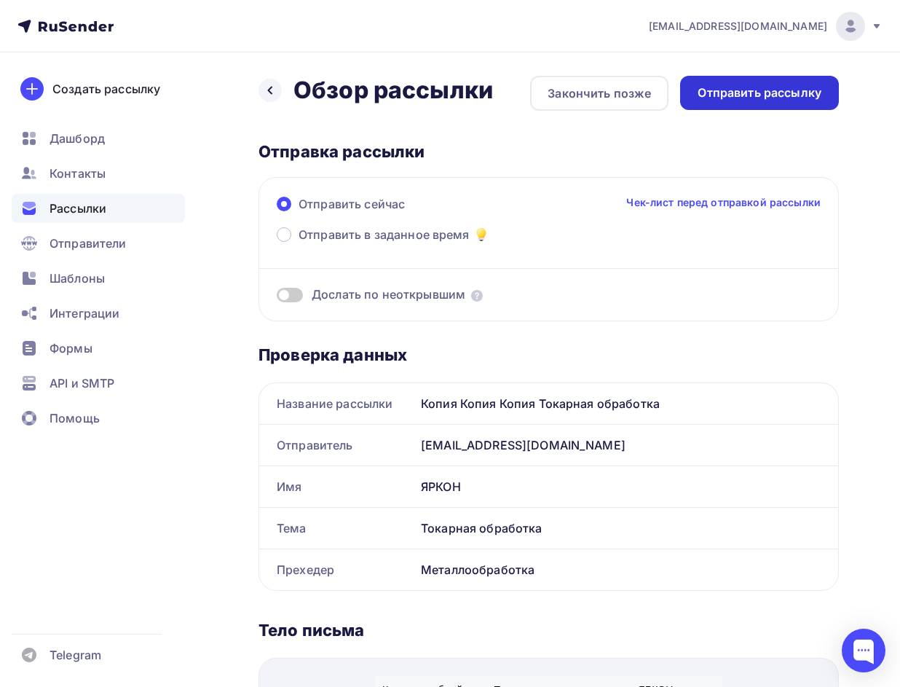
click at [749, 94] on div "Отправить рассылку" at bounding box center [760, 92] width 124 height 17
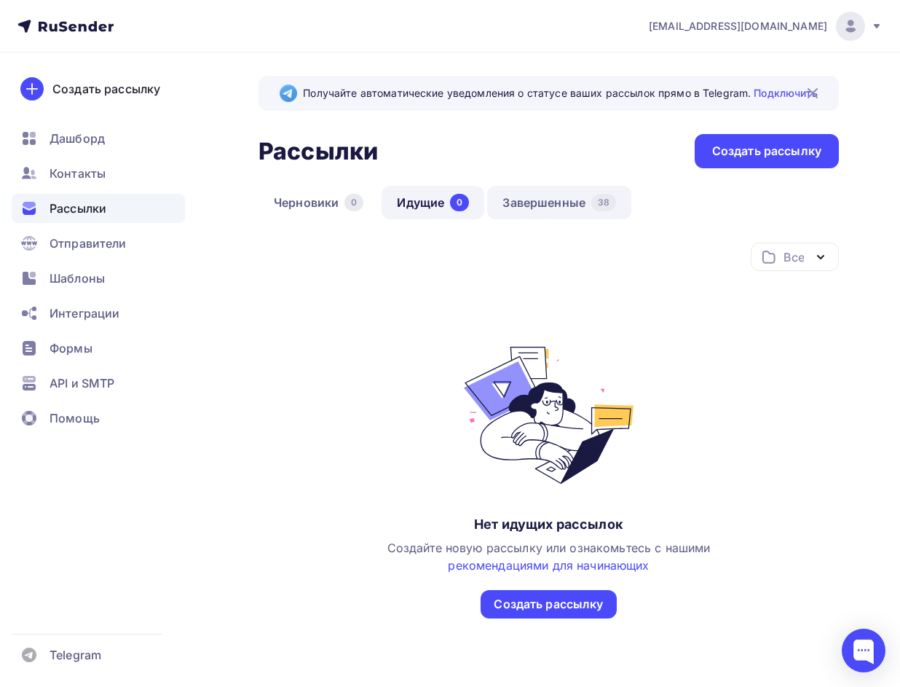
click at [572, 205] on link "Завершенные 38" at bounding box center [559, 203] width 144 height 34
